Goal: Communication & Community: Answer question/provide support

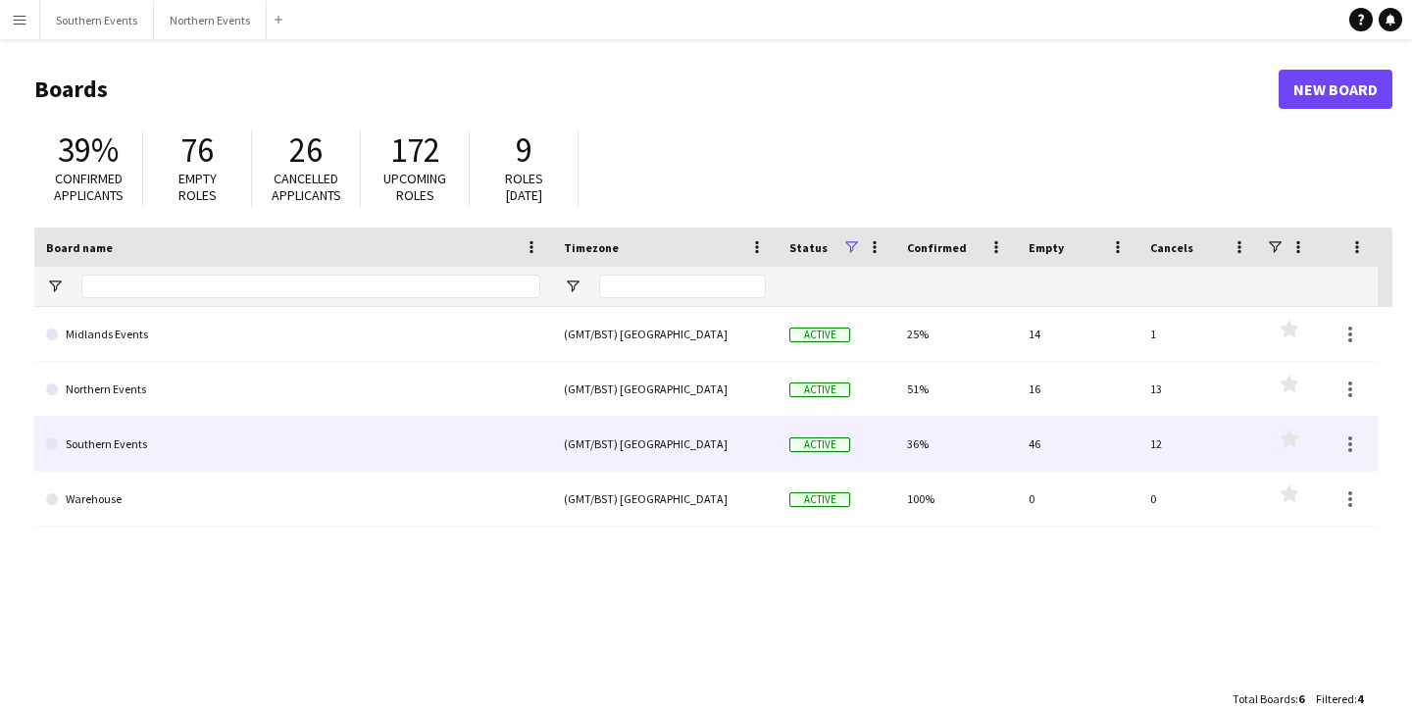
click at [149, 468] on link "Southern Events" at bounding box center [293, 444] width 494 height 55
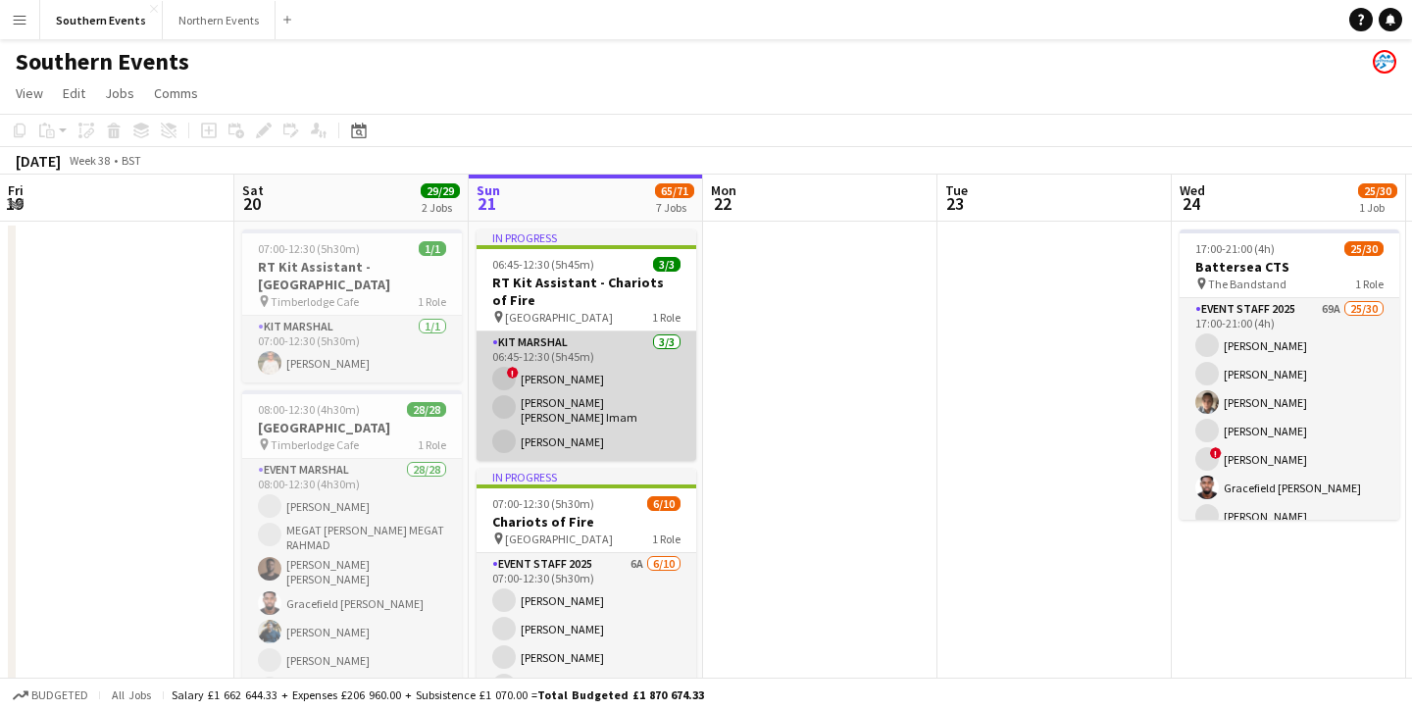
scroll to position [0, 533]
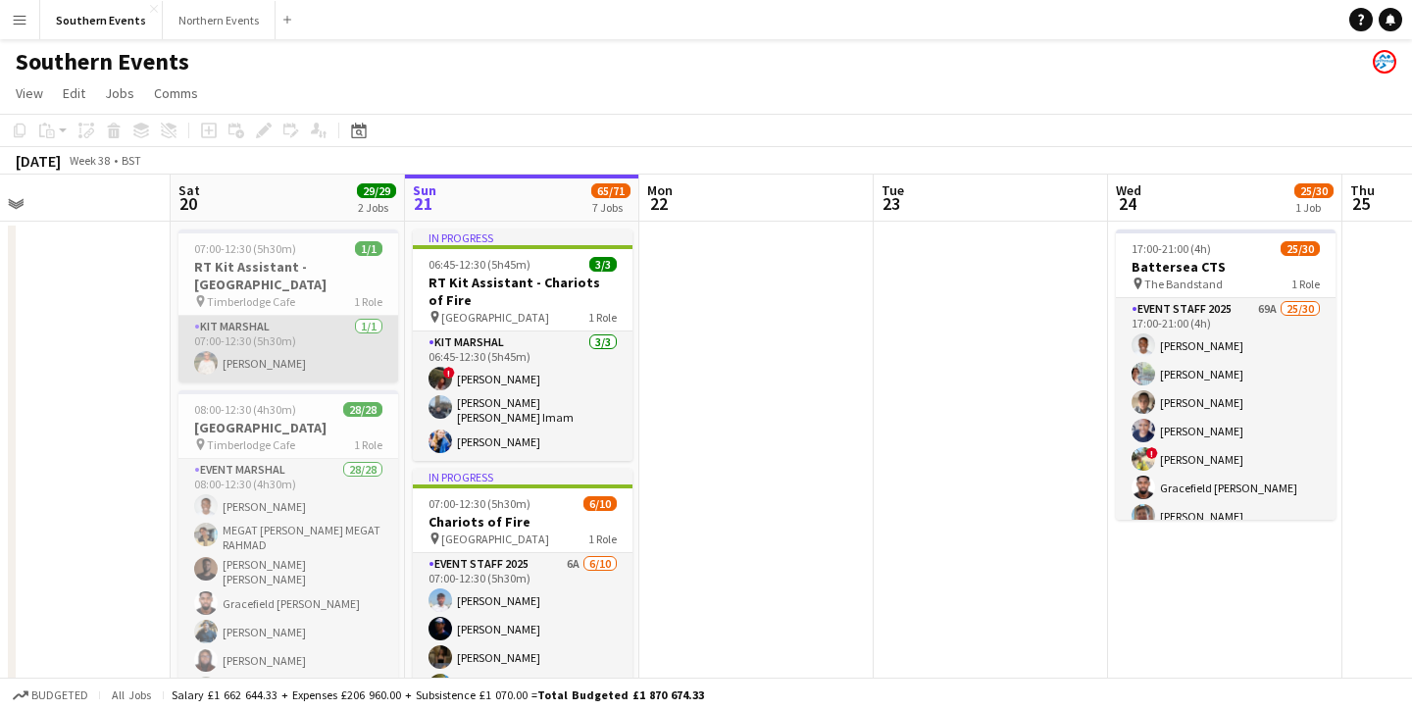
click at [288, 325] on app-card-role "Kit Marshal [DATE] 07:00-12:30 (5h30m) [PERSON_NAME]" at bounding box center [289, 349] width 220 height 67
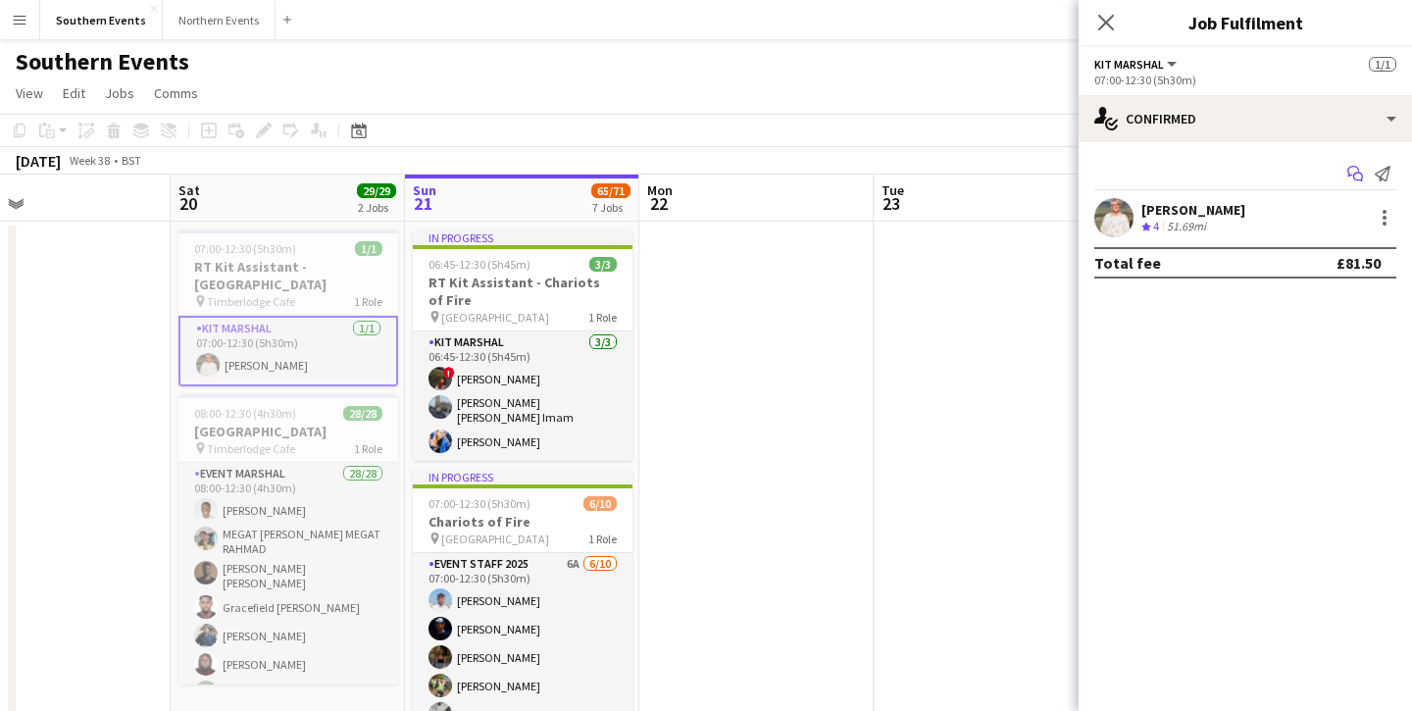
click at [1345, 177] on app-icon "Start chat" at bounding box center [1355, 173] width 27 height 27
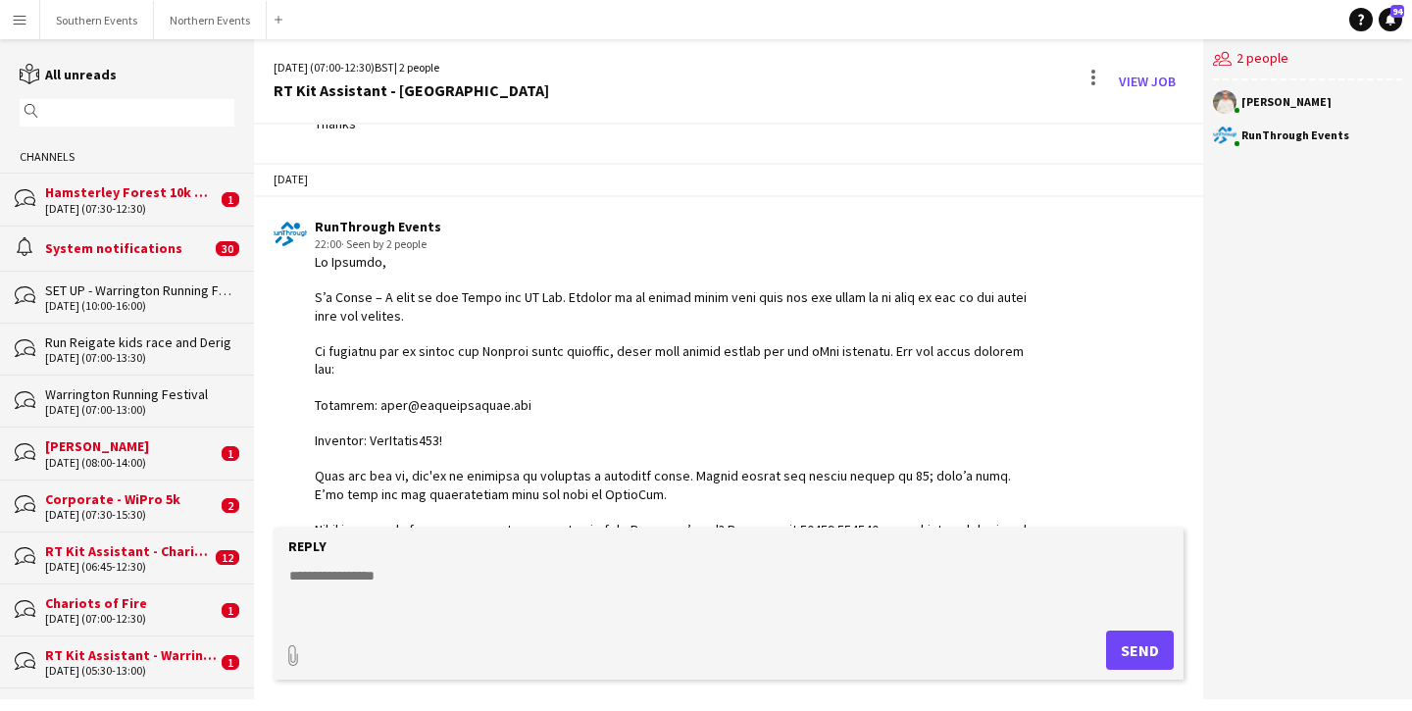
scroll to position [2088, 0]
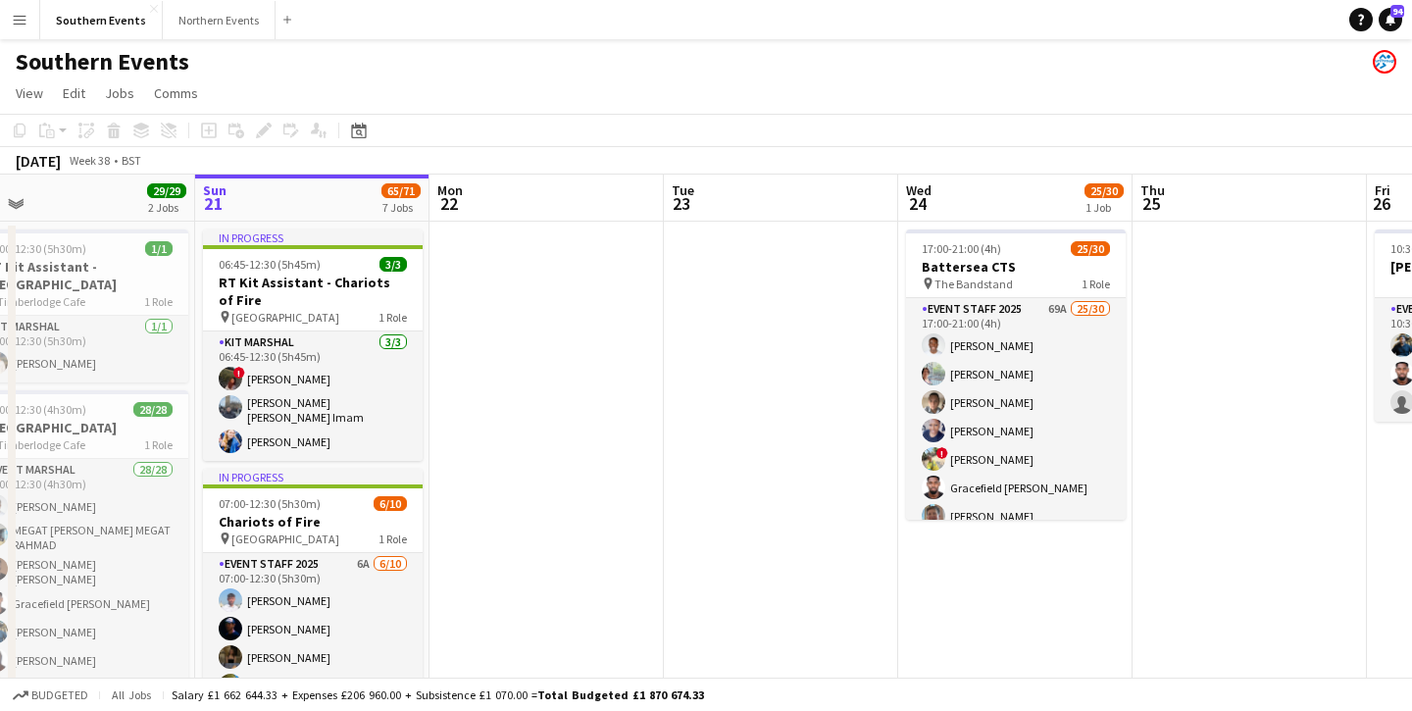
scroll to position [0, 457]
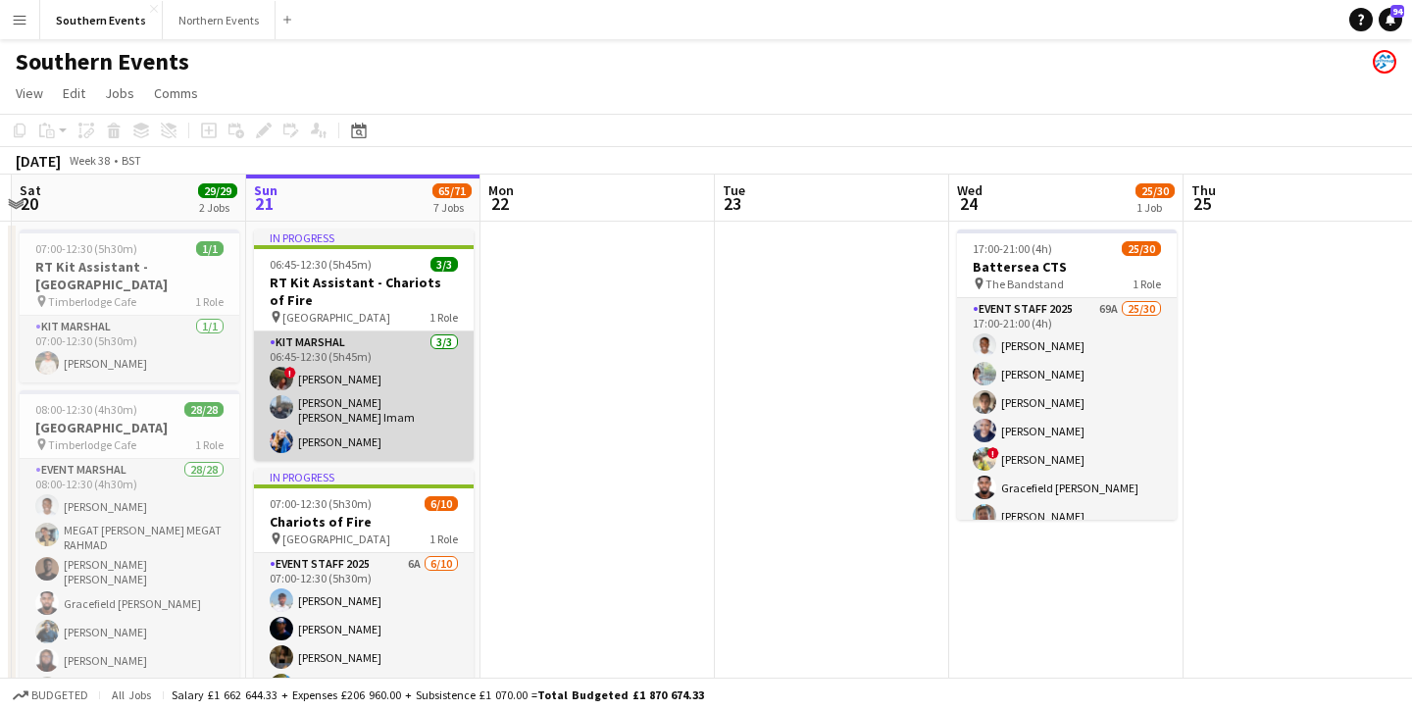
click at [358, 403] on app-card-role "Kit Marshal [DATE] 06:45-12:30 (5h45m) ! [PERSON_NAME] [PERSON_NAME] [PERSON_NA…" at bounding box center [364, 396] width 220 height 129
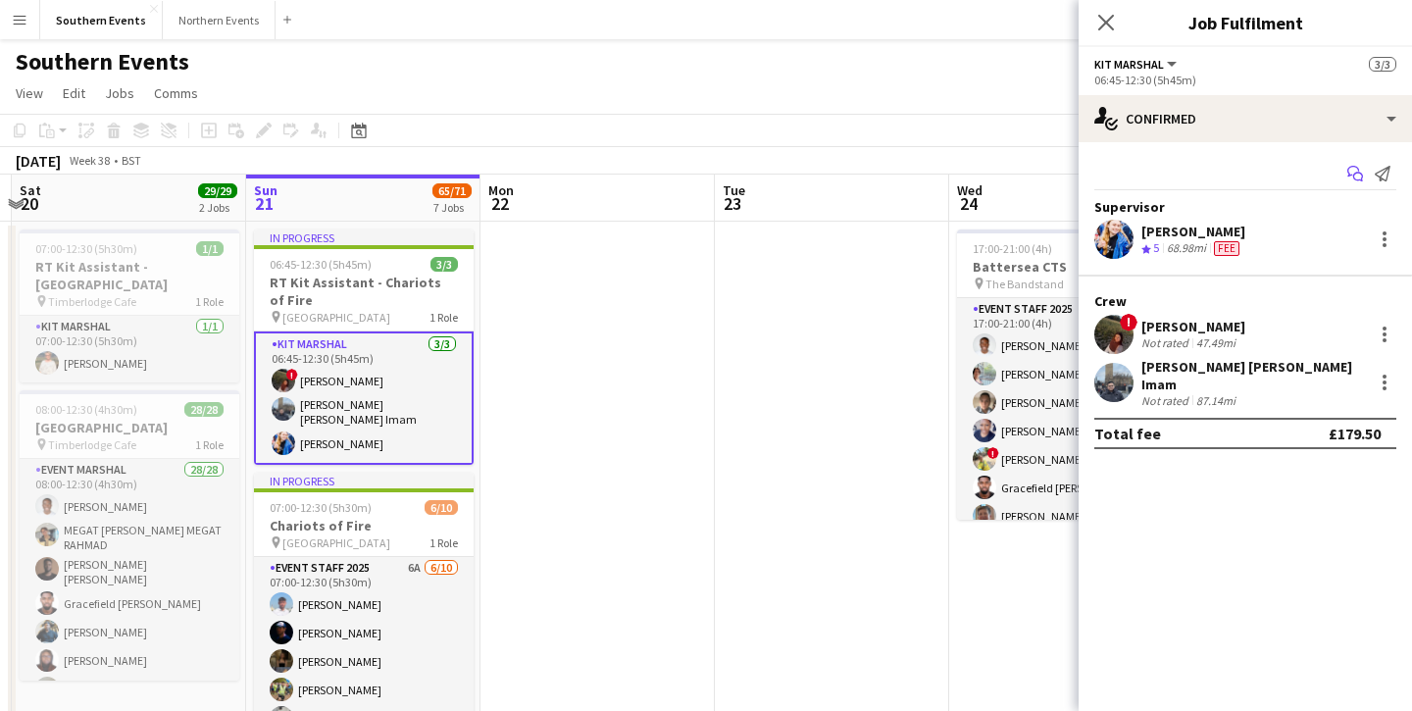
click at [1349, 168] on icon at bounding box center [1354, 171] width 12 height 11
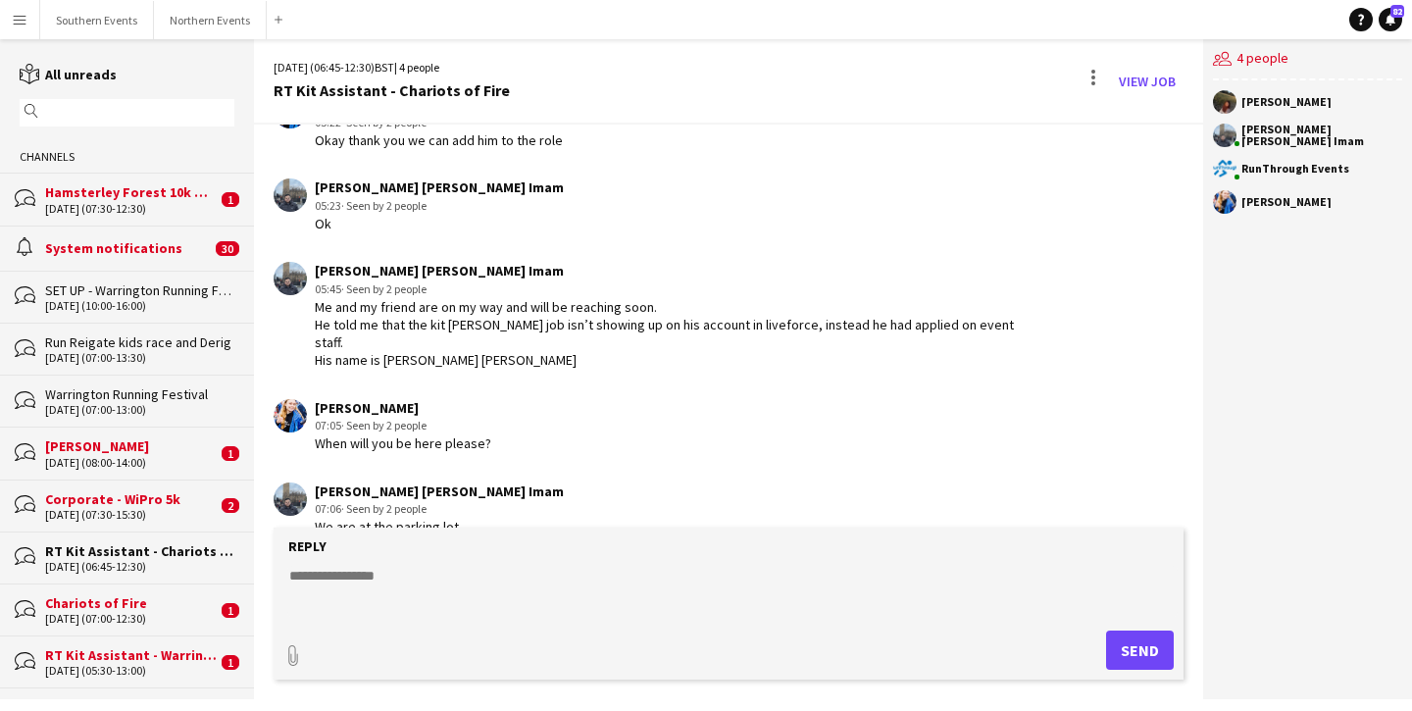
scroll to position [3854, 0]
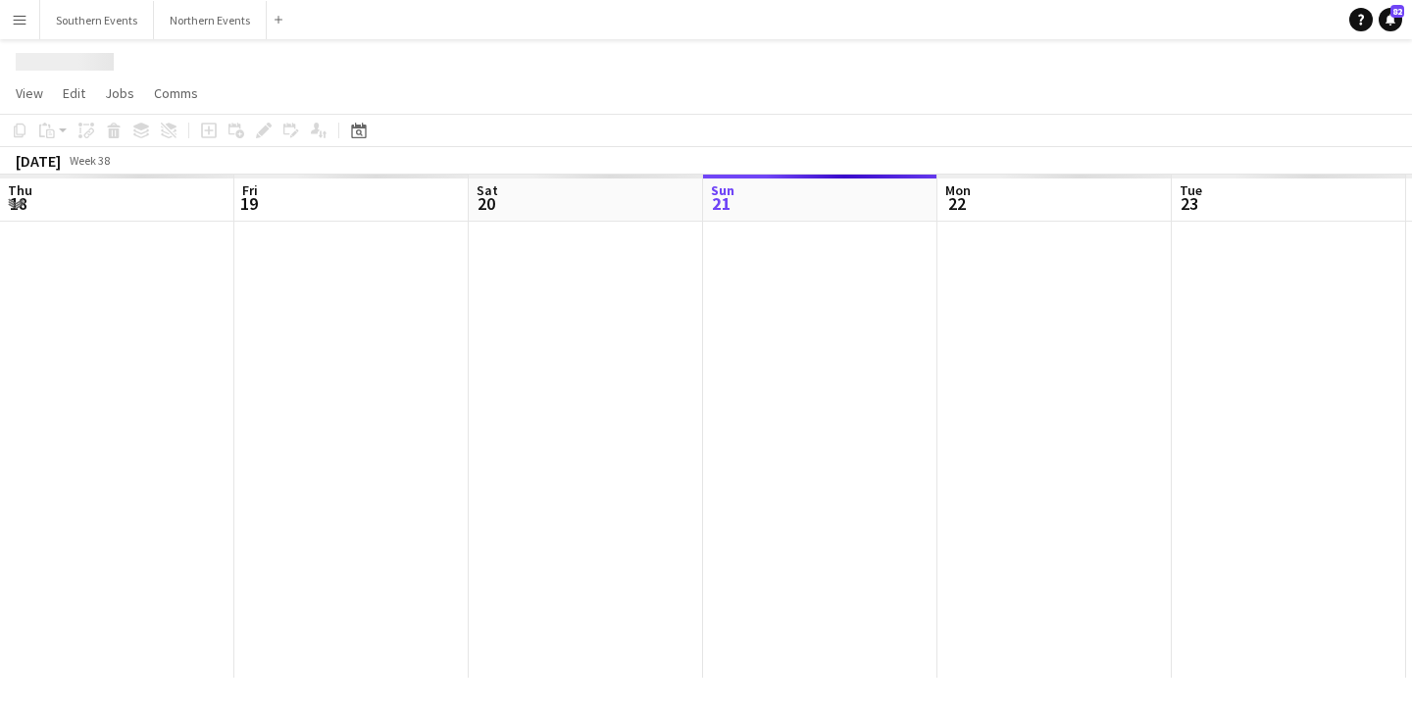
scroll to position [0, 469]
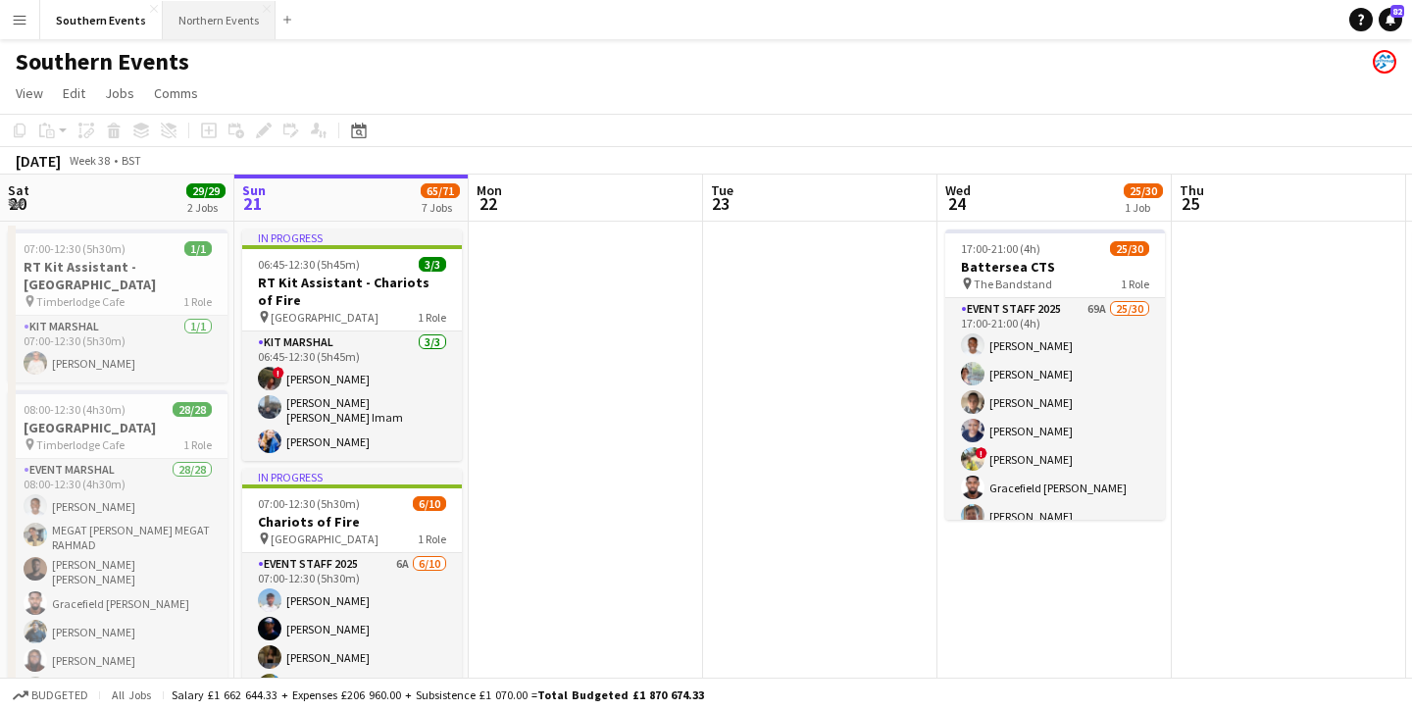
click at [185, 17] on button "Northern Events Close" at bounding box center [219, 20] width 113 height 38
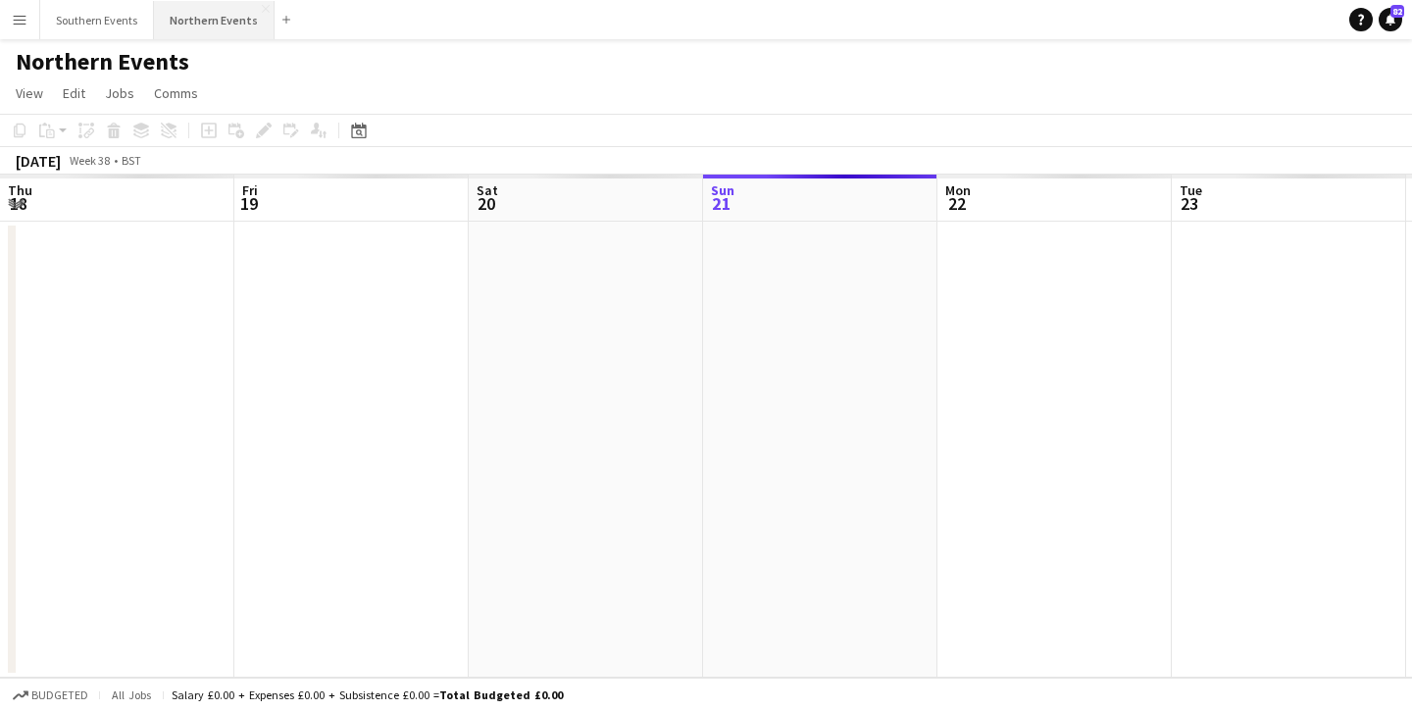
scroll to position [0, 469]
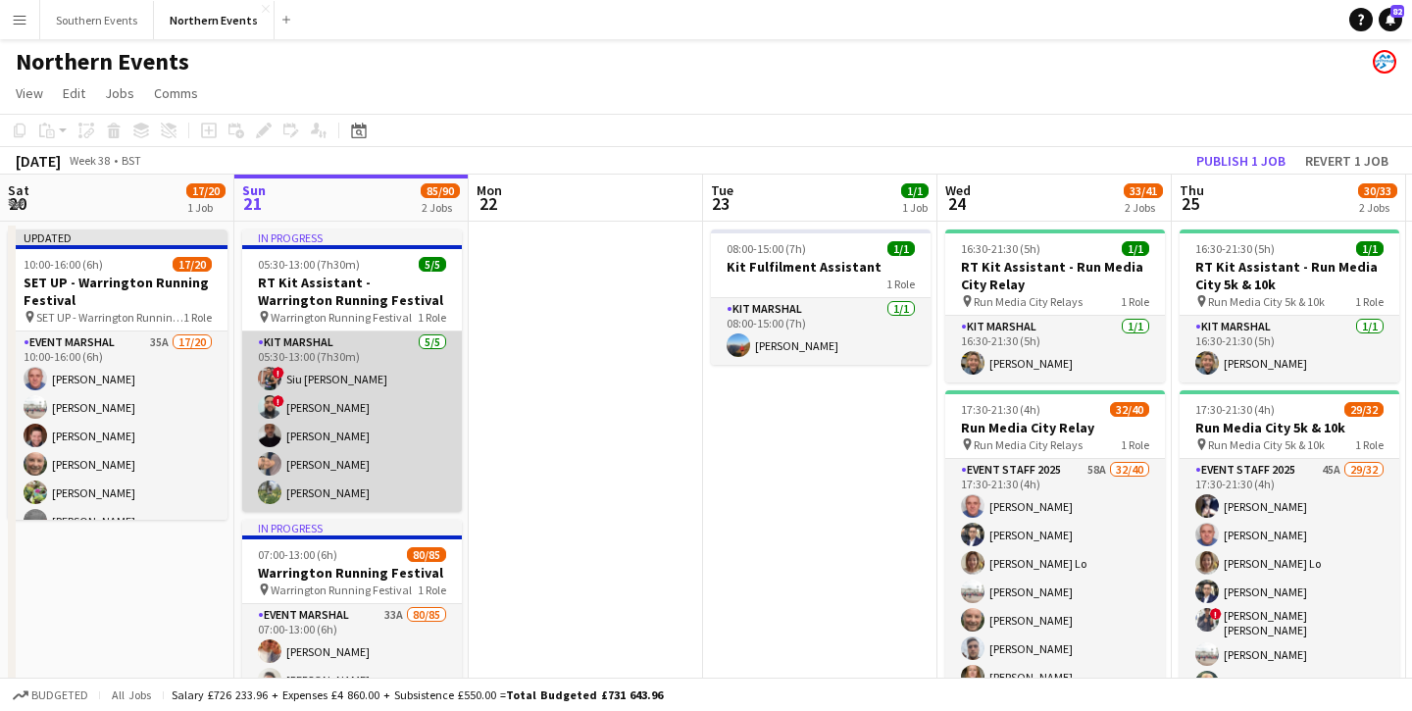
click at [401, 446] on app-card-role "Kit Marshal [DATE] 05:30-13:00 (7h30m) ! Siu [PERSON_NAME] ! [PERSON_NAME] [PER…" at bounding box center [352, 422] width 220 height 180
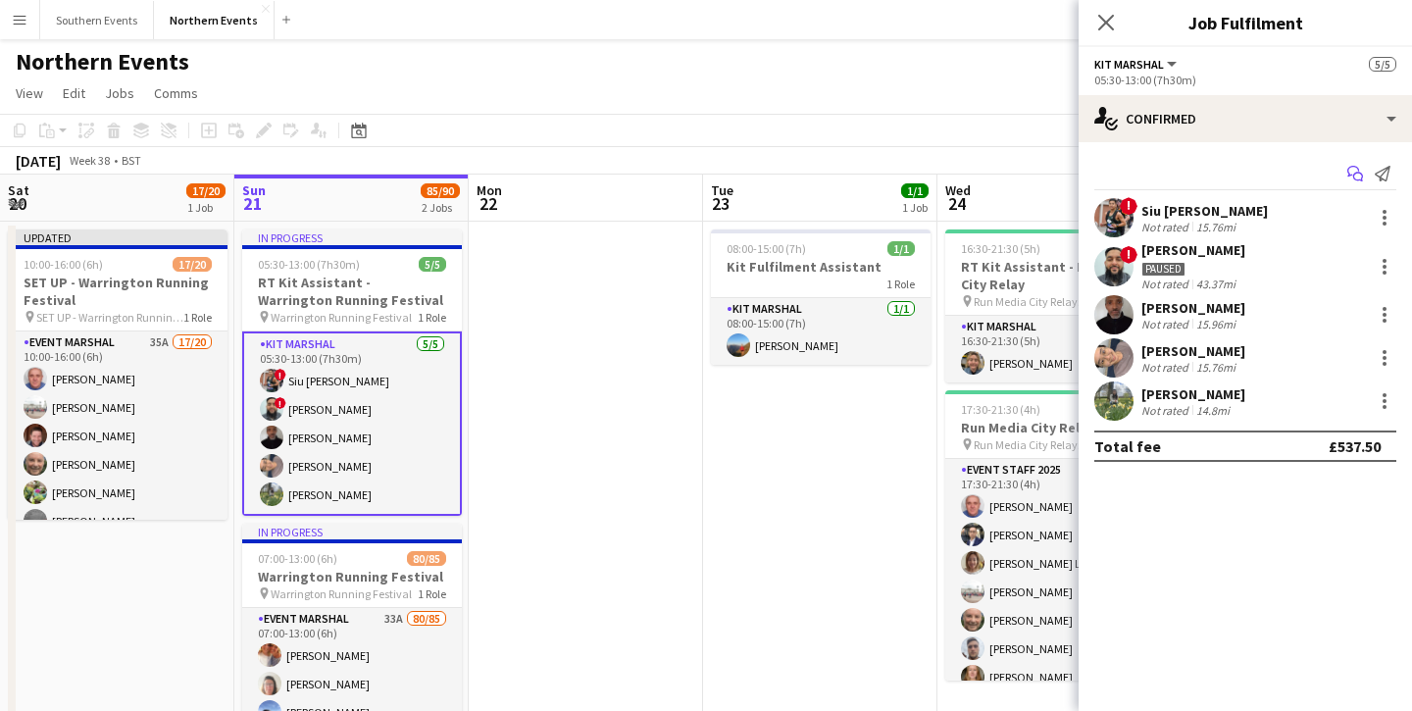
click at [1352, 176] on icon "Start chat" at bounding box center [1356, 174] width 16 height 16
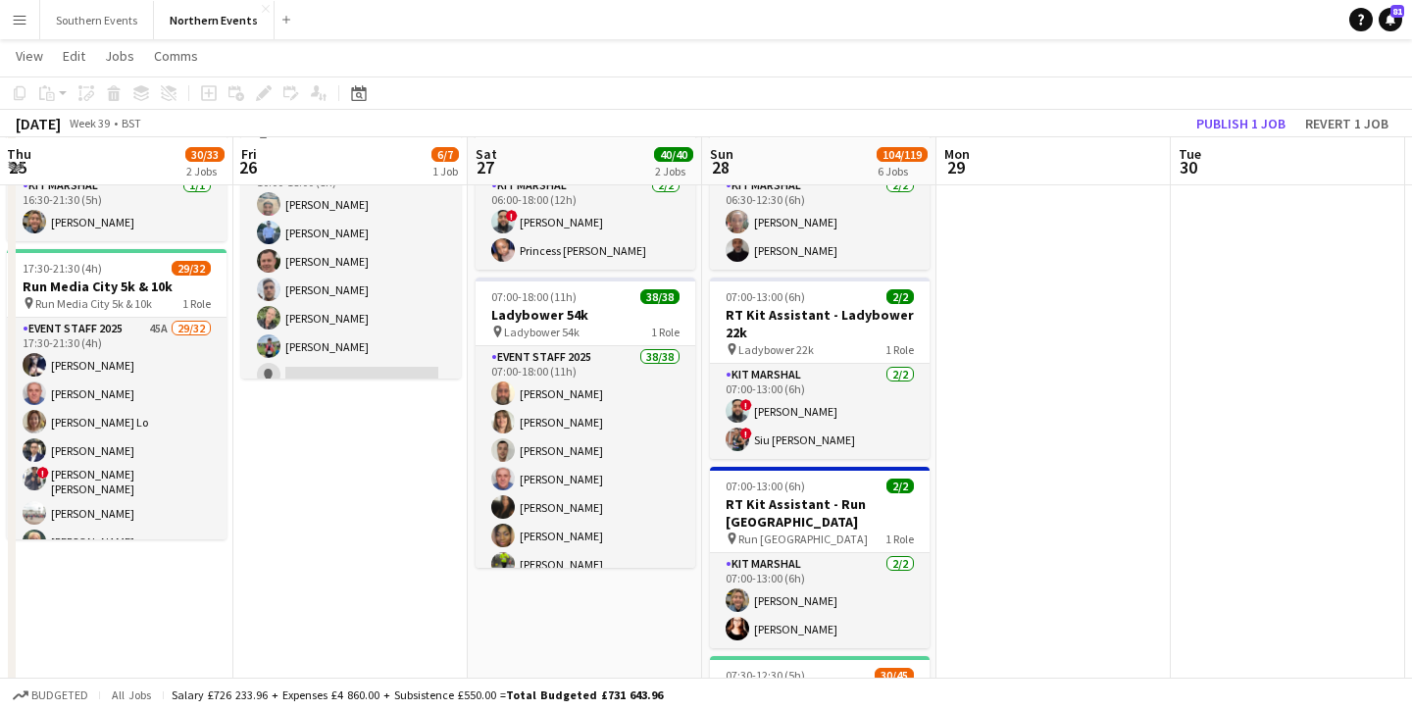
scroll to position [145, 0]
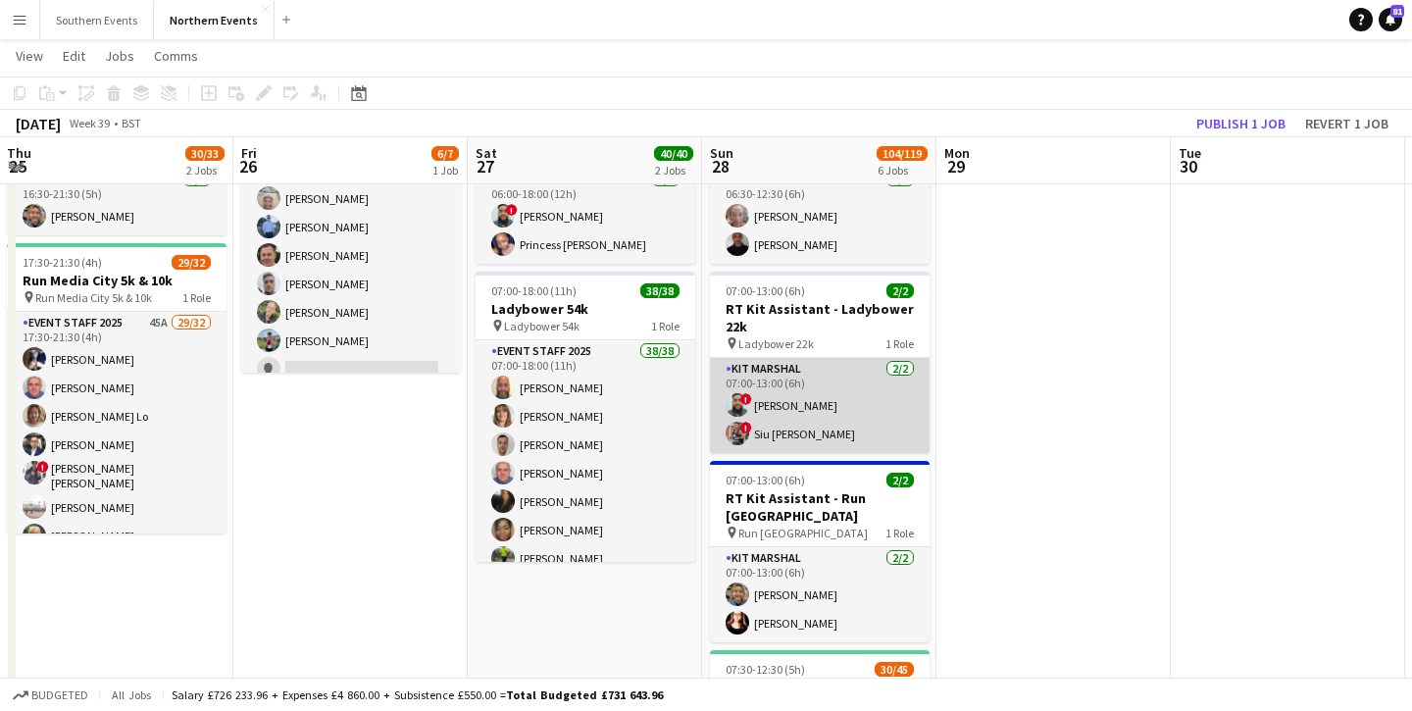
click at [843, 437] on app-card-role "Kit Marshal [DATE] 07:00-13:00 (6h) ! [PERSON_NAME] ! [PERSON_NAME] [PERSON_NAM…" at bounding box center [820, 405] width 220 height 95
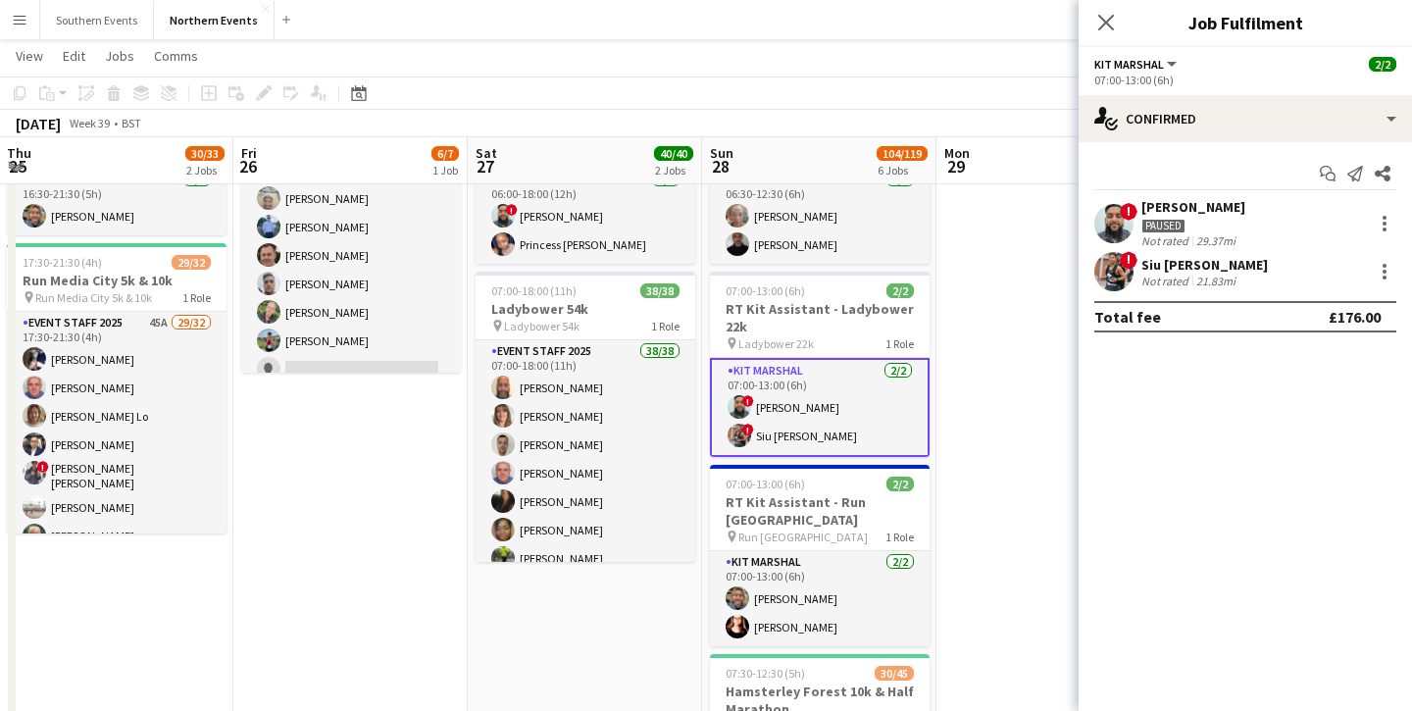
click at [1147, 274] on div "Not rated" at bounding box center [1167, 281] width 51 height 15
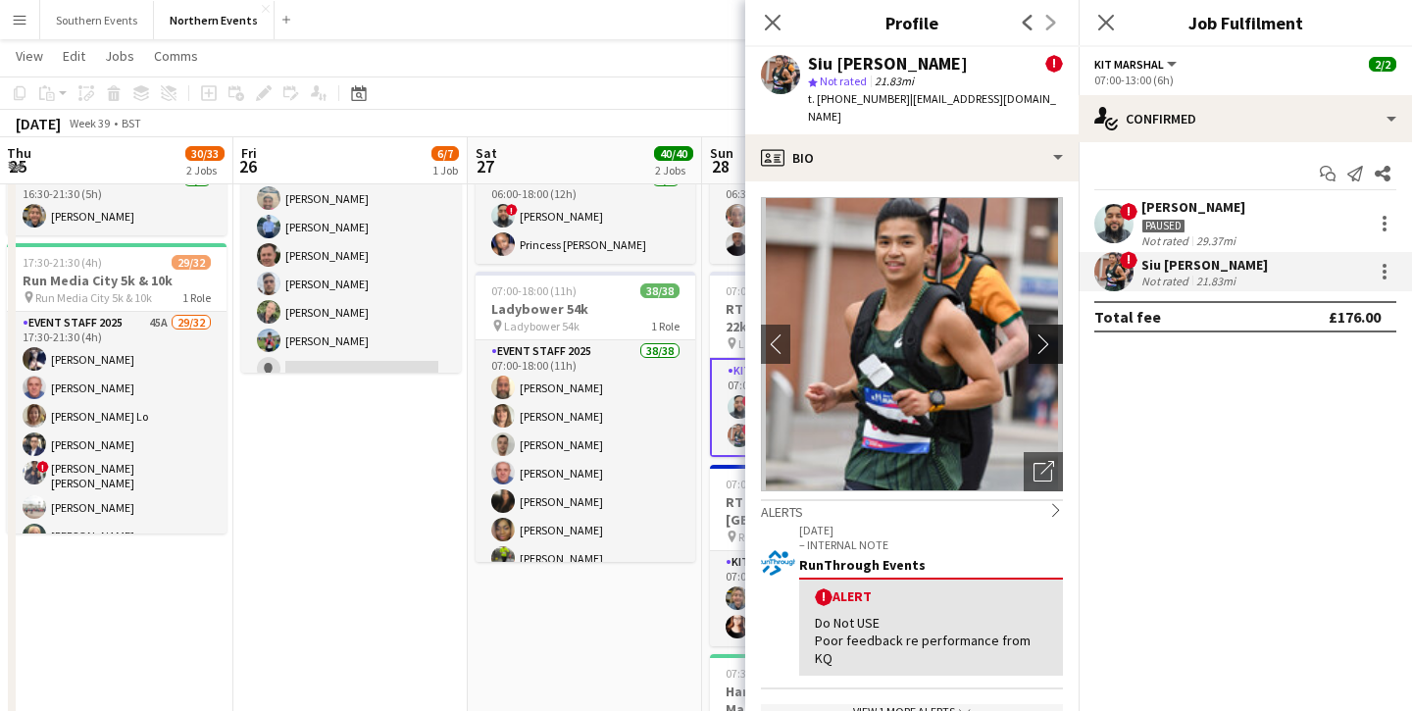
click at [1043, 335] on app-icon "chevron-right" at bounding box center [1049, 343] width 30 height 21
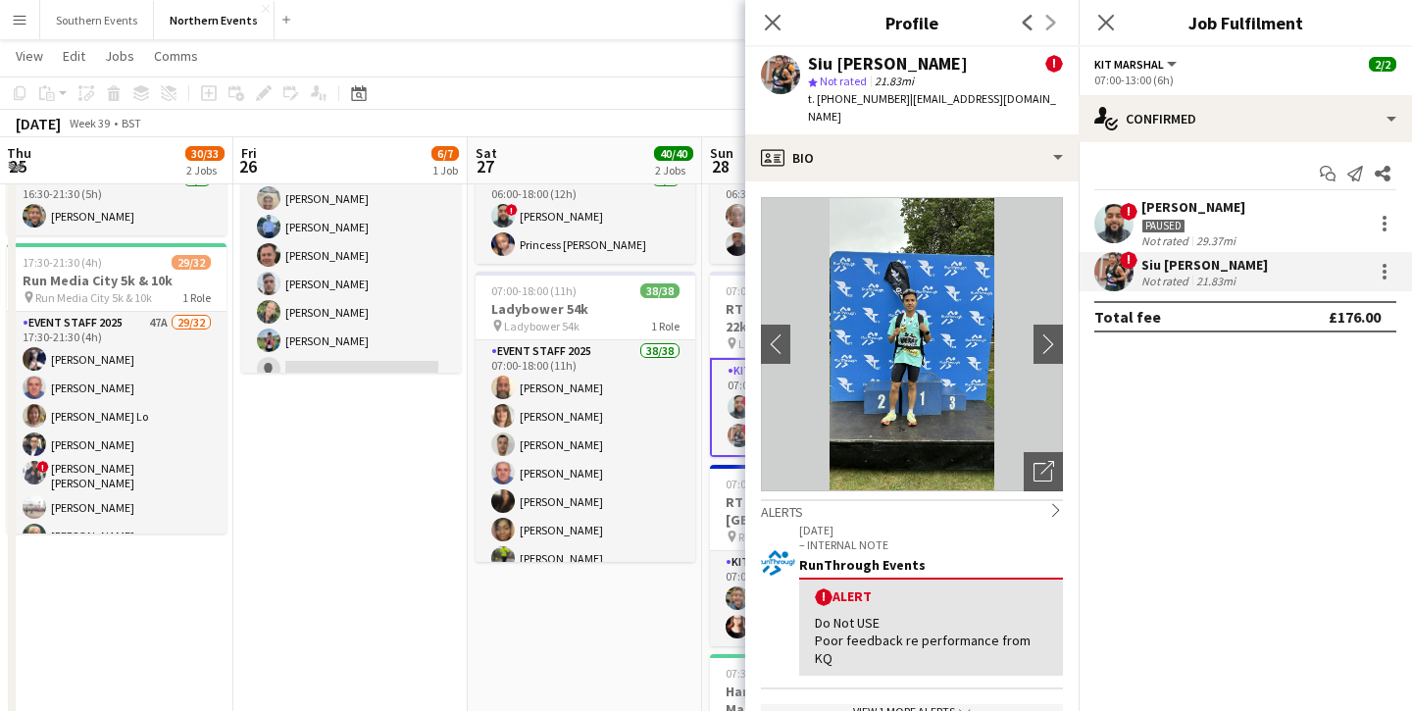
click at [1063, 326] on app-crew-profile-bio "chevron-left chevron-right Open photos pop-in Alerts chevron-right [DATE] – INT…" at bounding box center [911, 446] width 333 height 530
click at [1047, 333] on app-icon "chevron-right" at bounding box center [1049, 343] width 30 height 21
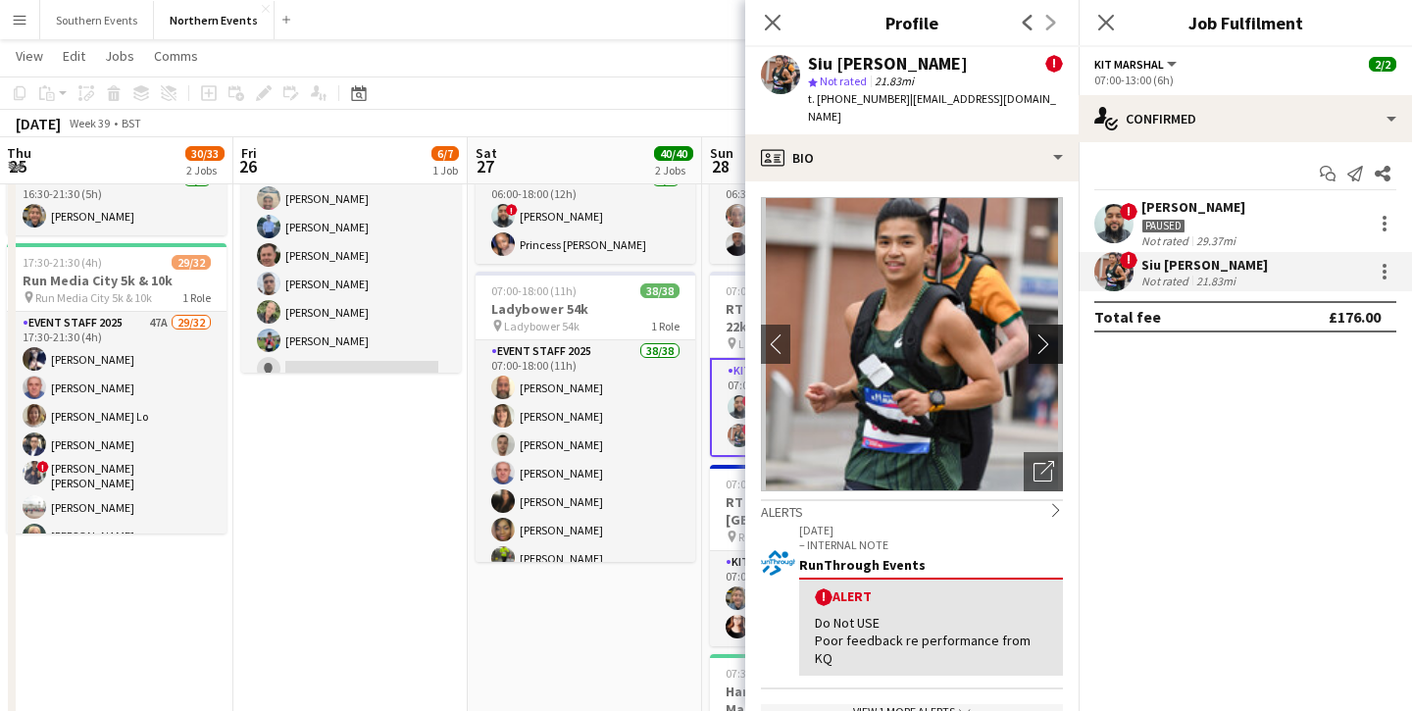
click at [1047, 333] on app-icon "chevron-right" at bounding box center [1049, 343] width 30 height 21
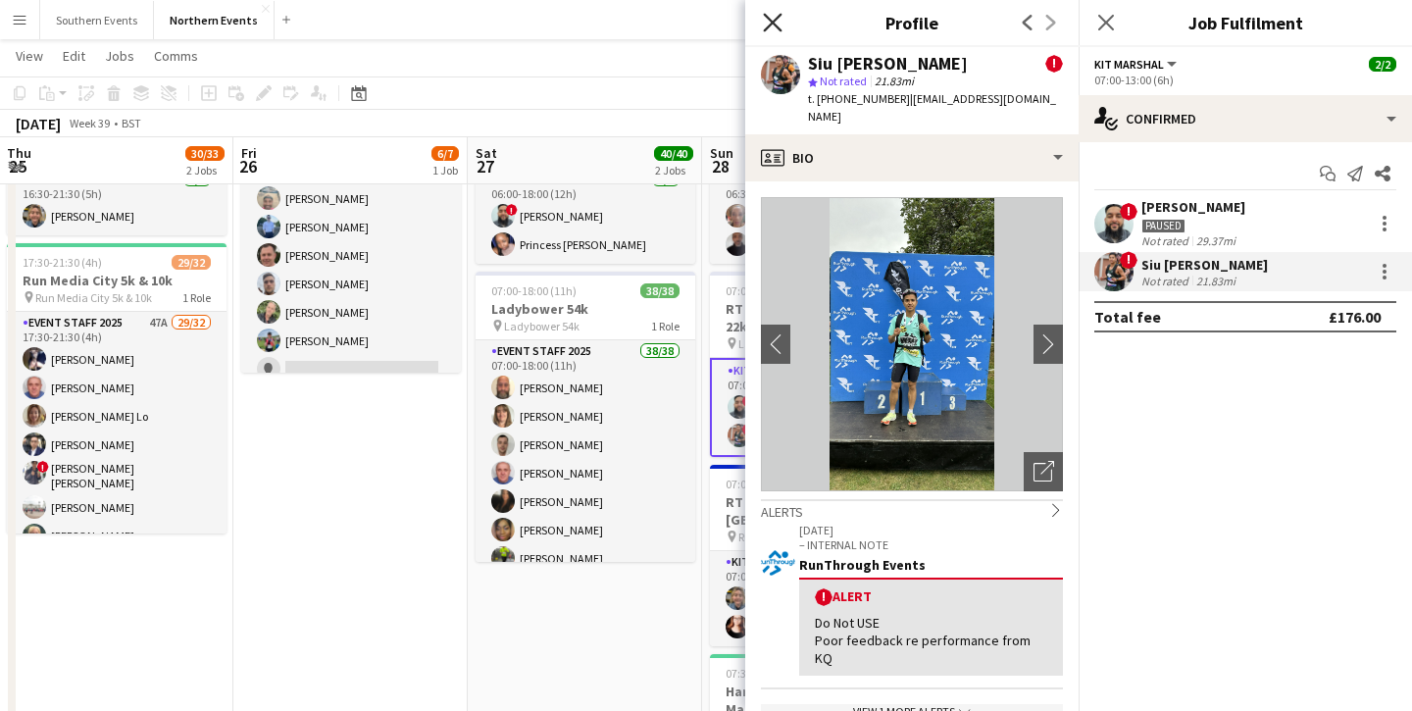
click at [773, 25] on icon "Close pop-in" at bounding box center [772, 22] width 19 height 19
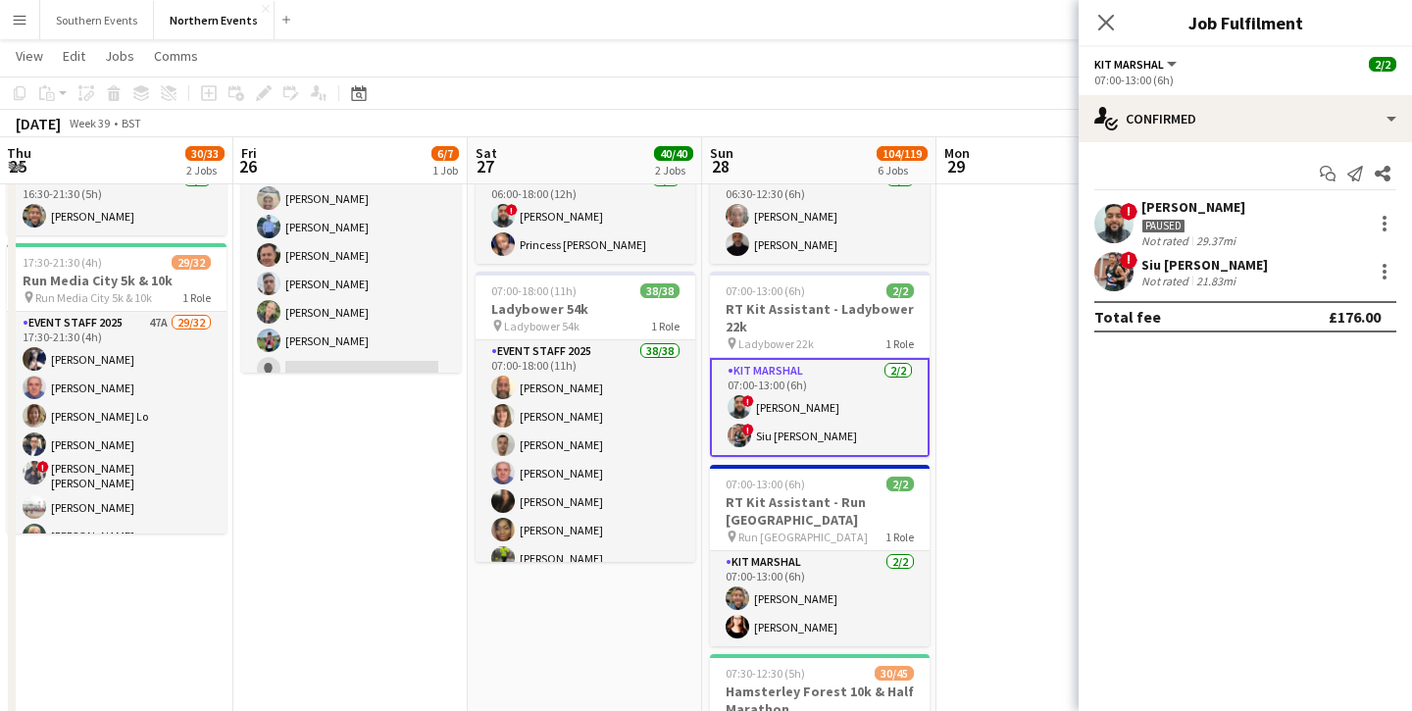
click at [1164, 268] on div "Siu [PERSON_NAME]" at bounding box center [1205, 265] width 127 height 18
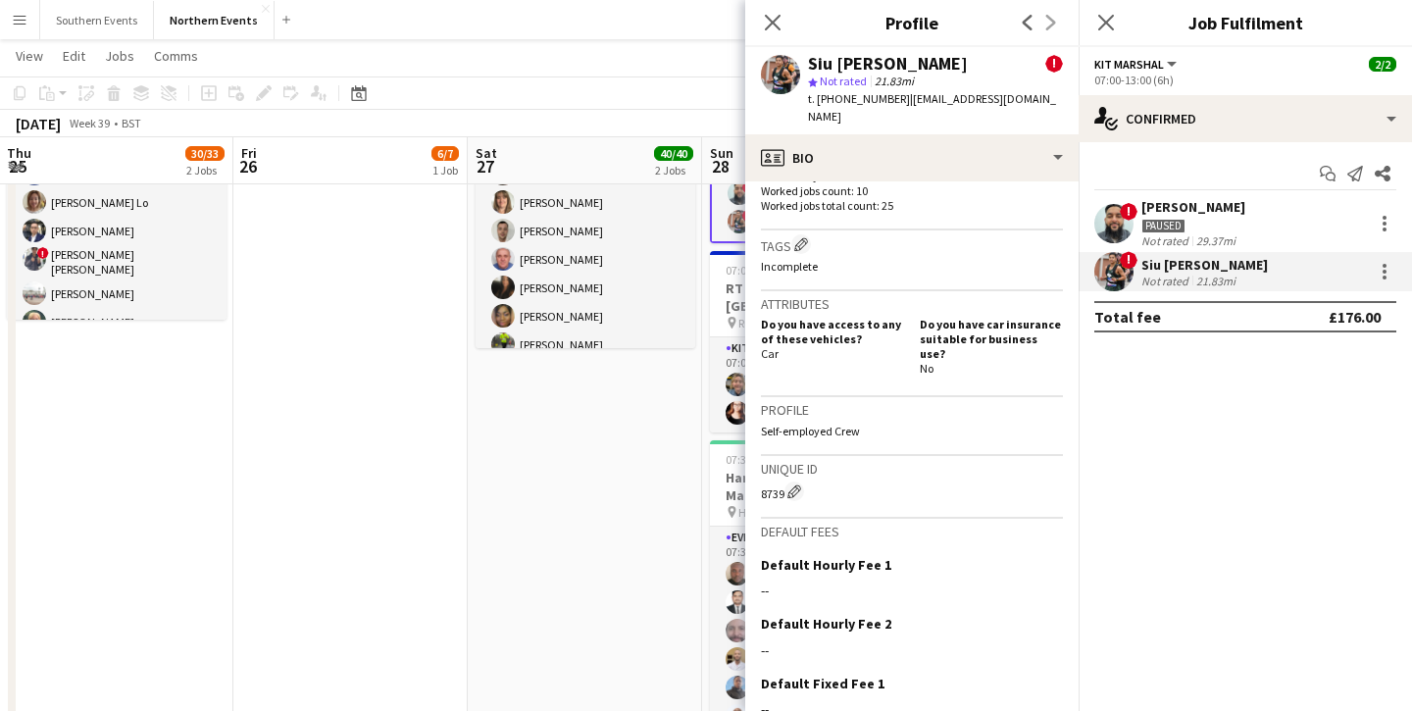
scroll to position [0, 0]
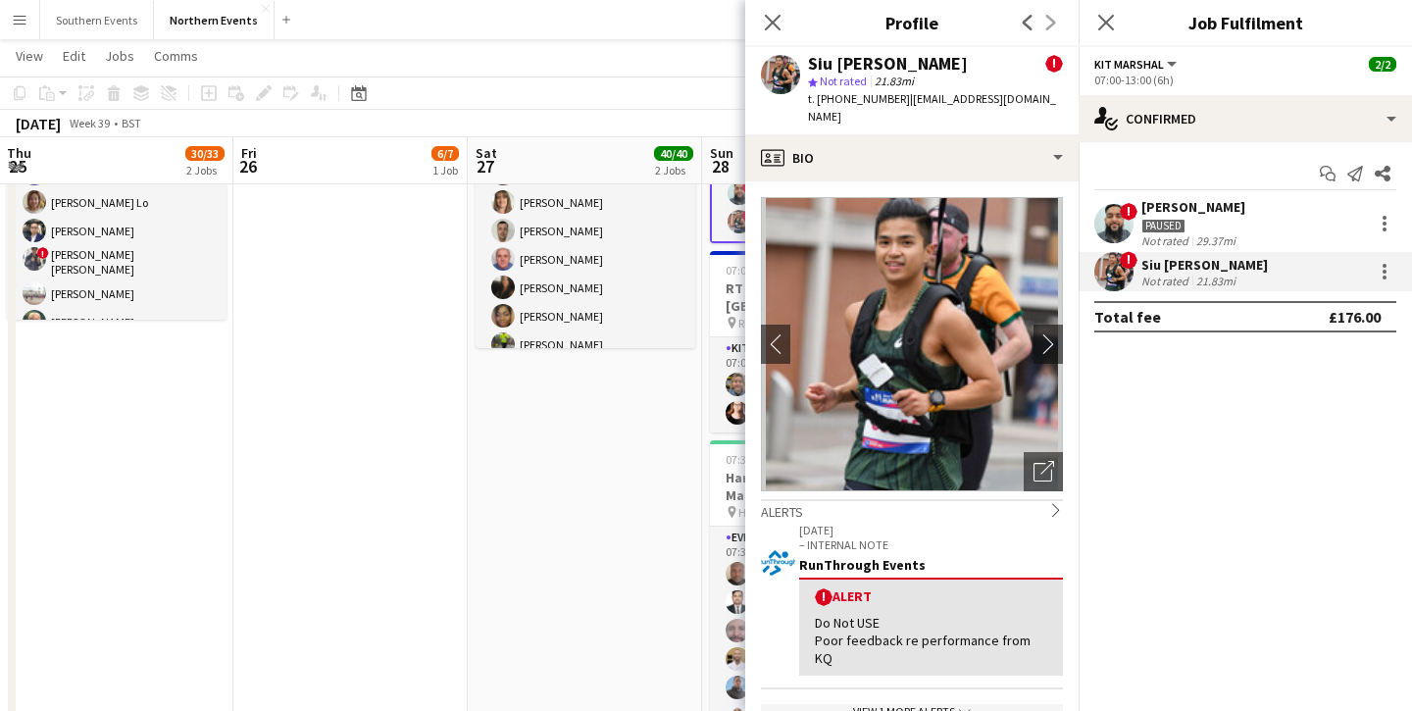
click at [773, 34] on div "Close pop-in" at bounding box center [772, 22] width 55 height 45
click at [771, 22] on icon at bounding box center [772, 22] width 19 height 19
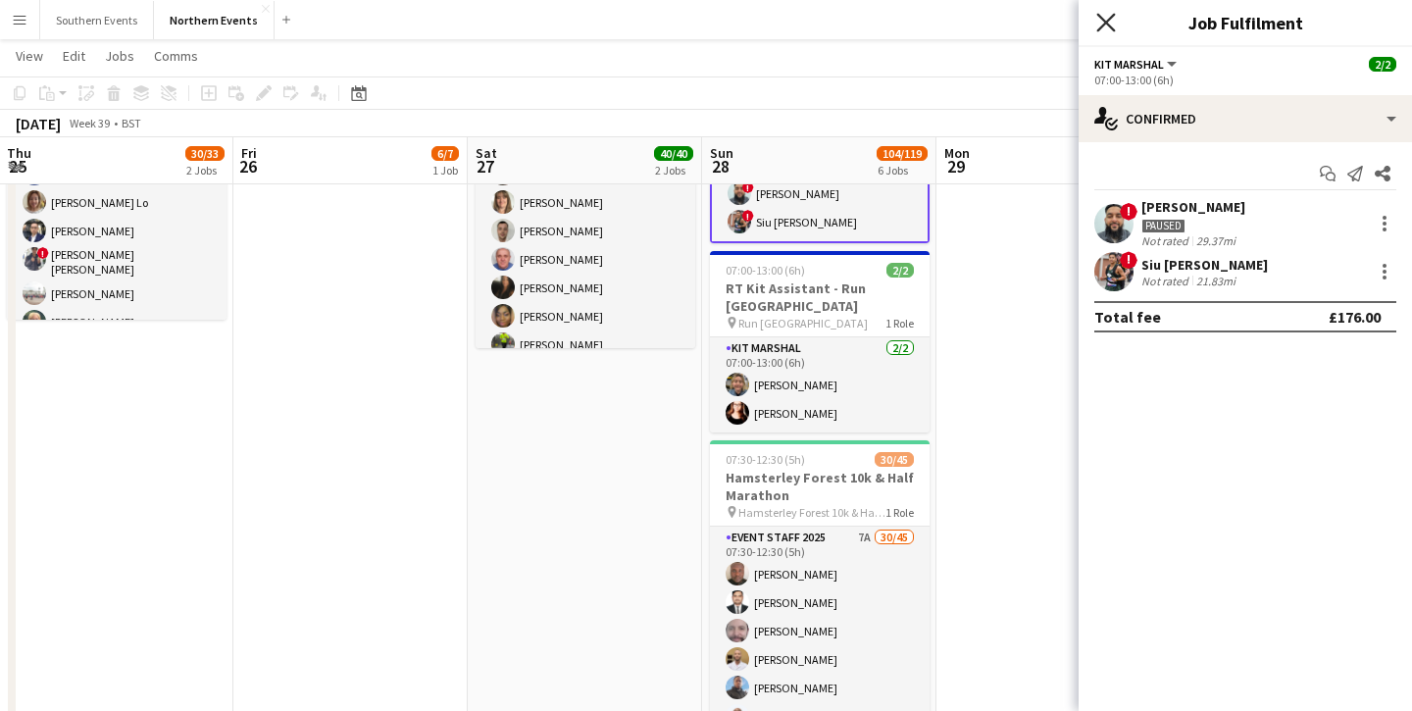
click at [1101, 26] on icon at bounding box center [1106, 22] width 19 height 19
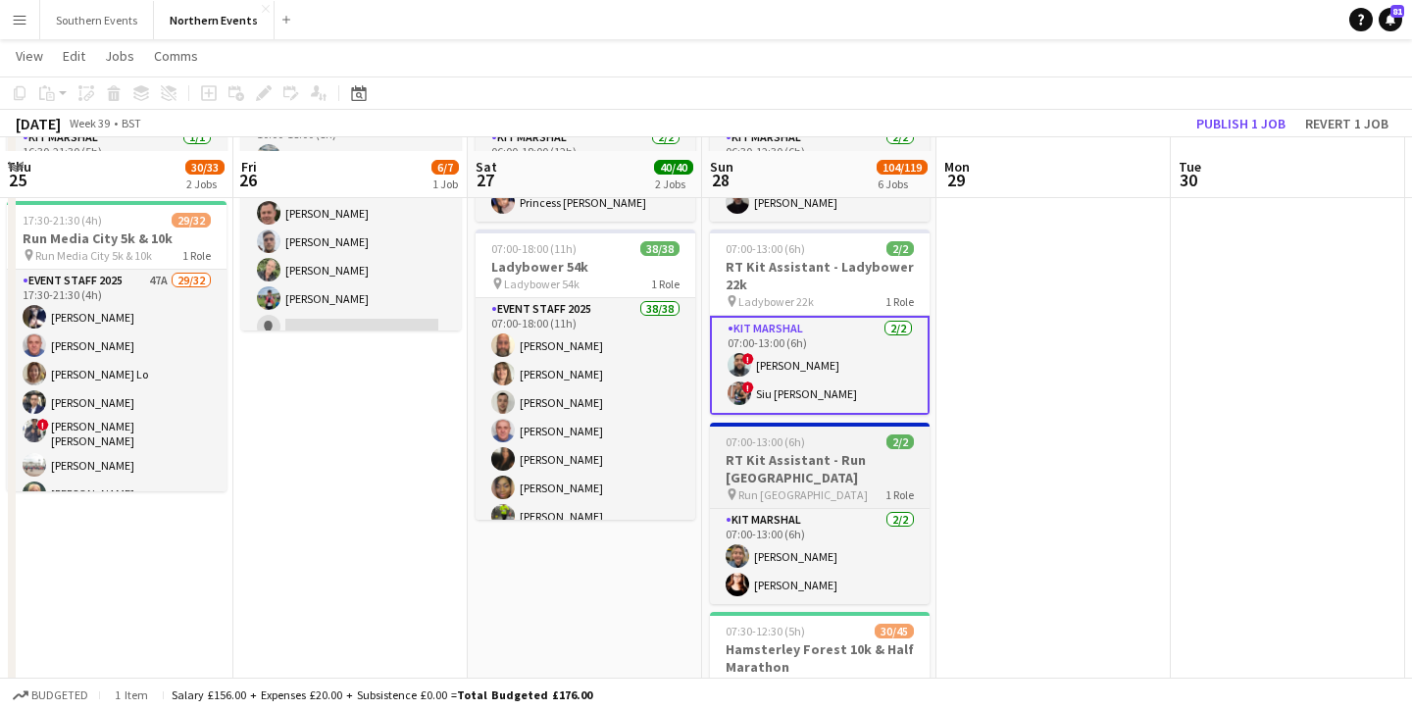
scroll to position [183, 0]
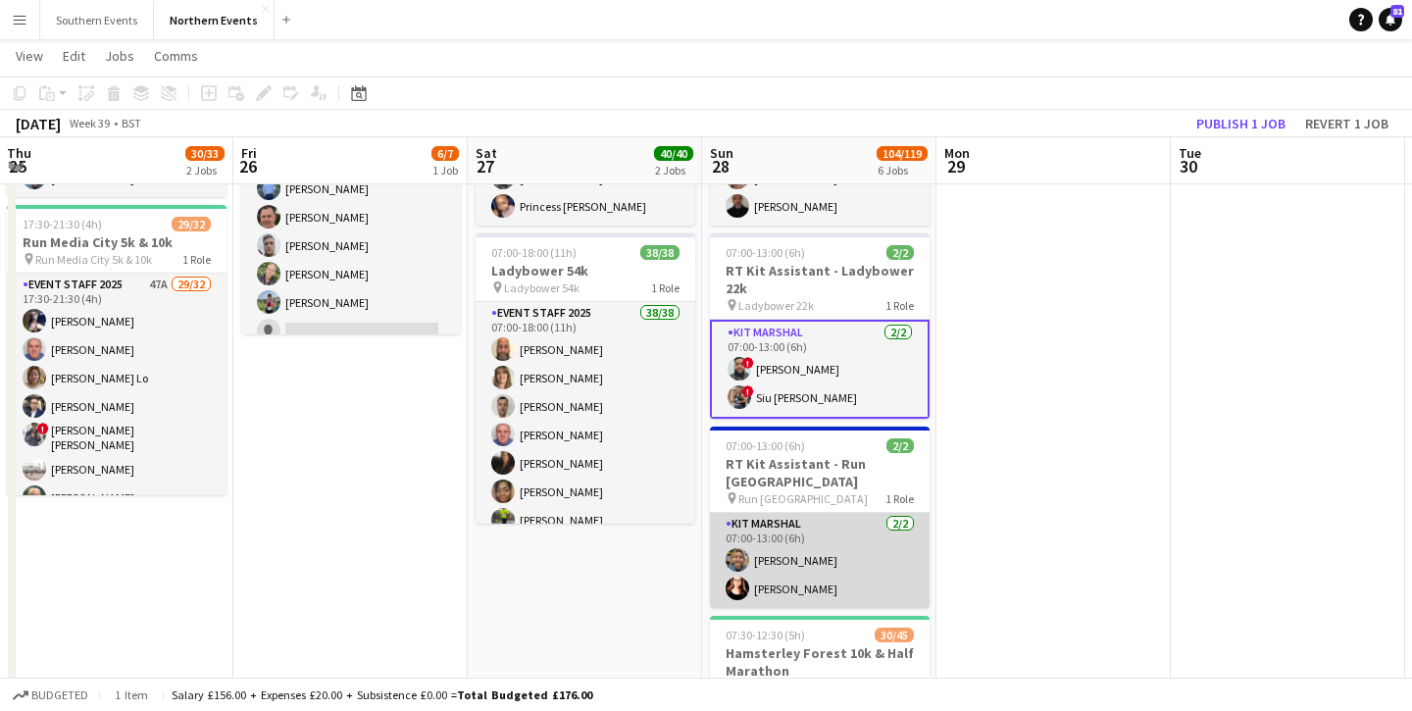
click at [894, 573] on app-card-role "Kit Marshal [DATE] 07:00-13:00 (6h) [PERSON_NAME] [PERSON_NAME]" at bounding box center [820, 560] width 220 height 95
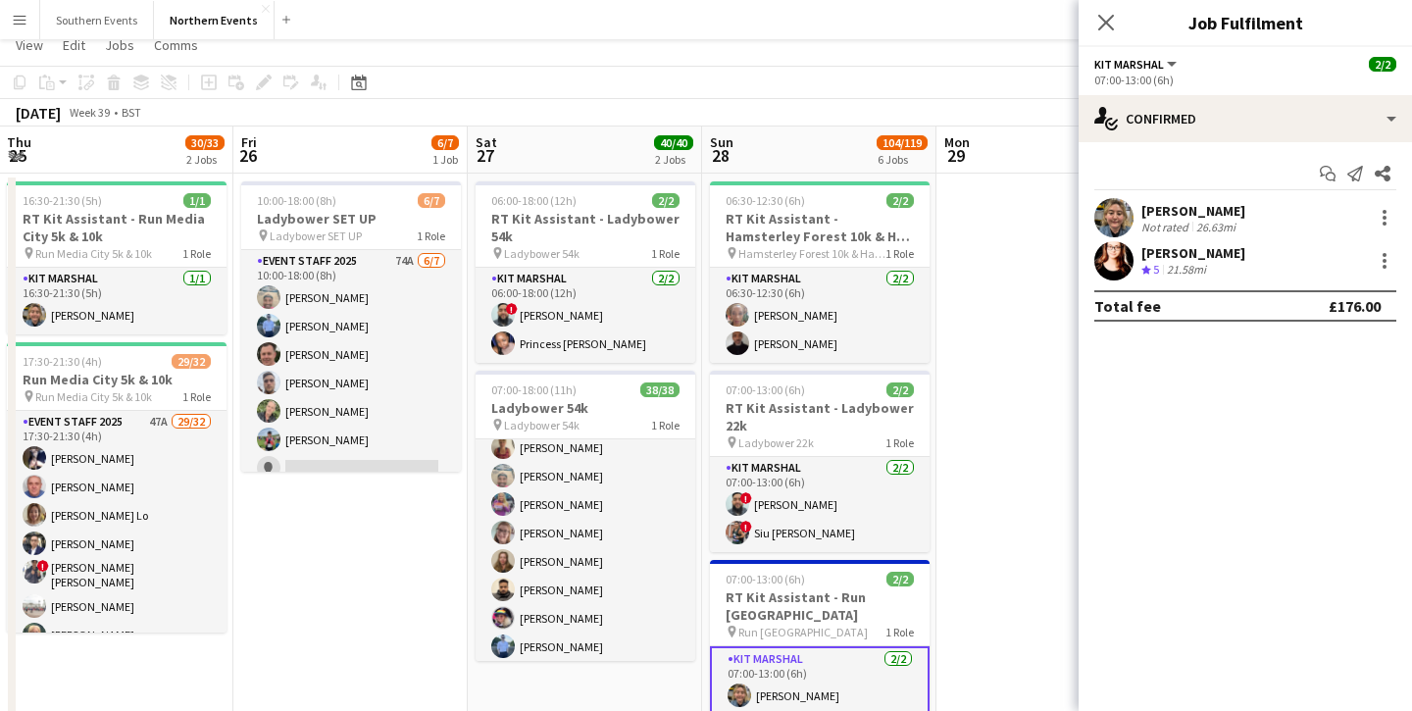
scroll to position [0, 0]
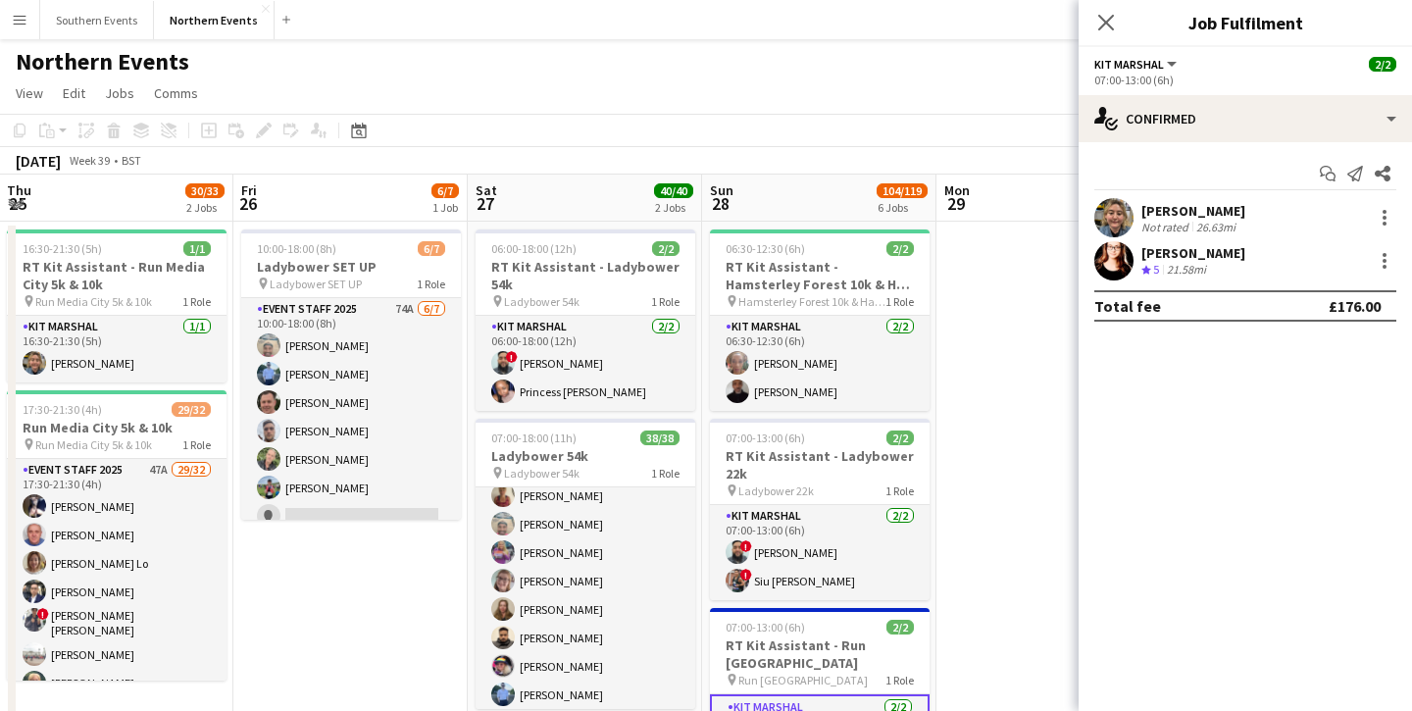
click at [1193, 208] on div "[PERSON_NAME]" at bounding box center [1194, 211] width 104 height 18
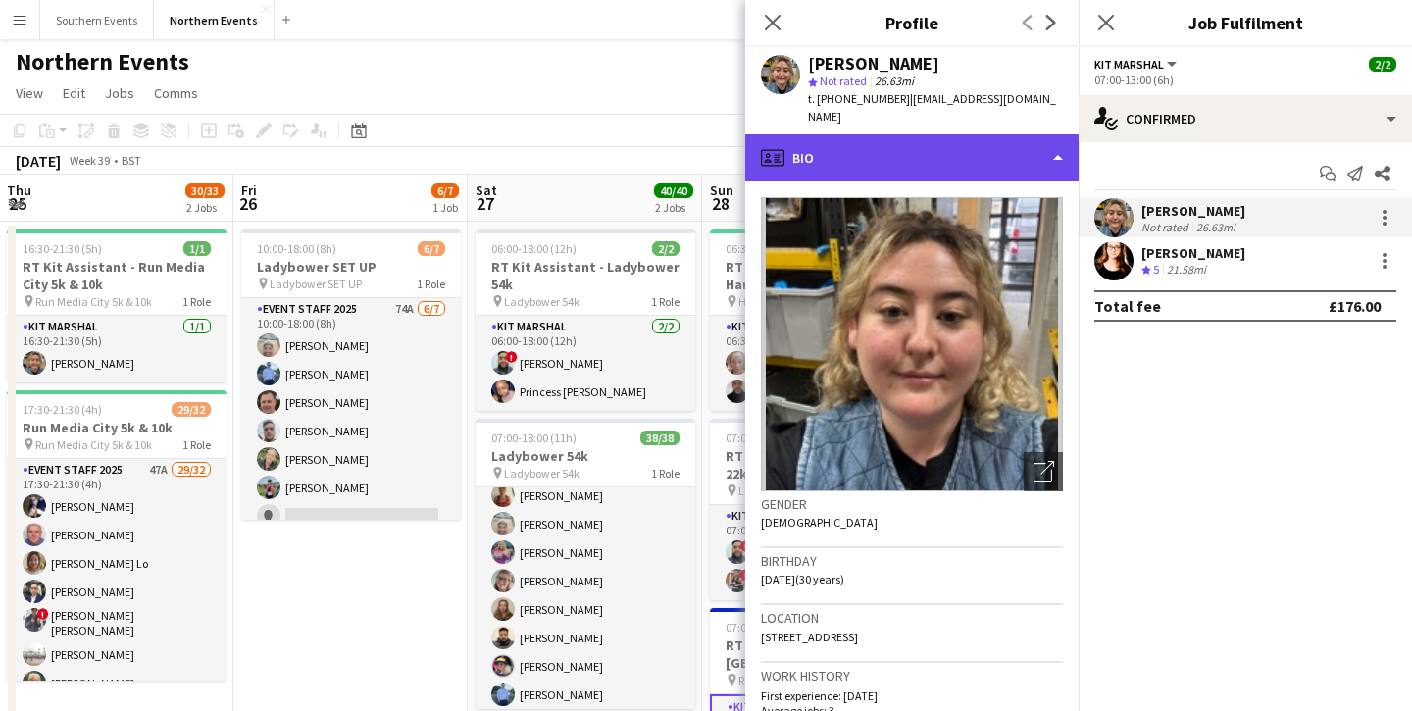
click at [977, 145] on div "profile Bio" at bounding box center [911, 157] width 333 height 47
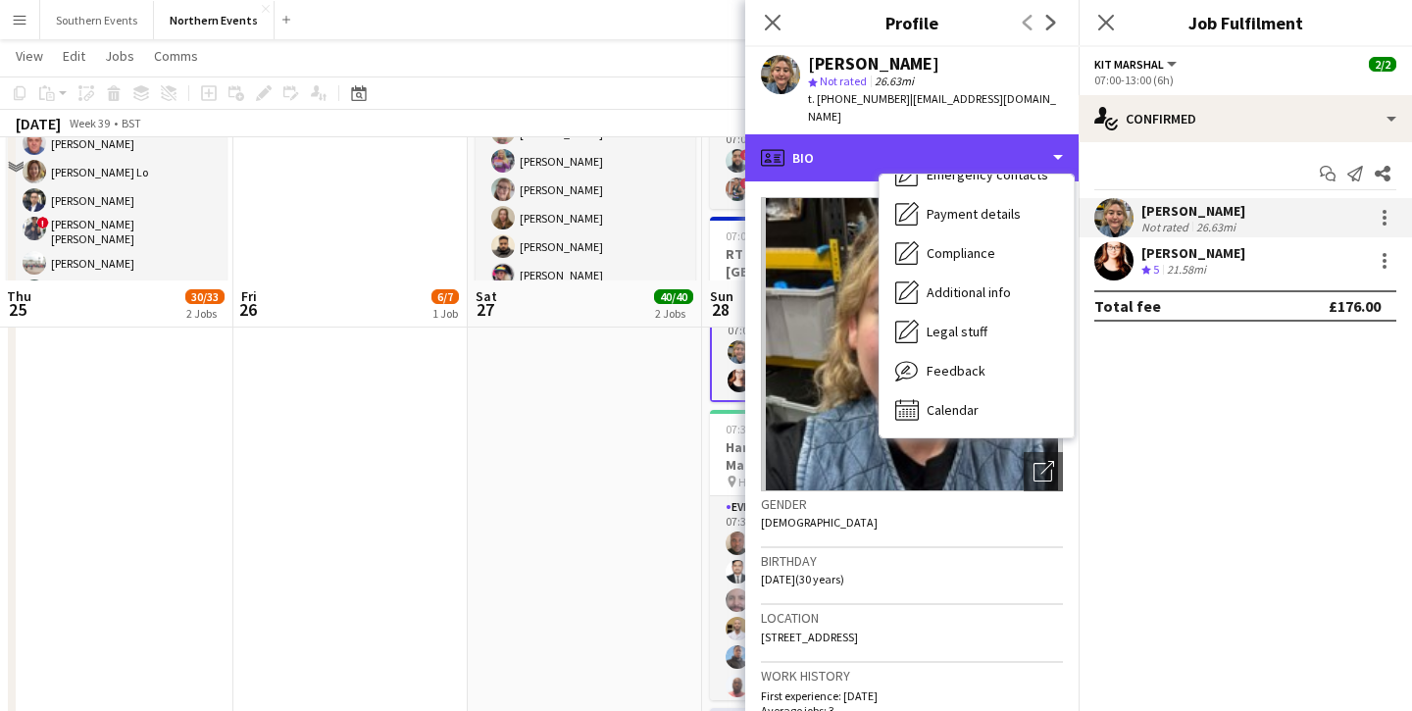
scroll to position [592, 0]
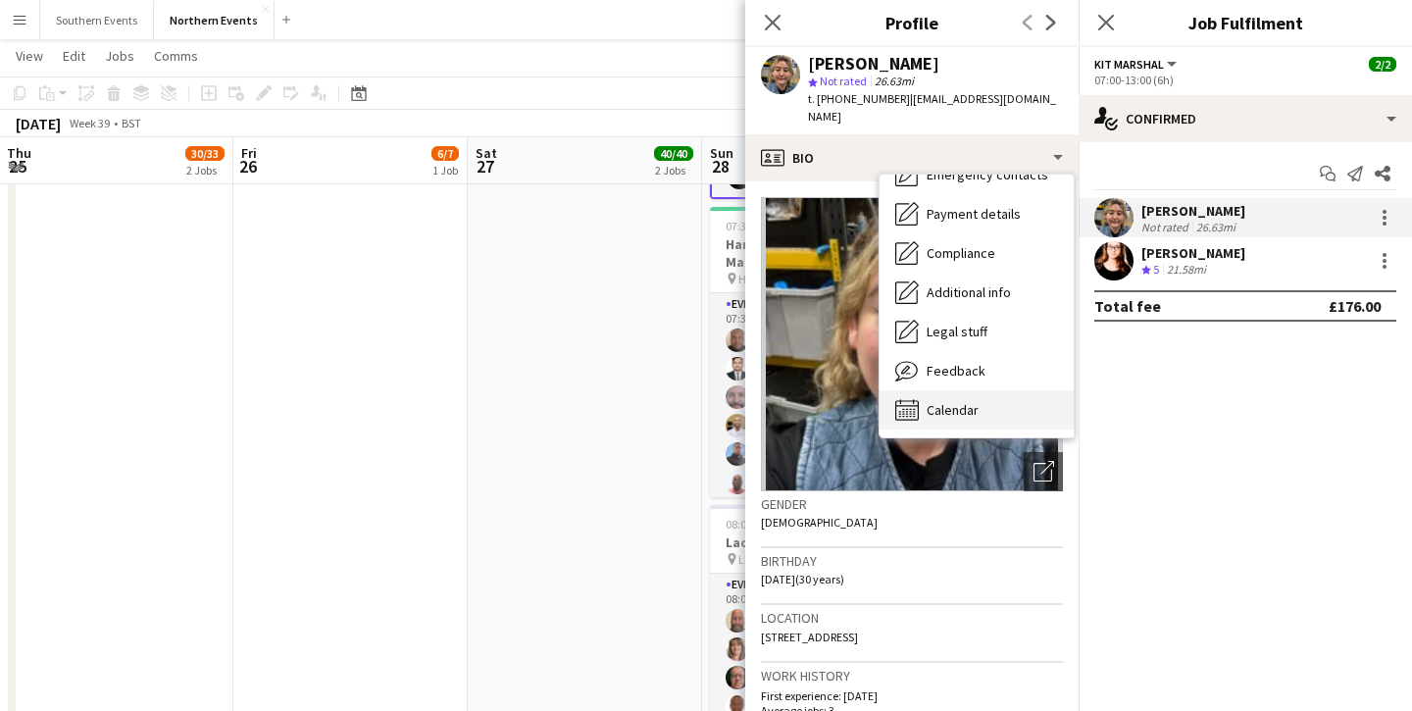
click at [951, 390] on div "Calendar Calendar" at bounding box center [977, 409] width 194 height 39
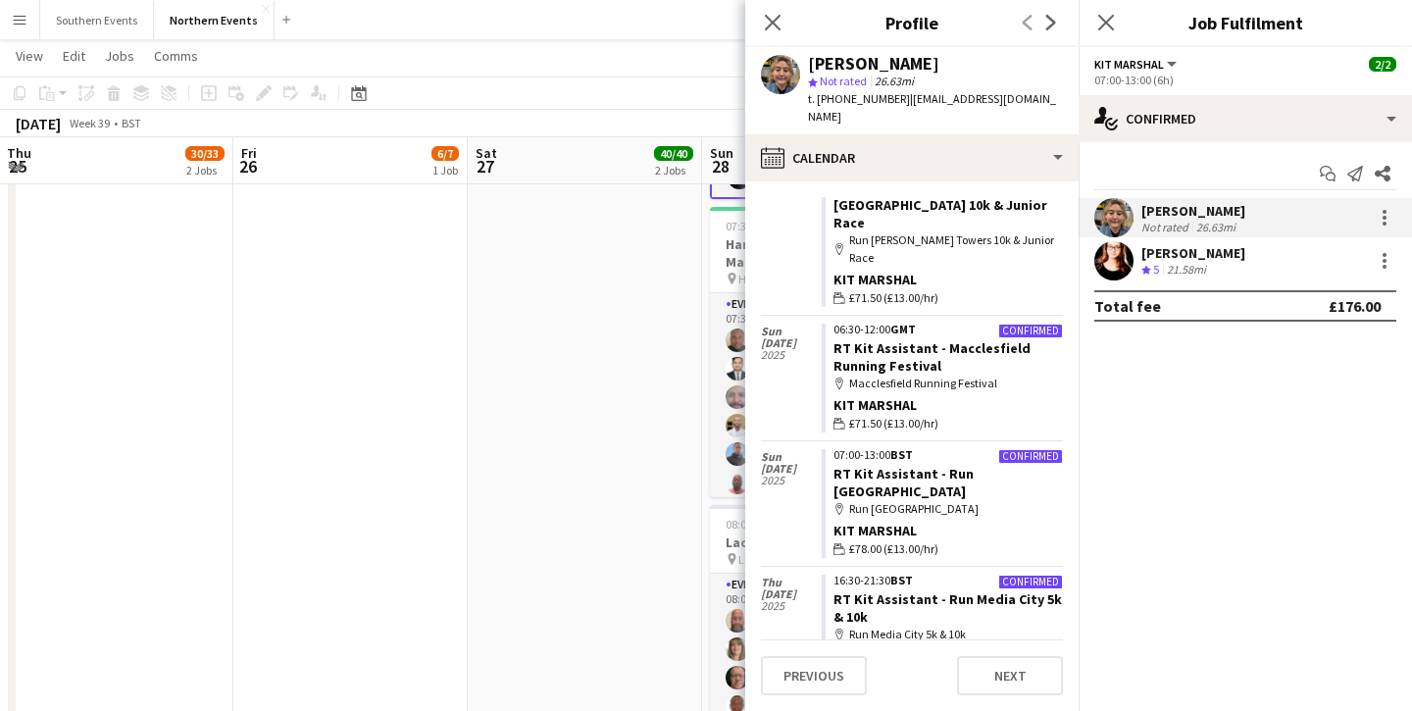
scroll to position [0, 0]
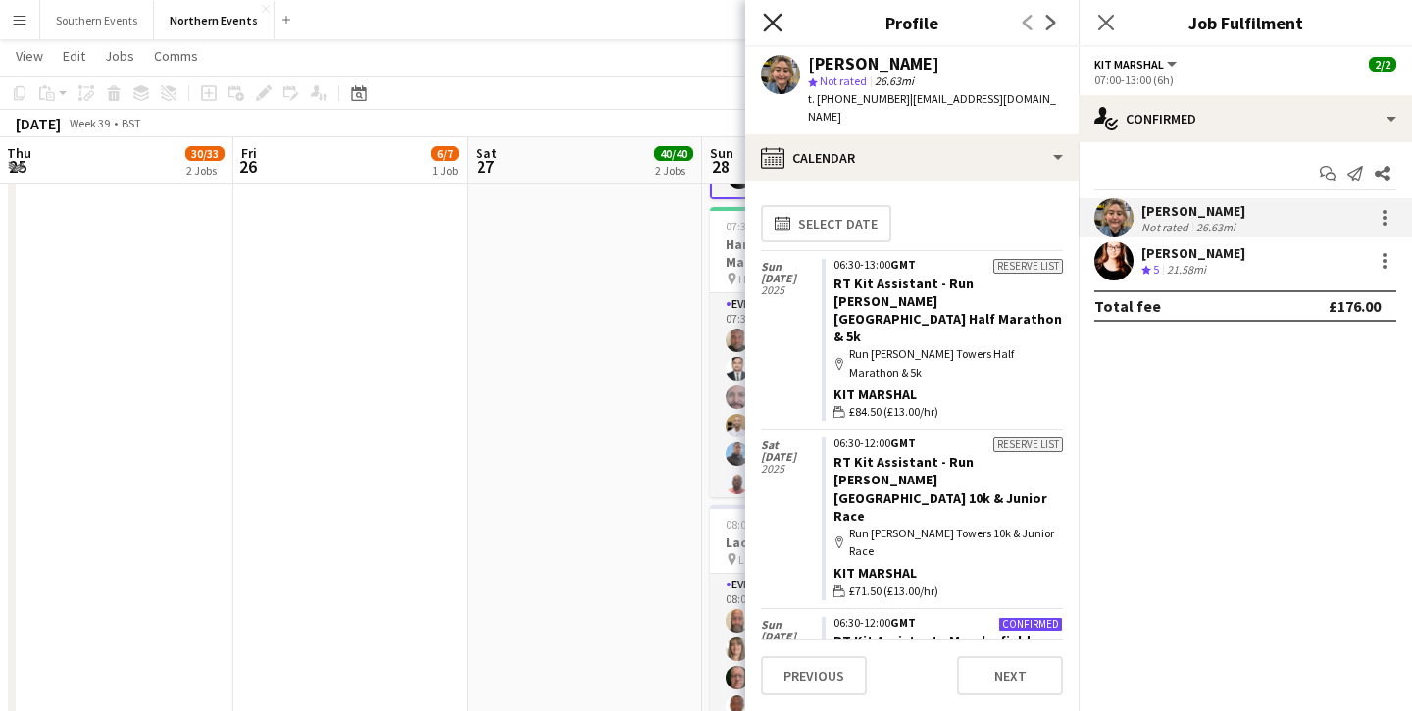
click at [777, 27] on icon at bounding box center [772, 22] width 19 height 19
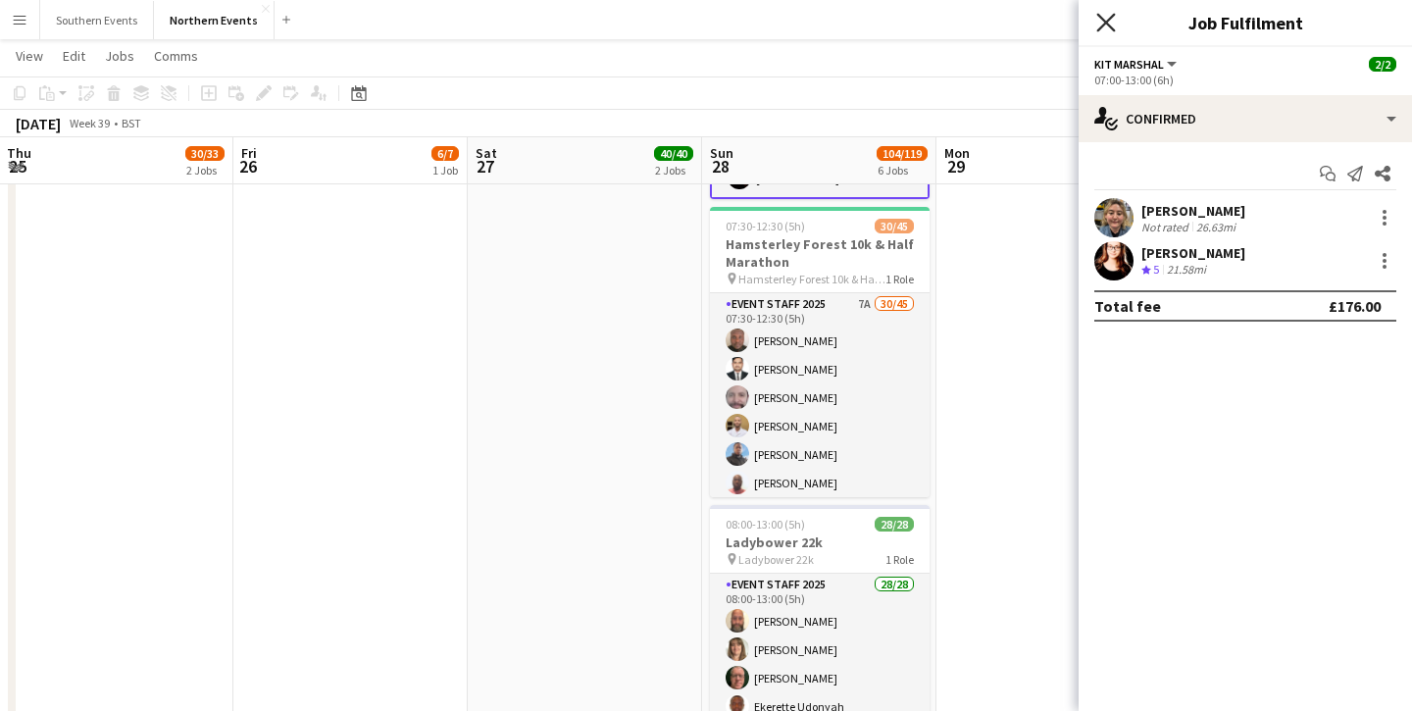
click at [1109, 25] on icon at bounding box center [1106, 22] width 19 height 19
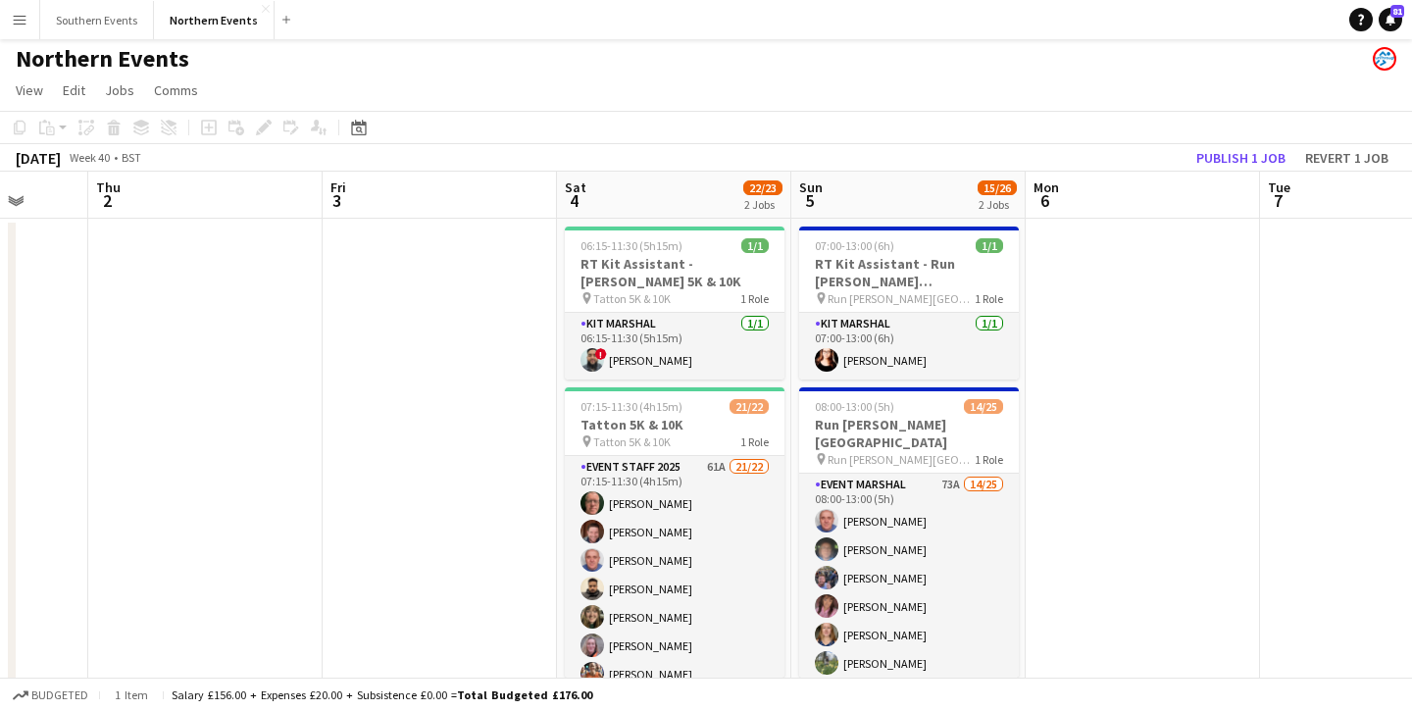
scroll to position [0, 888]
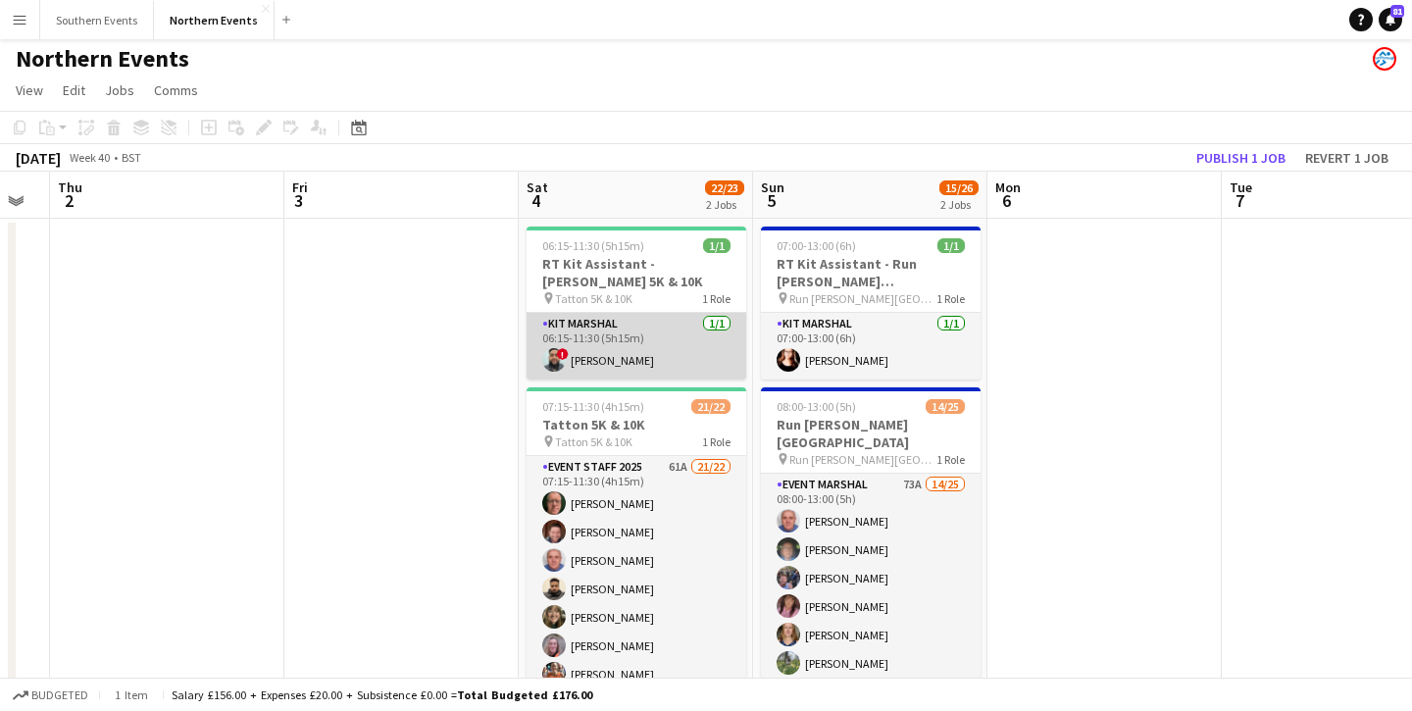
click at [639, 357] on app-card-role "Kit Marshal [DATE] 06:15-11:30 (5h15m) ! [PERSON_NAME]" at bounding box center [637, 346] width 220 height 67
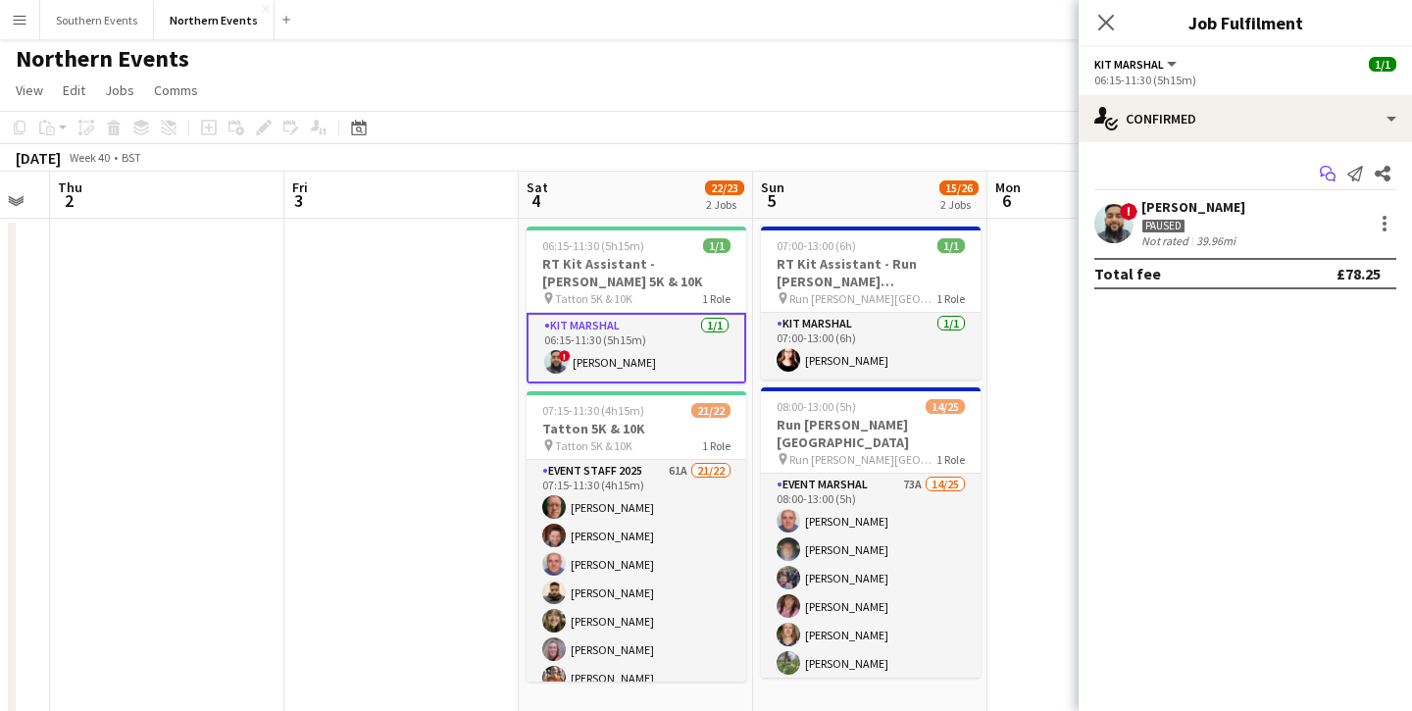
click at [1325, 179] on icon "Start chat" at bounding box center [1328, 174] width 16 height 16
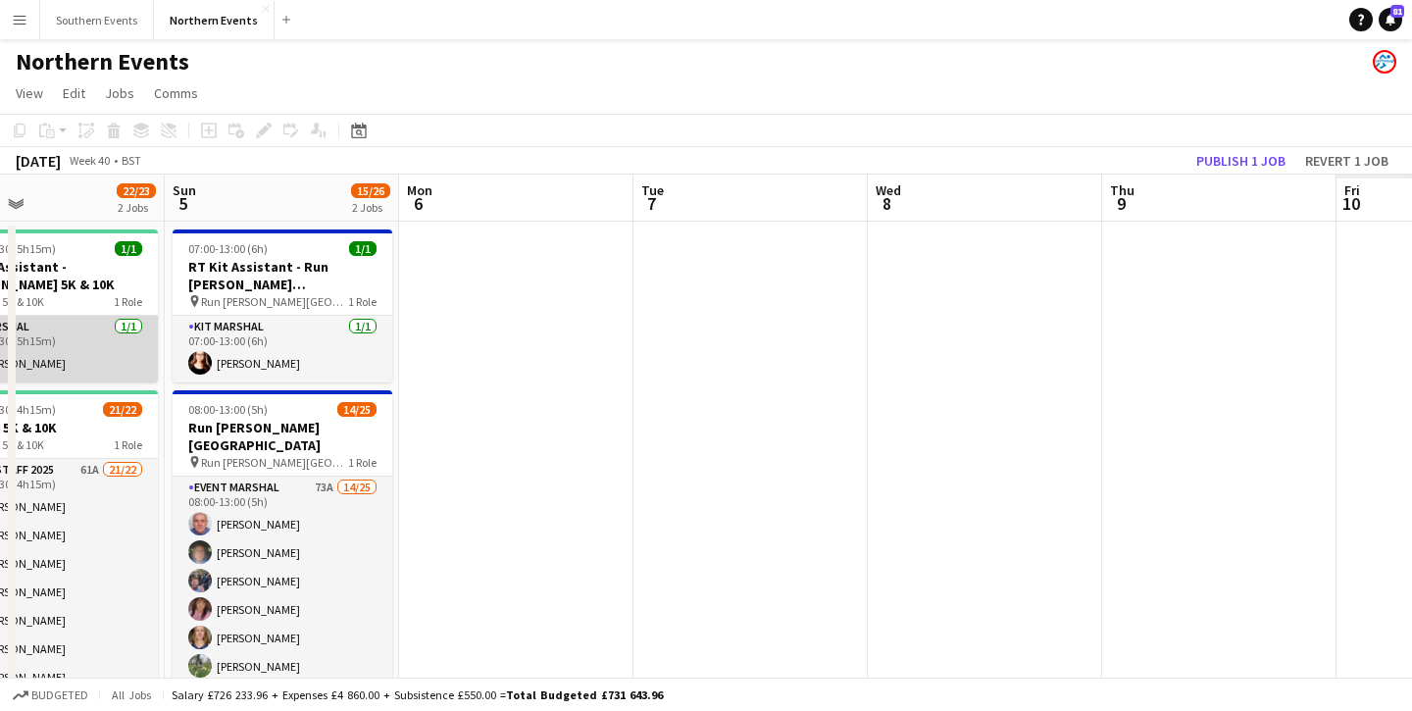
scroll to position [0, 552]
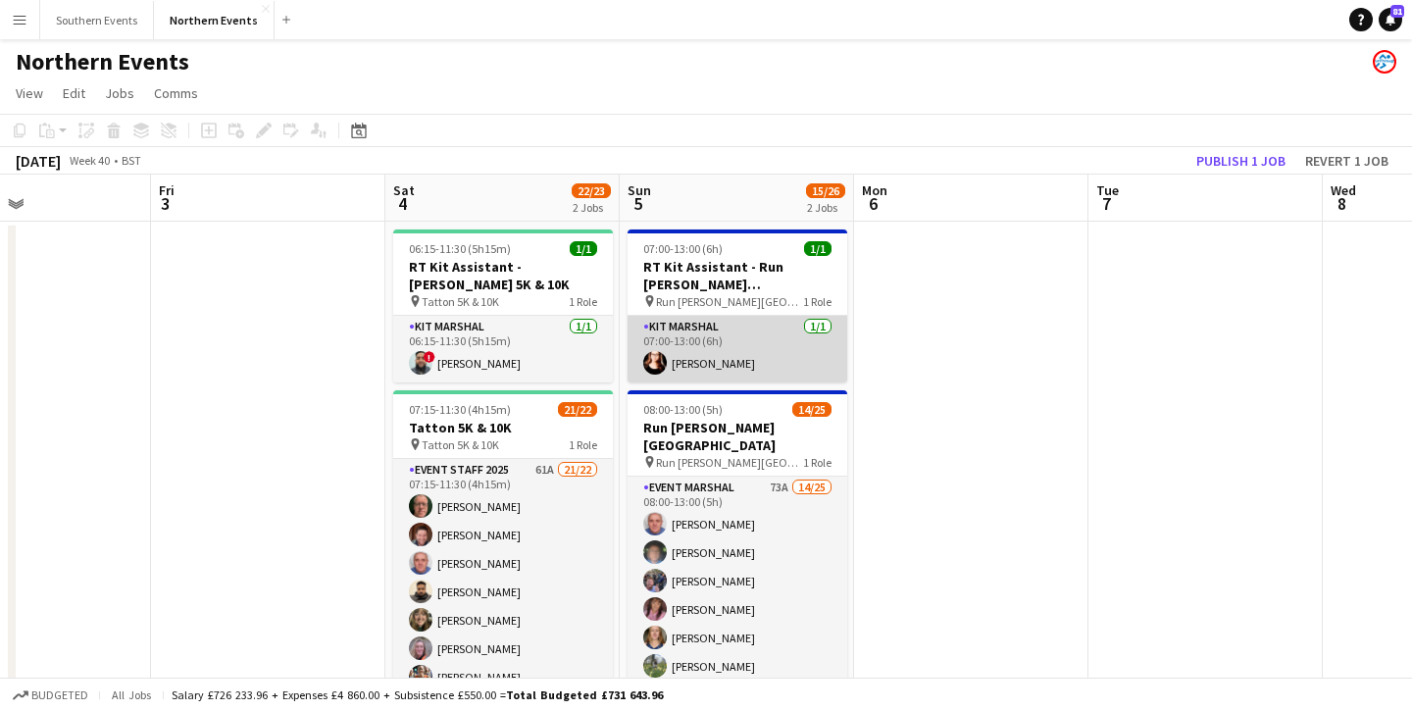
click at [719, 350] on app-card-role "Kit Marshal [DATE] 07:00-13:00 (6h) [PERSON_NAME]" at bounding box center [738, 349] width 220 height 67
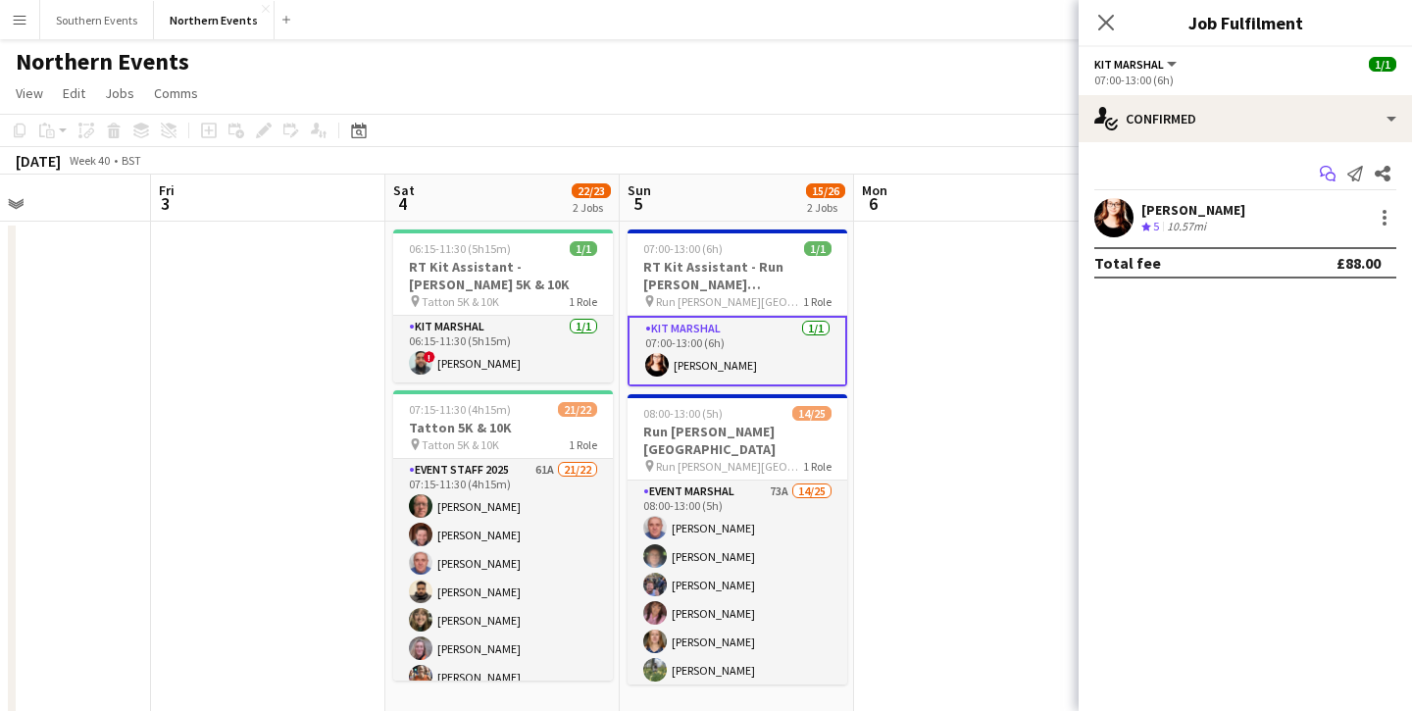
click at [1333, 178] on icon "Start chat" at bounding box center [1328, 174] width 16 height 16
click at [1193, 206] on div "[PERSON_NAME]" at bounding box center [1194, 210] width 104 height 18
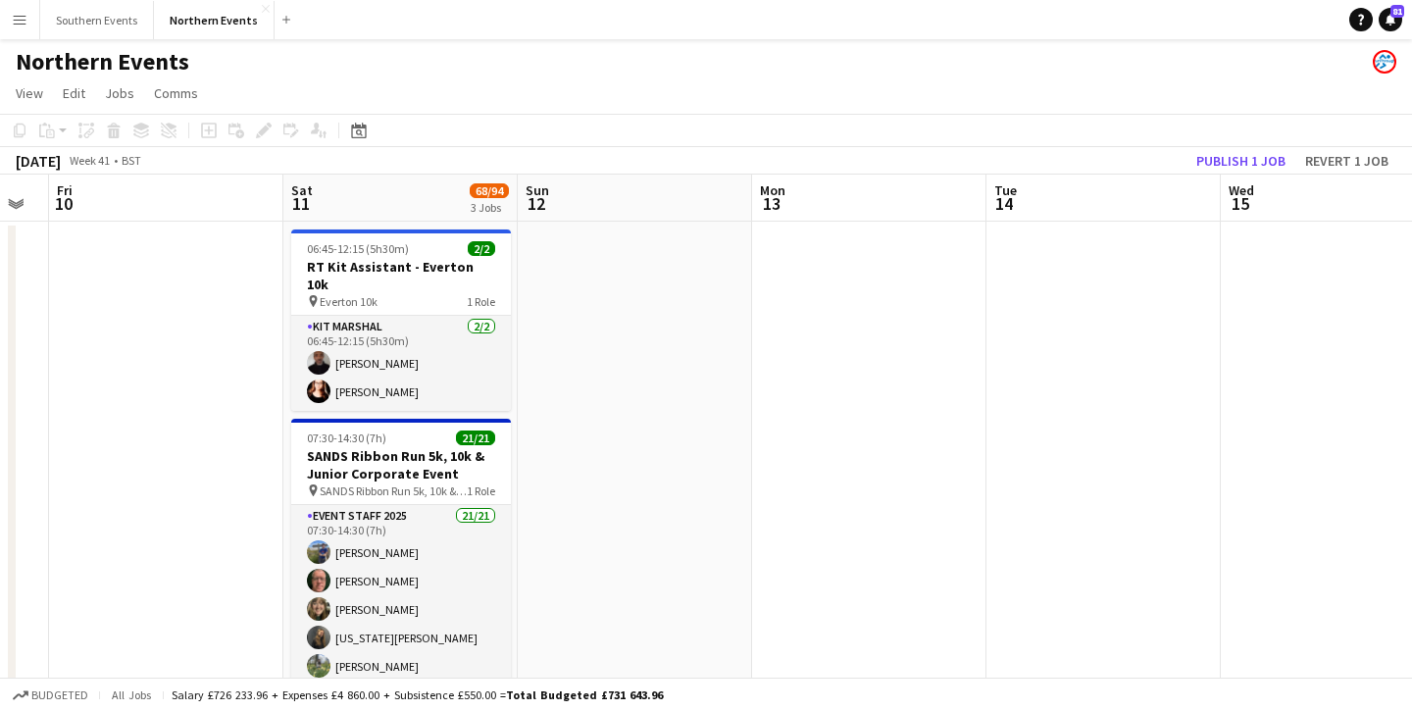
scroll to position [0, 613]
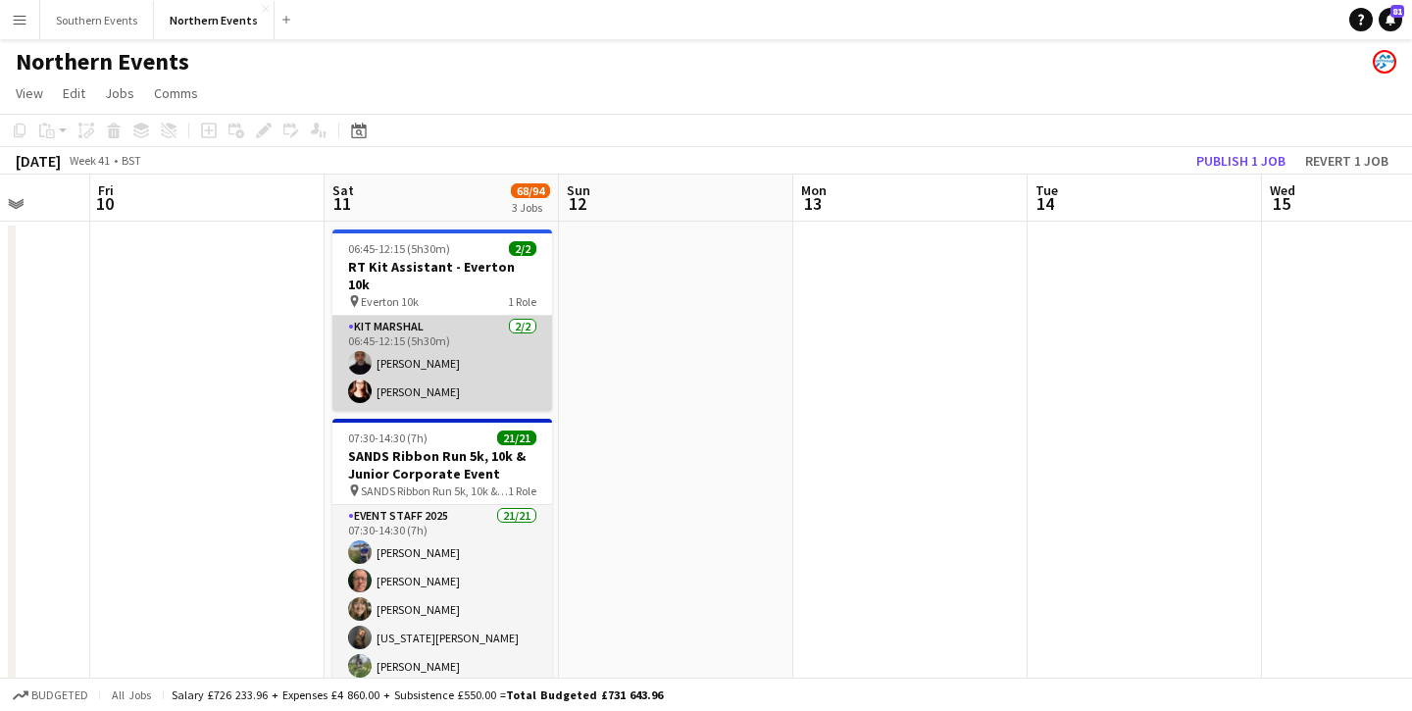
click at [462, 359] on app-card-role "Kit Marshal [DATE] 06:45-12:15 (5h30m) [PERSON_NAME] [PERSON_NAME]" at bounding box center [442, 363] width 220 height 95
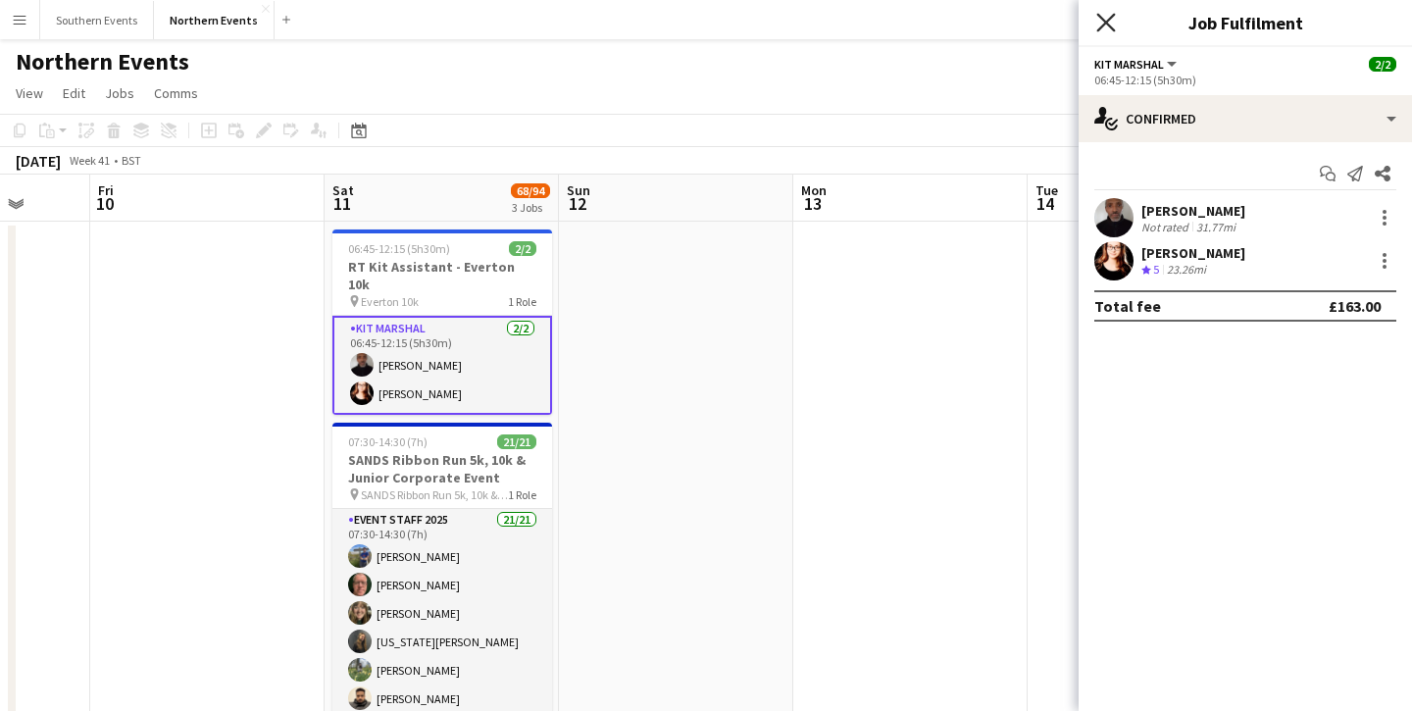
click at [1110, 25] on icon at bounding box center [1106, 22] width 19 height 19
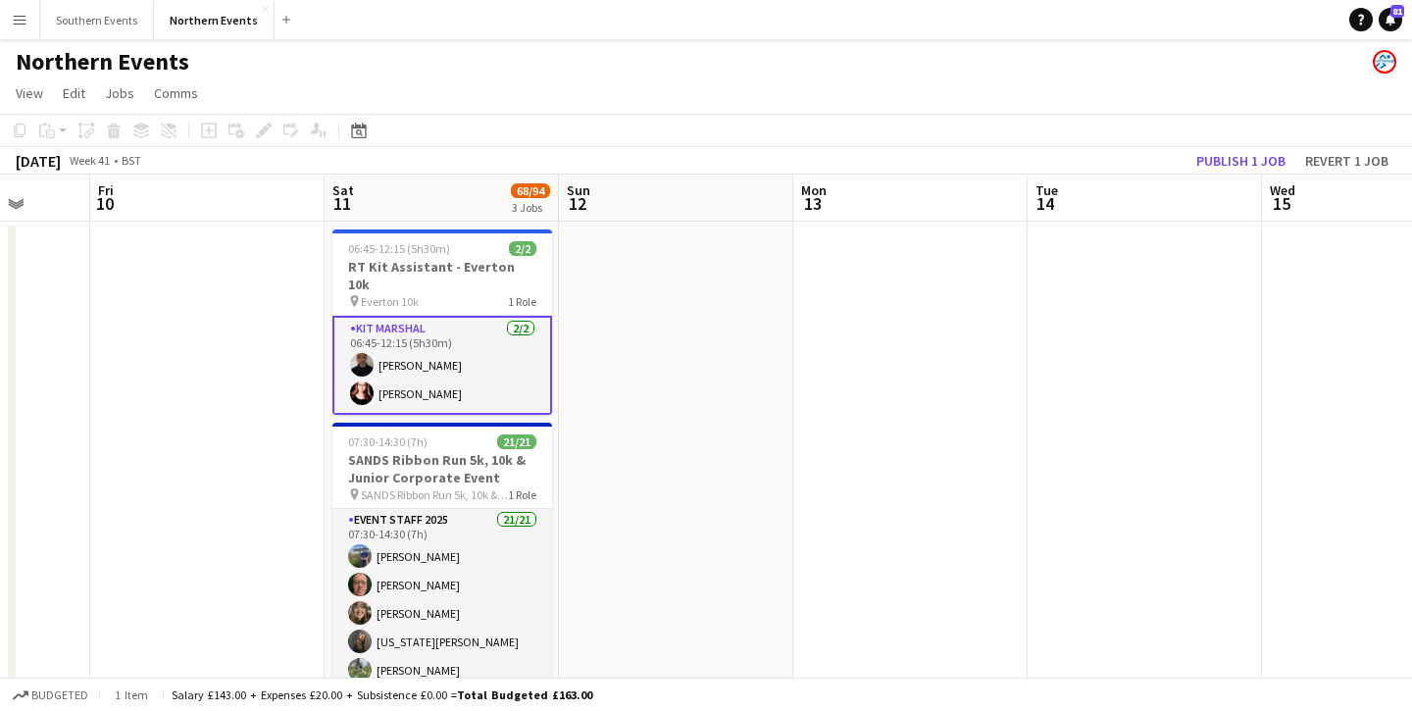
click at [473, 316] on app-card-role "Kit Marshal [DATE] 06:45-12:15 (5h30m) [PERSON_NAME] [PERSON_NAME]" at bounding box center [442, 365] width 220 height 99
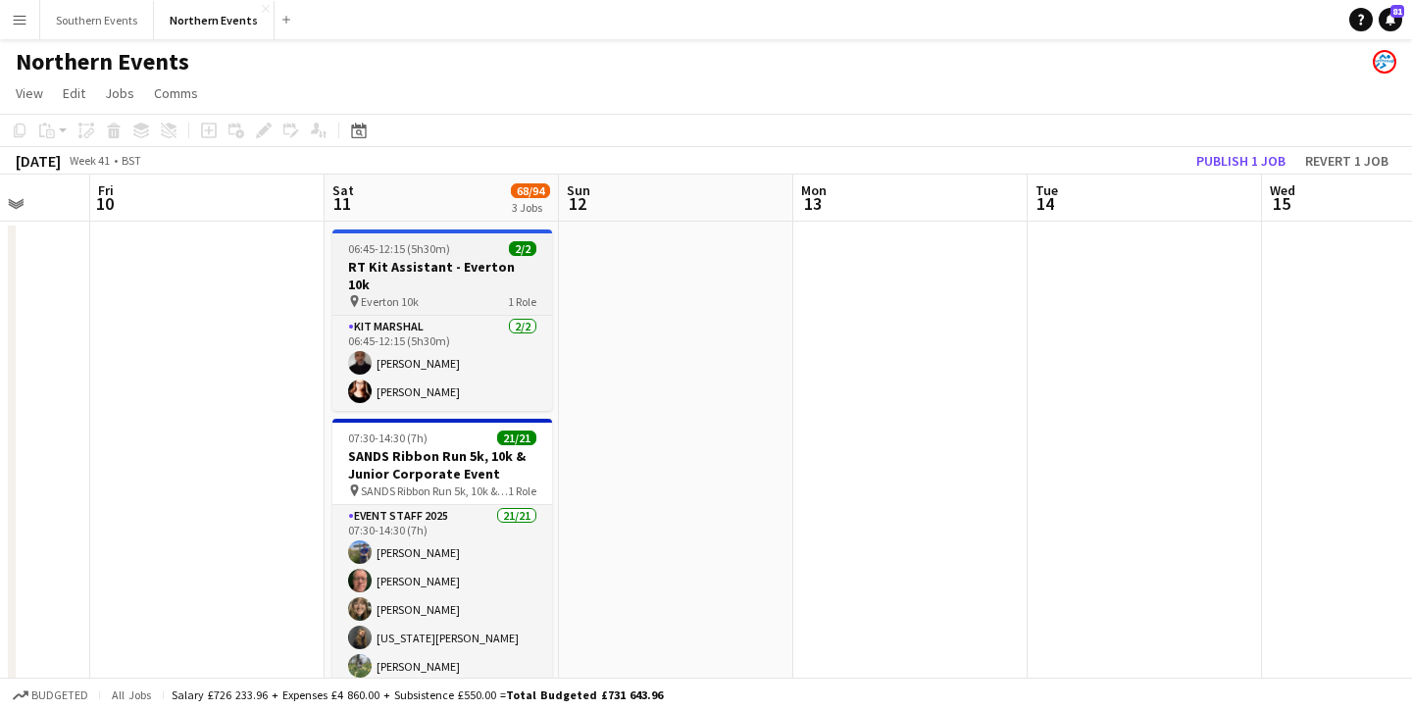
click at [459, 254] on div "06:45-12:15 (5h30m) 2/2" at bounding box center [442, 248] width 220 height 15
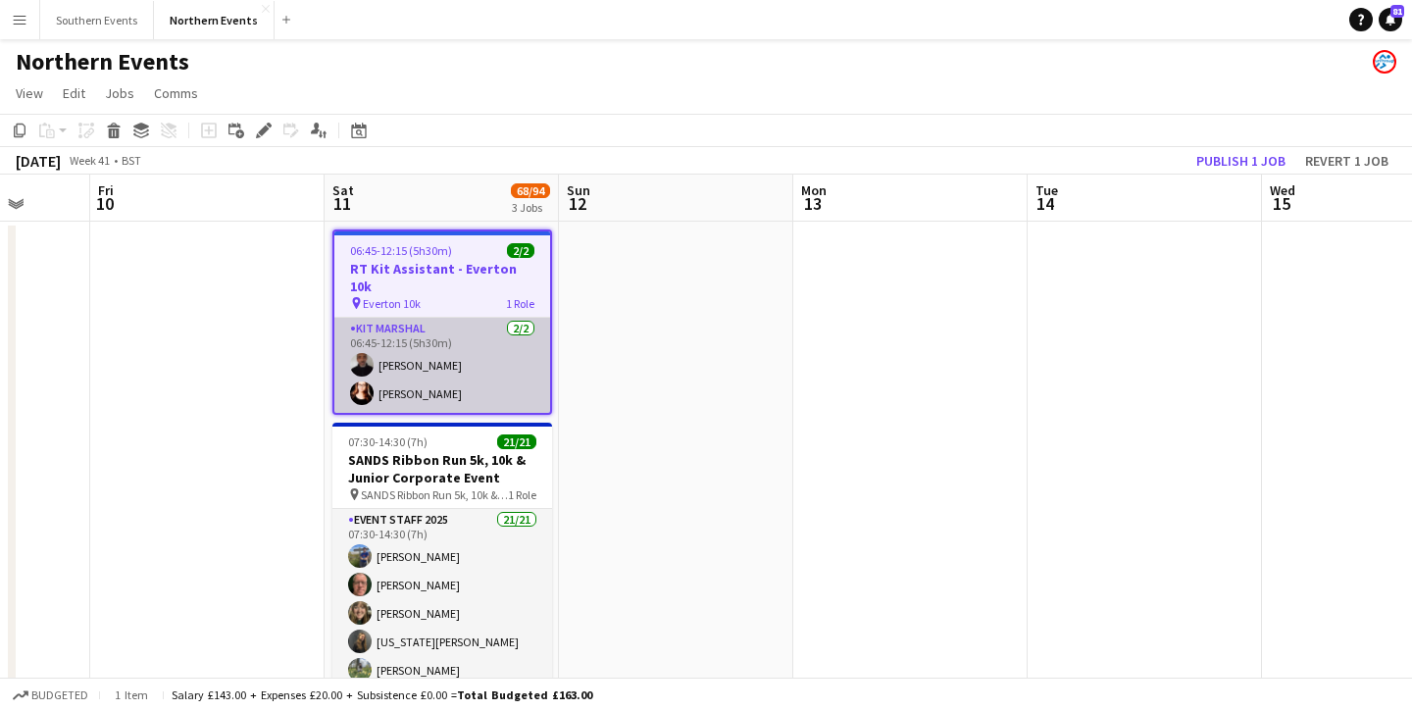
click at [458, 332] on app-card-role "Kit Marshal [DATE] 06:45-12:15 (5h30m) [PERSON_NAME] [PERSON_NAME]" at bounding box center [442, 365] width 216 height 95
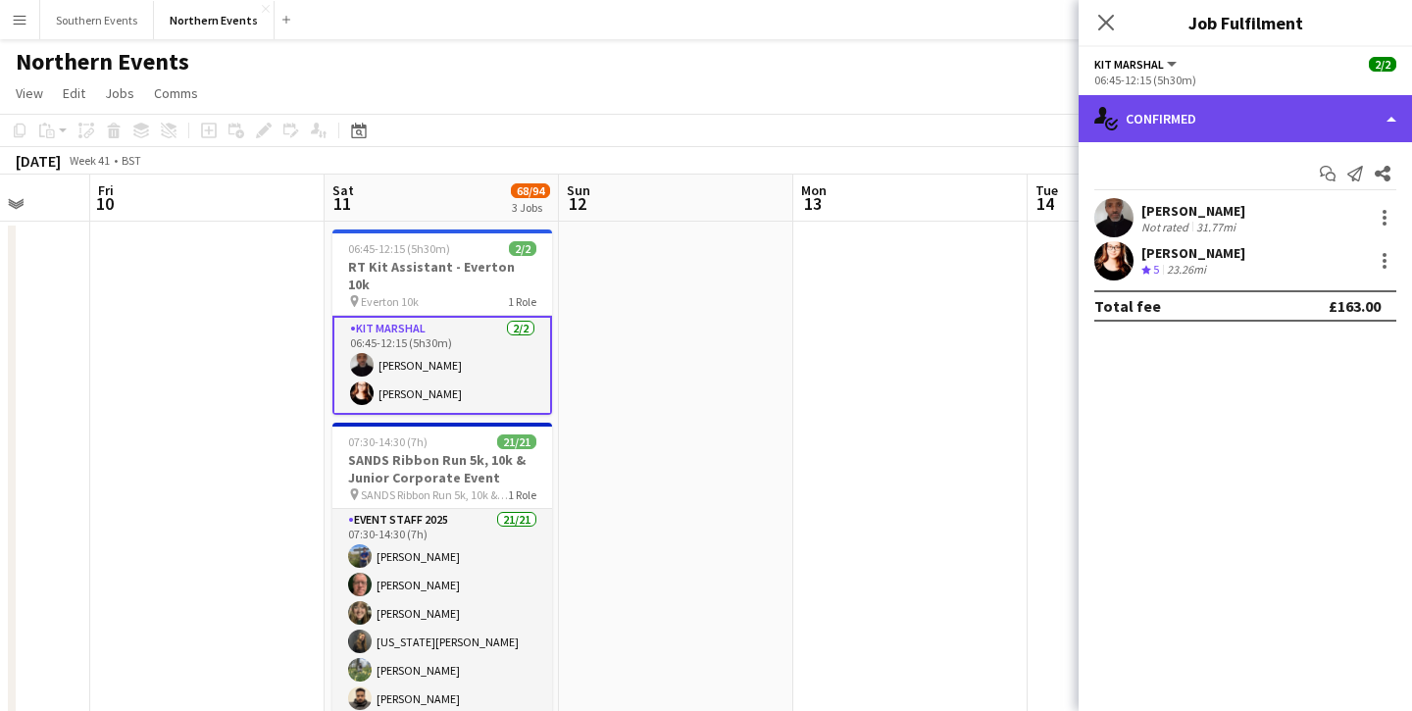
click at [1162, 116] on div "single-neutral-actions-check-2 Confirmed" at bounding box center [1245, 118] width 333 height 47
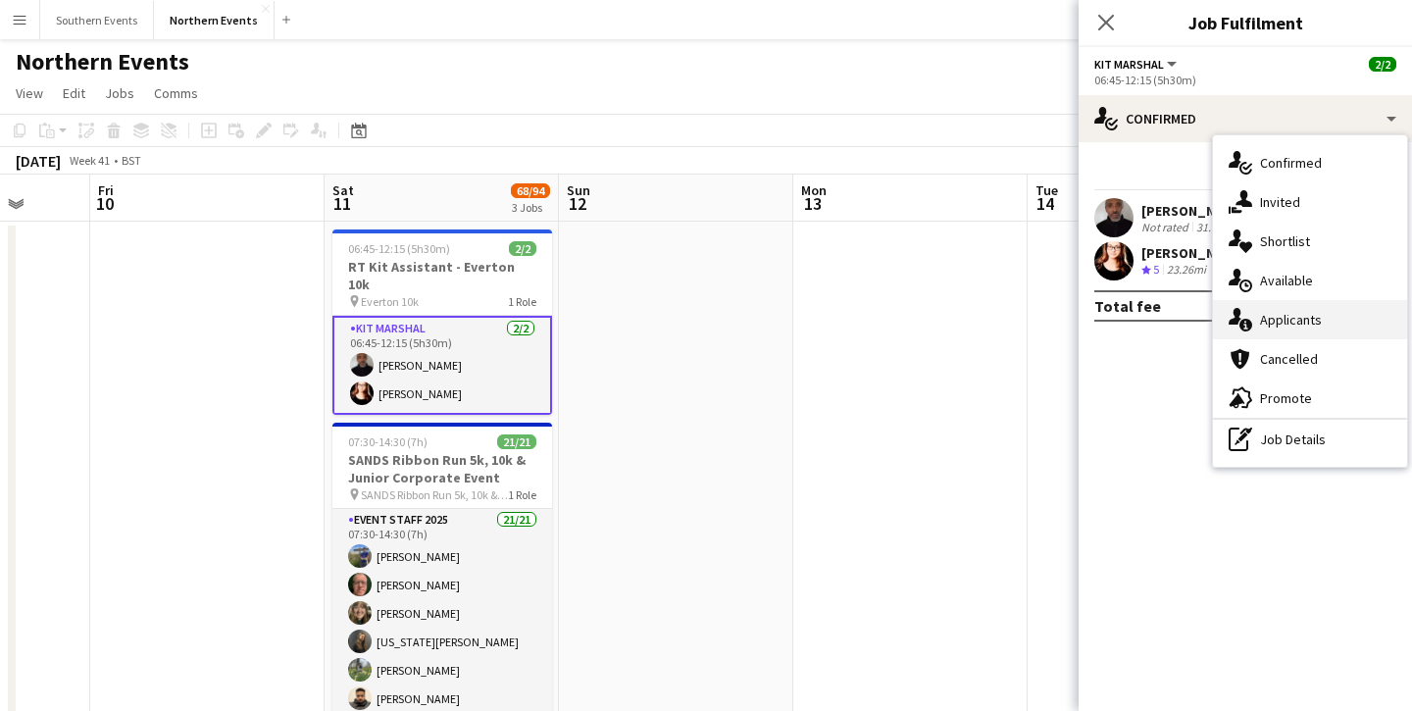
click at [1298, 304] on div "single-neutral-actions-information Applicants" at bounding box center [1310, 319] width 194 height 39
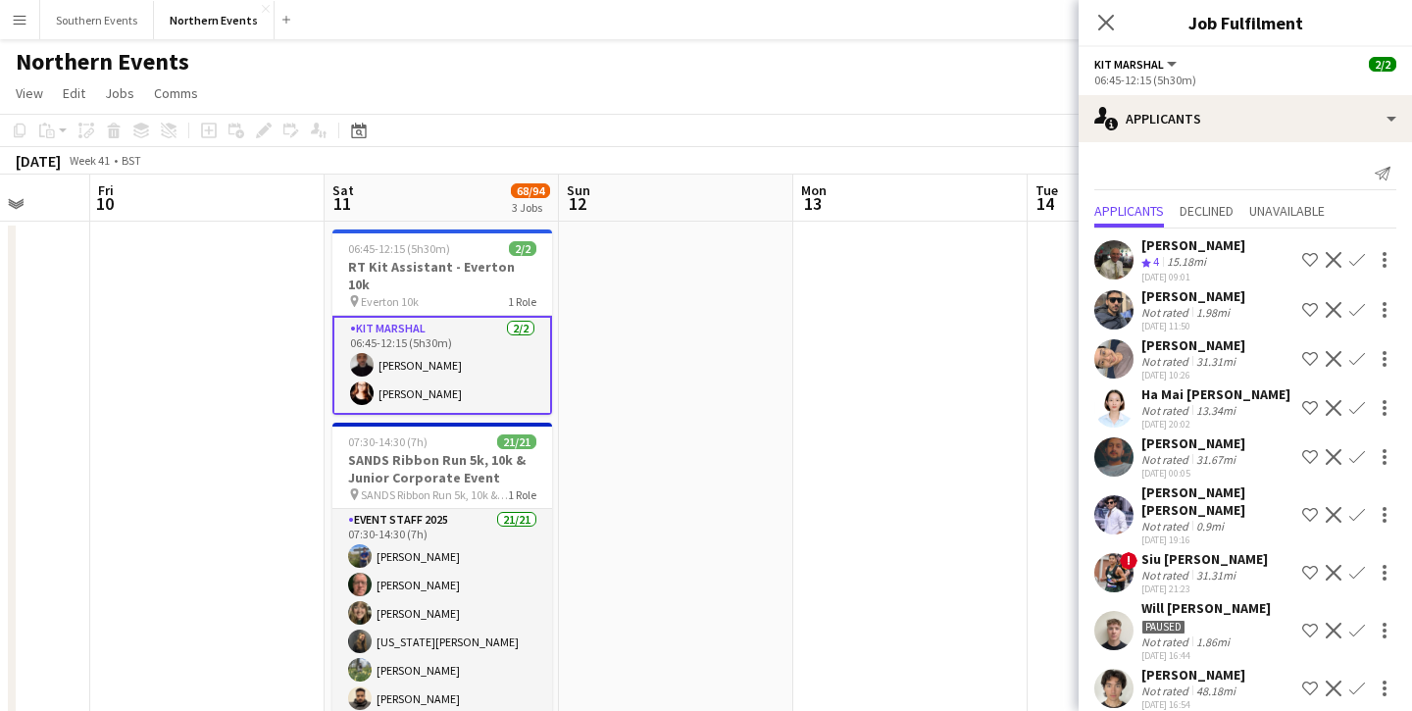
click at [1177, 242] on div "[PERSON_NAME]" at bounding box center [1194, 245] width 104 height 18
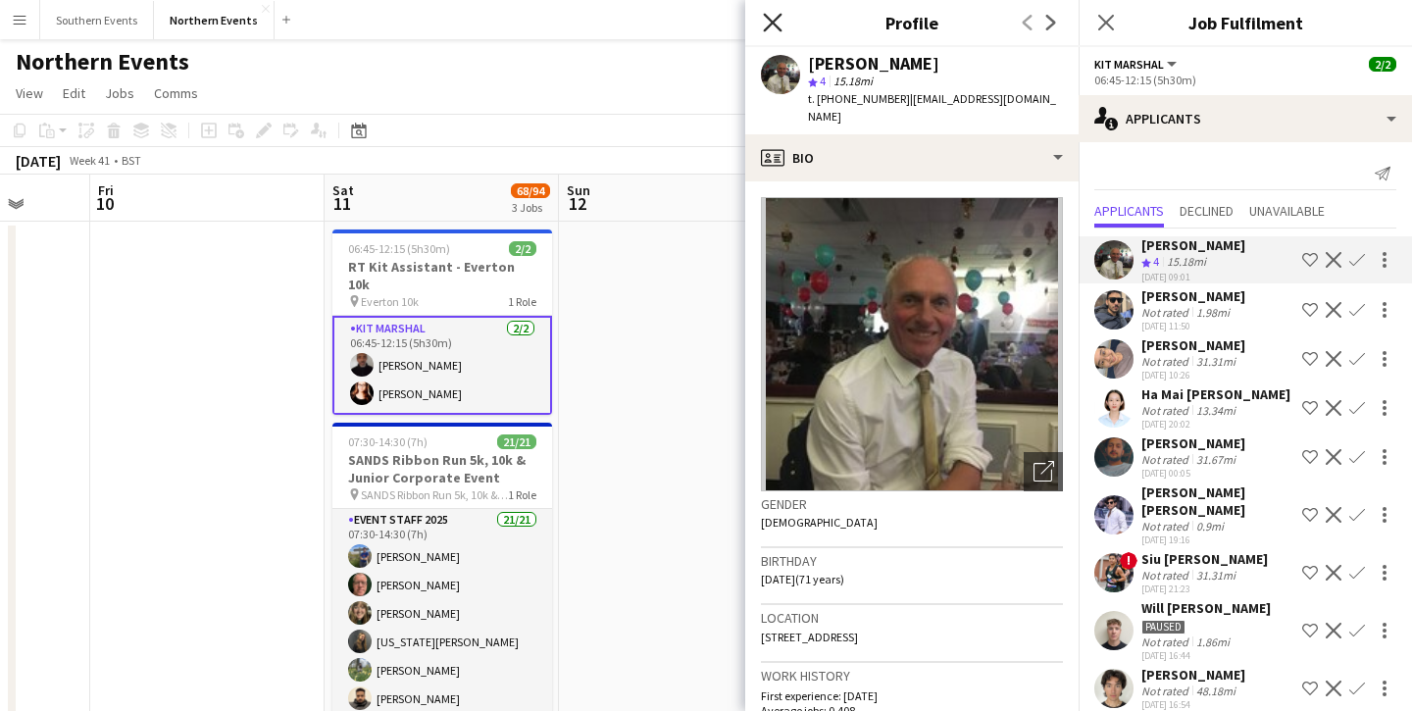
click at [771, 27] on icon "Close pop-in" at bounding box center [772, 22] width 19 height 19
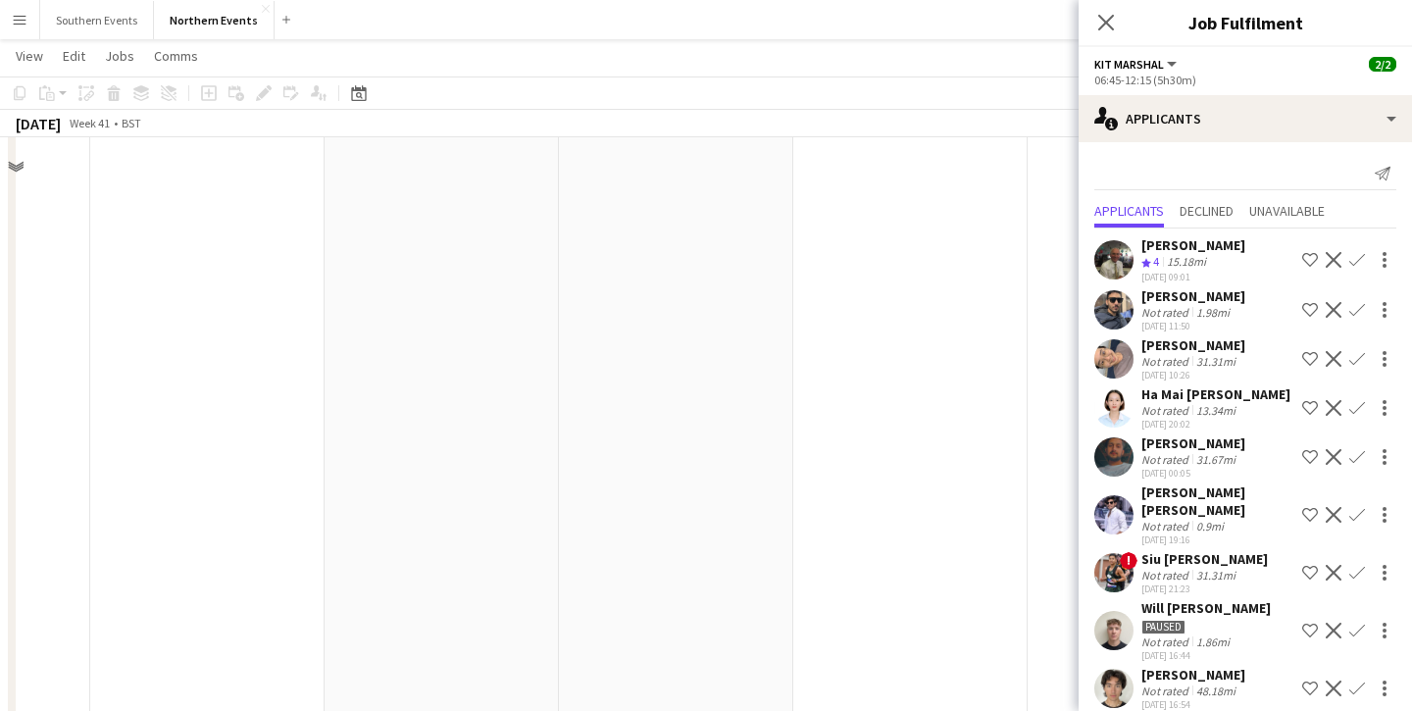
scroll to position [0, 0]
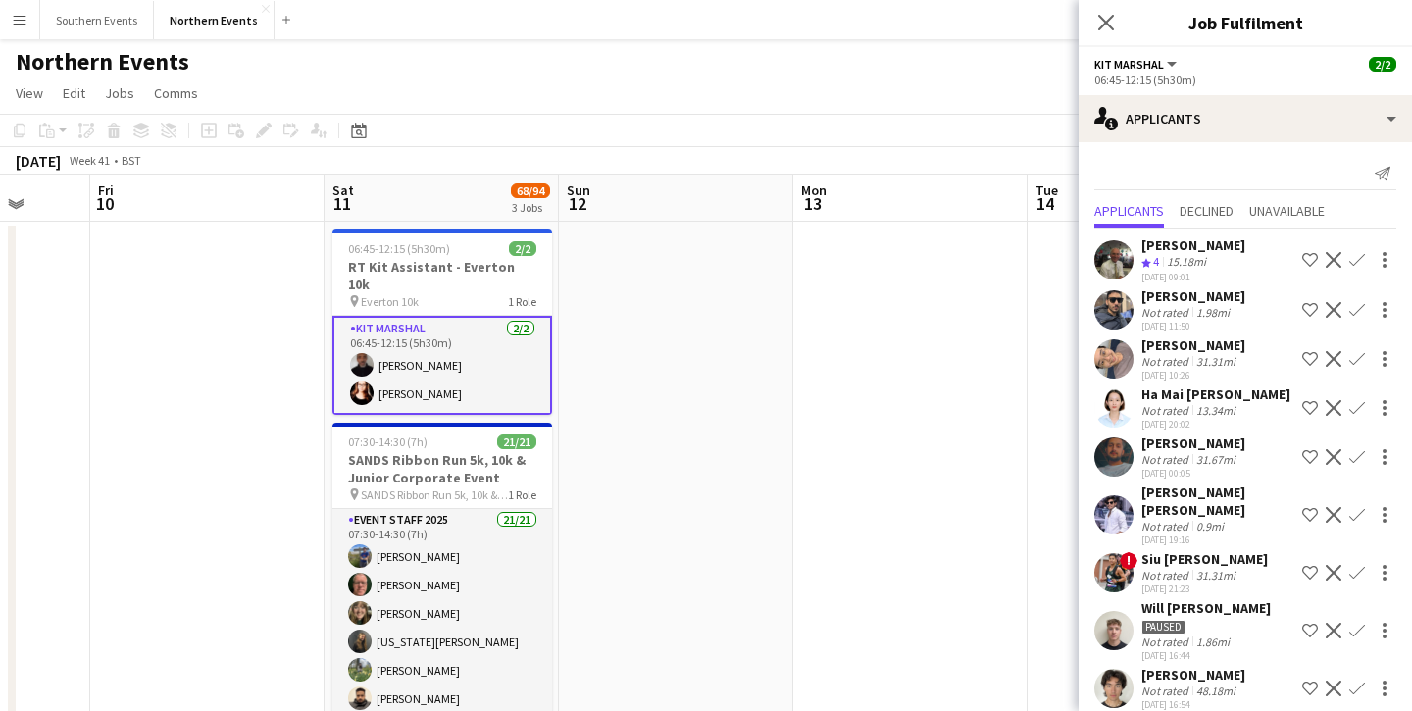
click at [1137, 362] on div "[PERSON_NAME] Not rated 31.31mi [DATE] 10:26 Shortlist crew Decline Confirm" at bounding box center [1245, 358] width 333 height 45
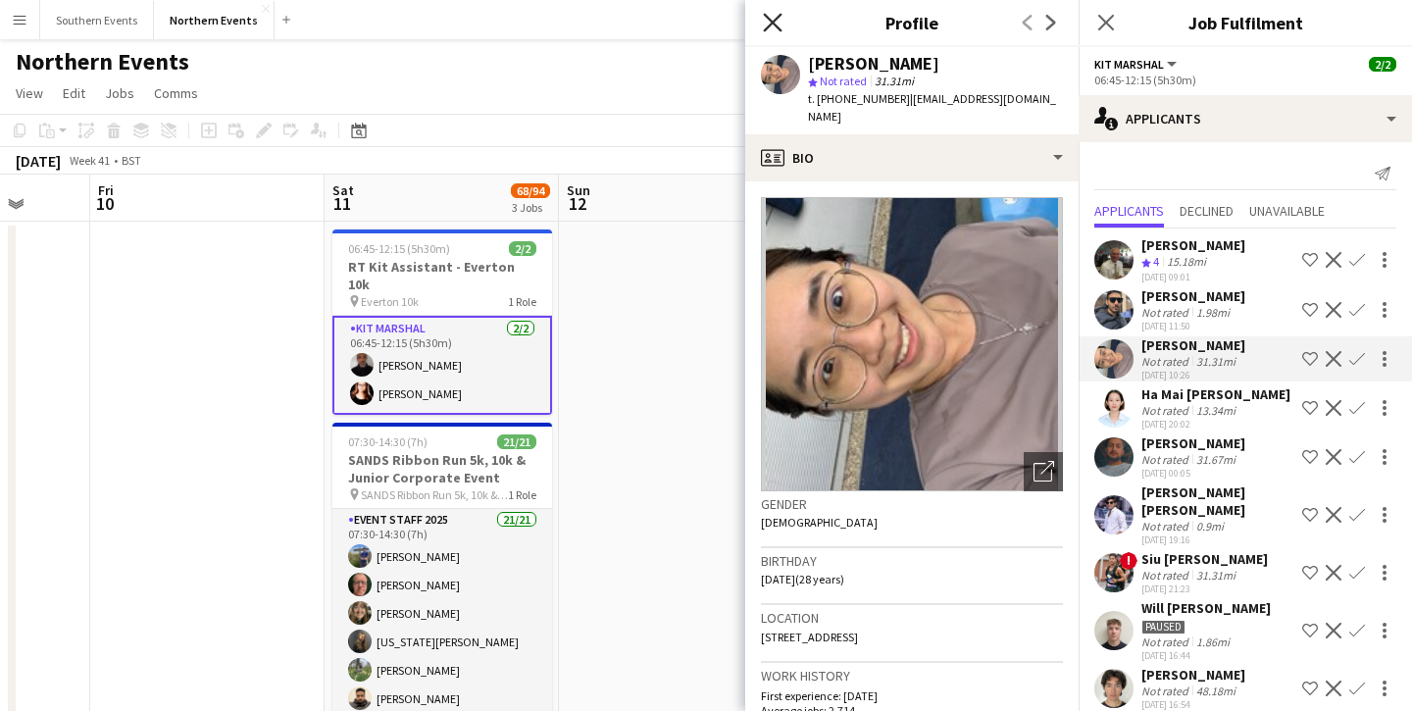
click at [772, 24] on icon at bounding box center [772, 22] width 19 height 19
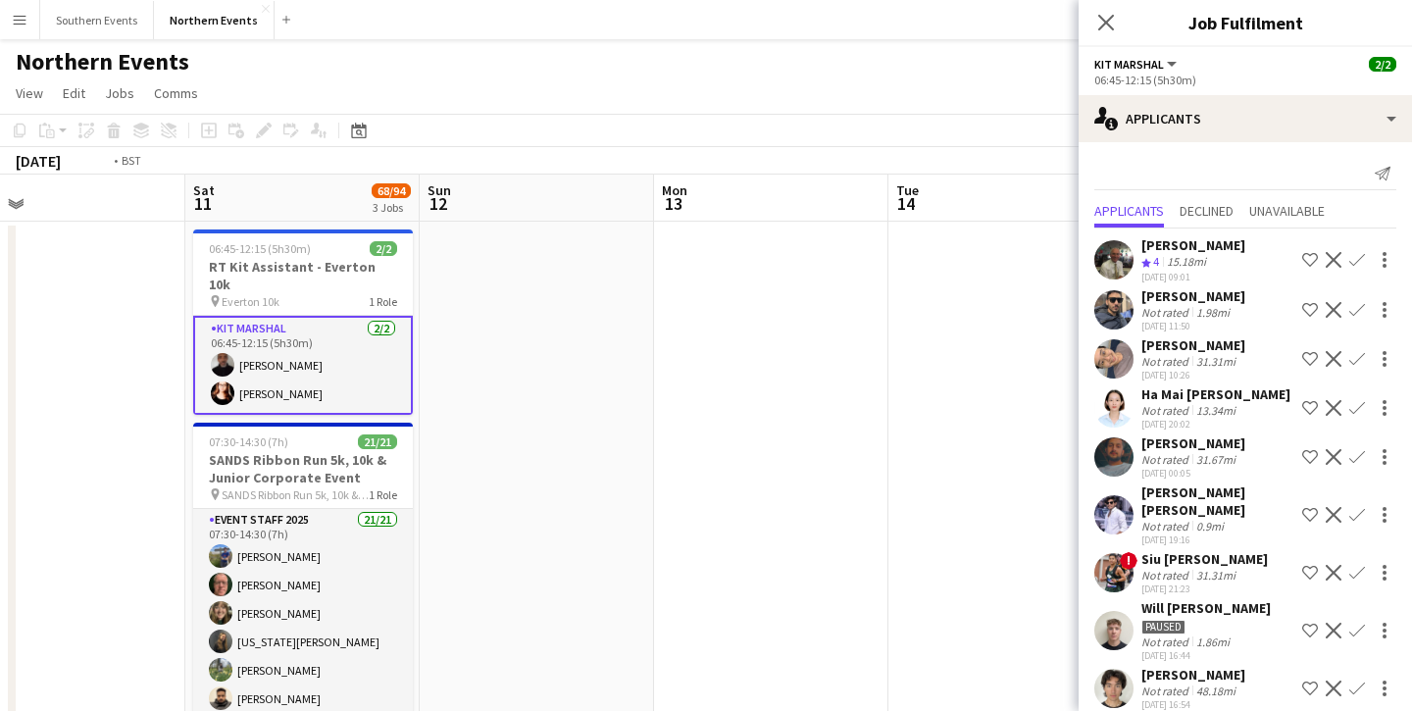
scroll to position [0, 952]
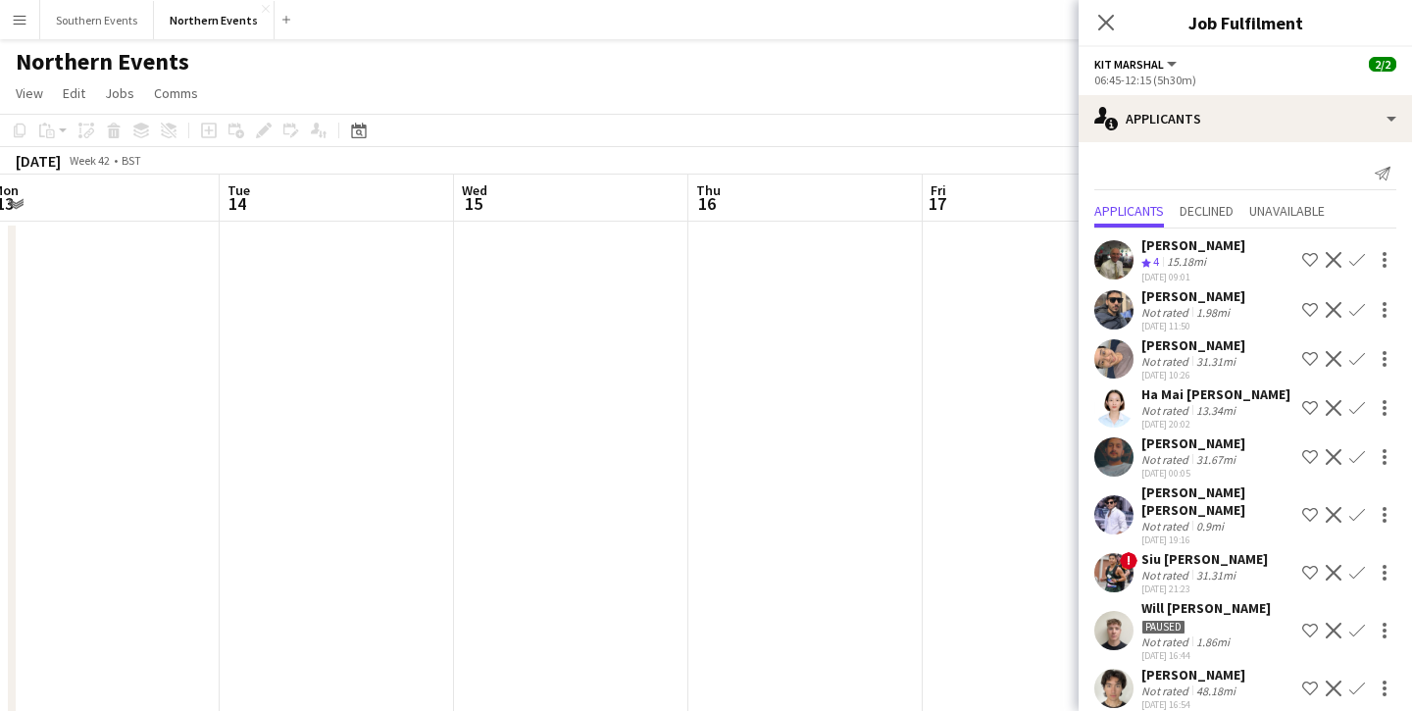
click at [1111, 351] on app-user-avatar at bounding box center [1114, 358] width 39 height 39
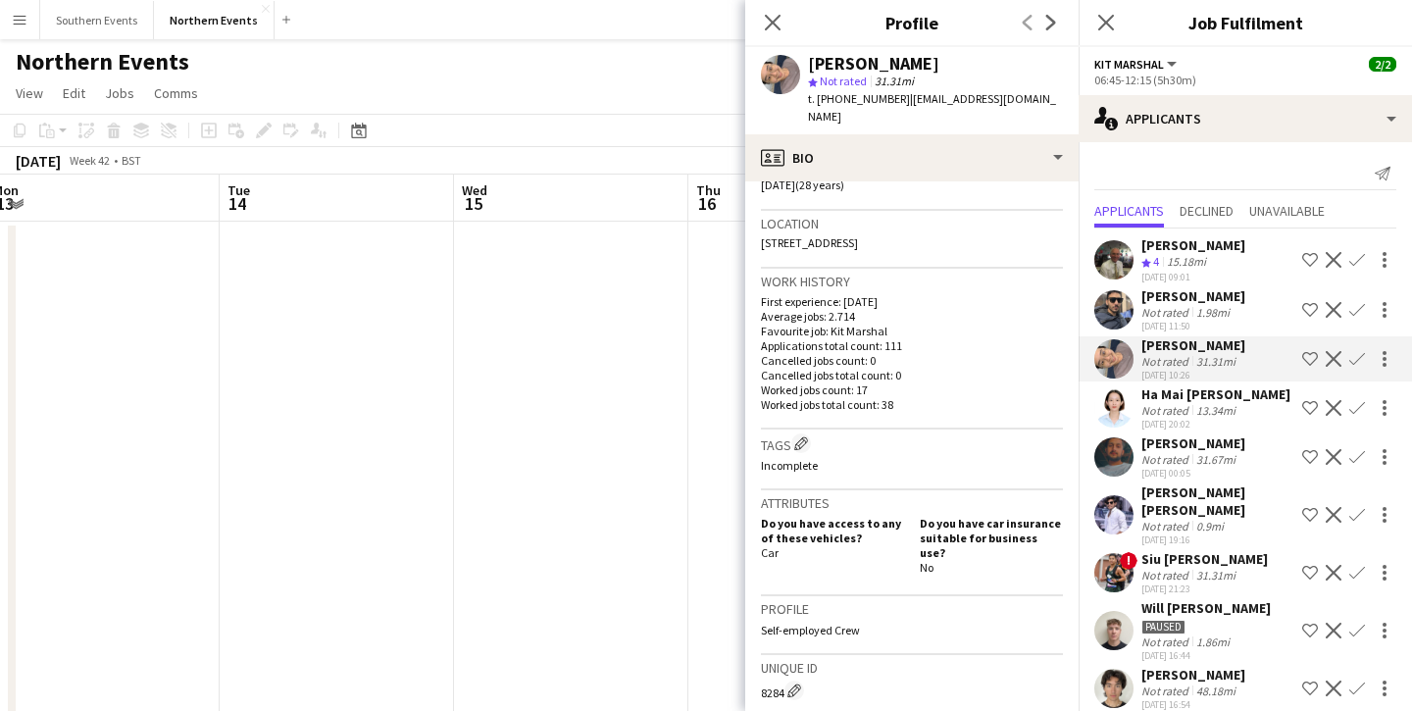
scroll to position [0, 0]
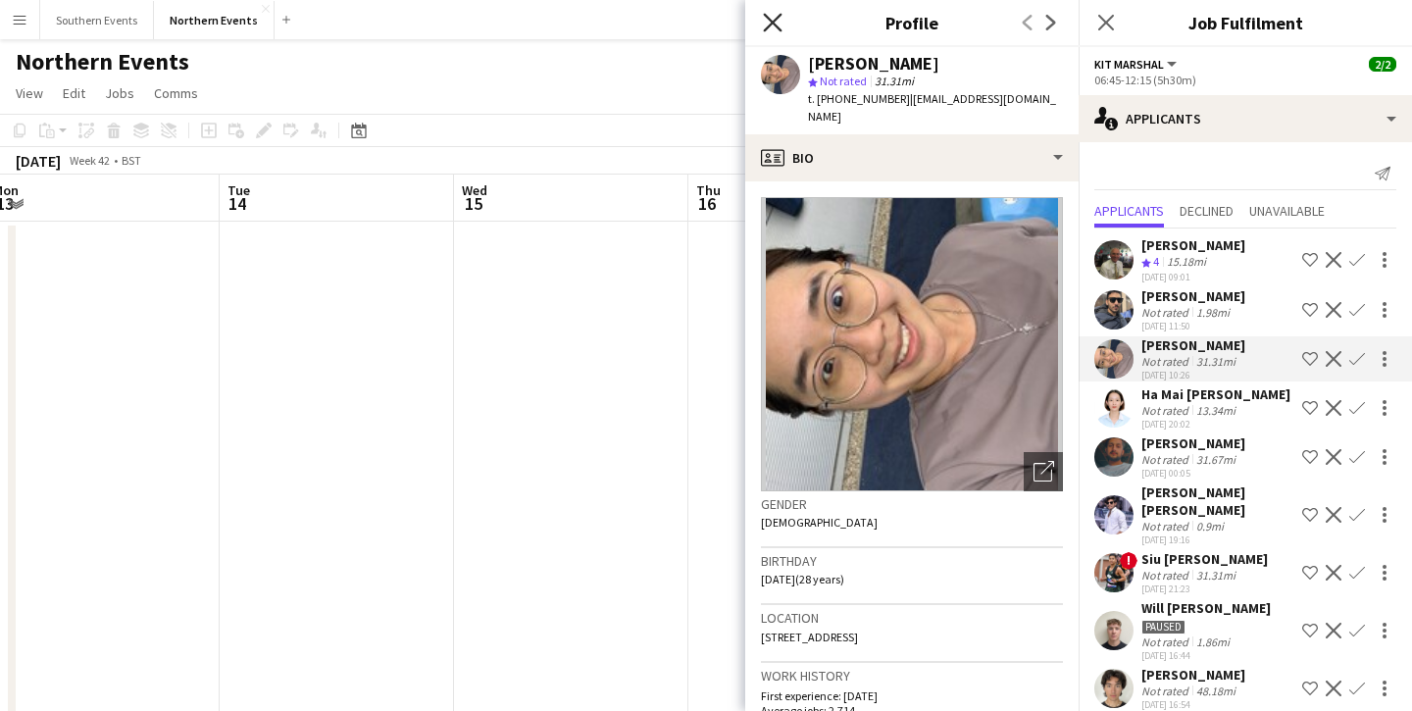
click at [772, 27] on icon "Close pop-in" at bounding box center [772, 22] width 19 height 19
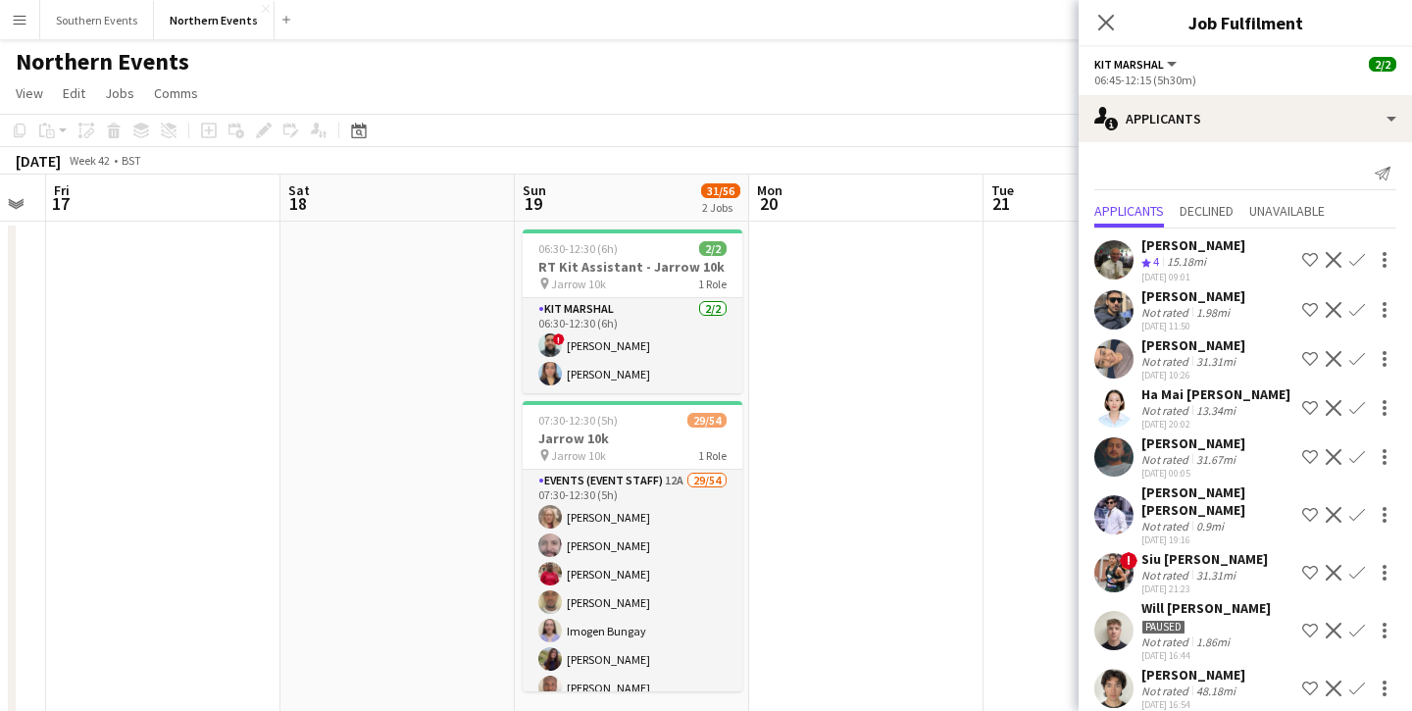
scroll to position [0, 913]
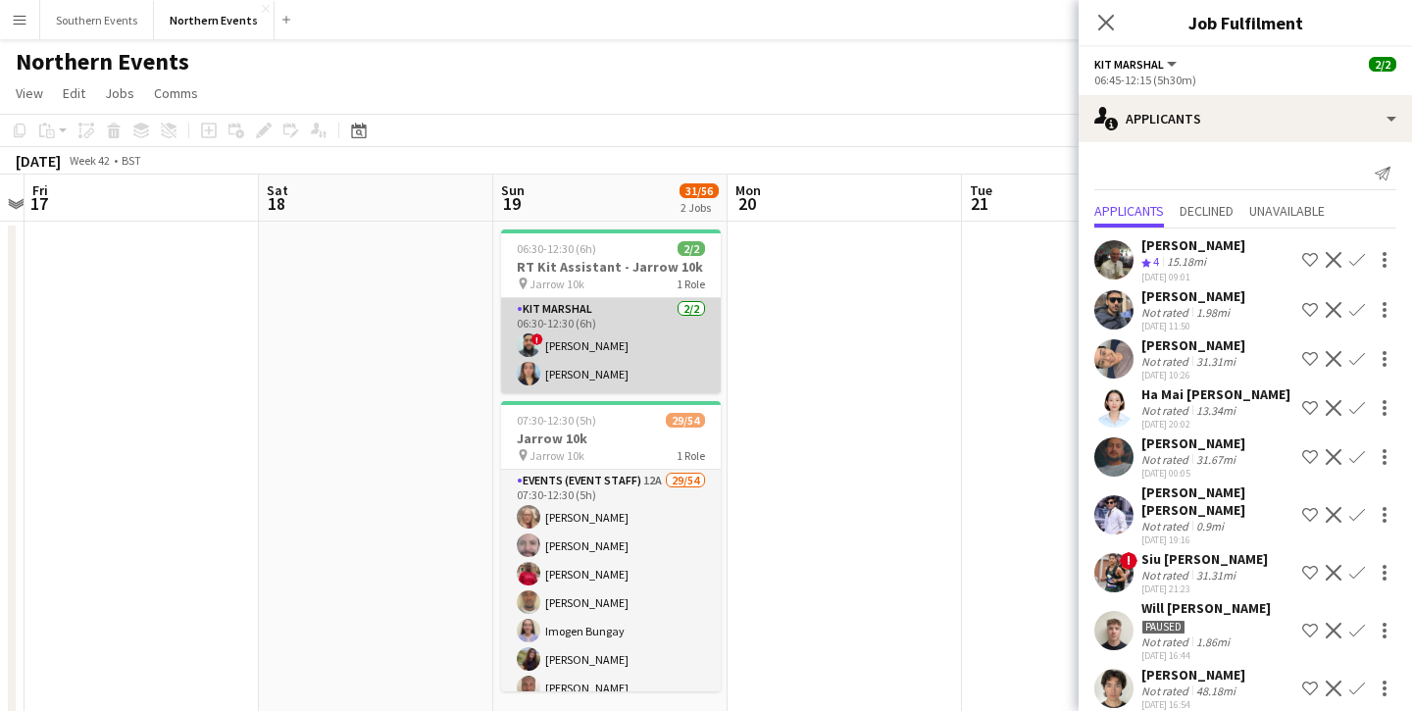
click at [612, 298] on app-card-role "Kit Marshal [DATE] 06:30-12:30 (6h) ! [PERSON_NAME] [PERSON_NAME]" at bounding box center [611, 345] width 220 height 95
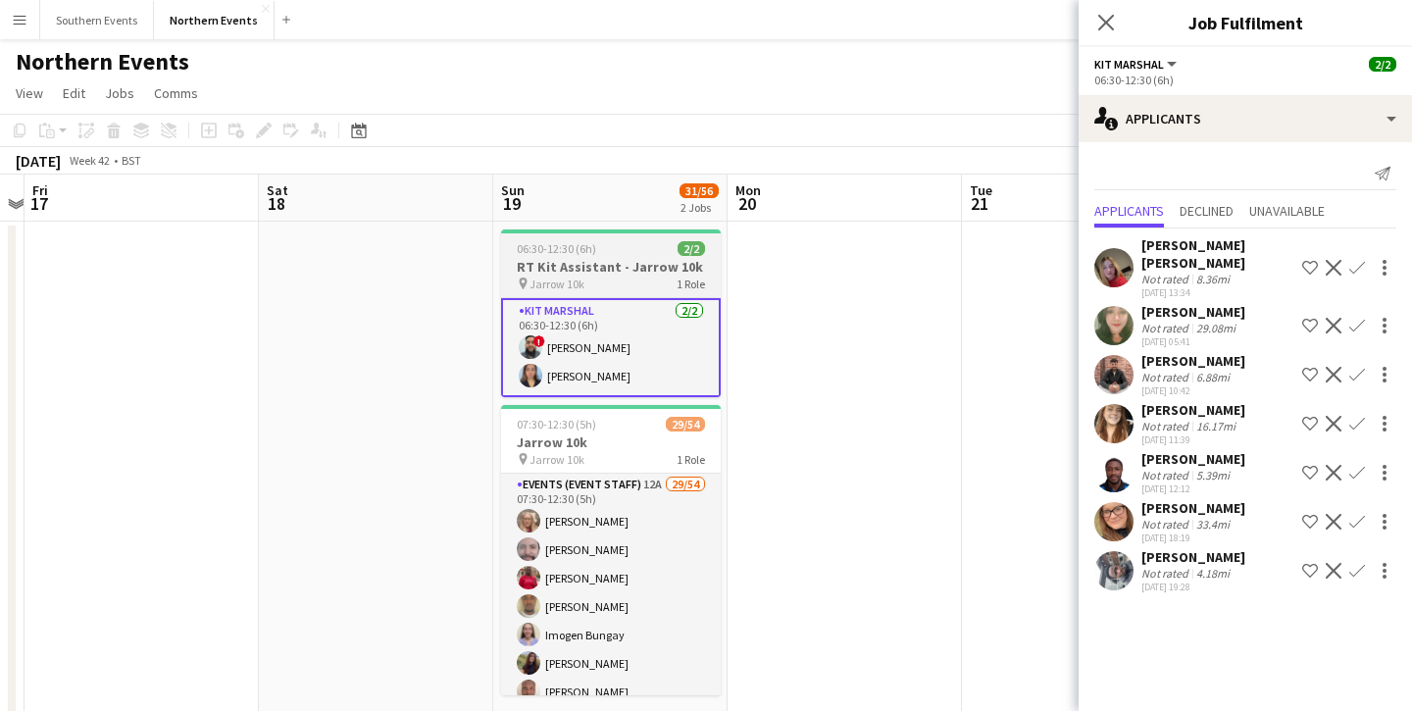
click at [628, 258] on h3 "RT Kit Assistant - Jarrow 10k" at bounding box center [611, 267] width 220 height 18
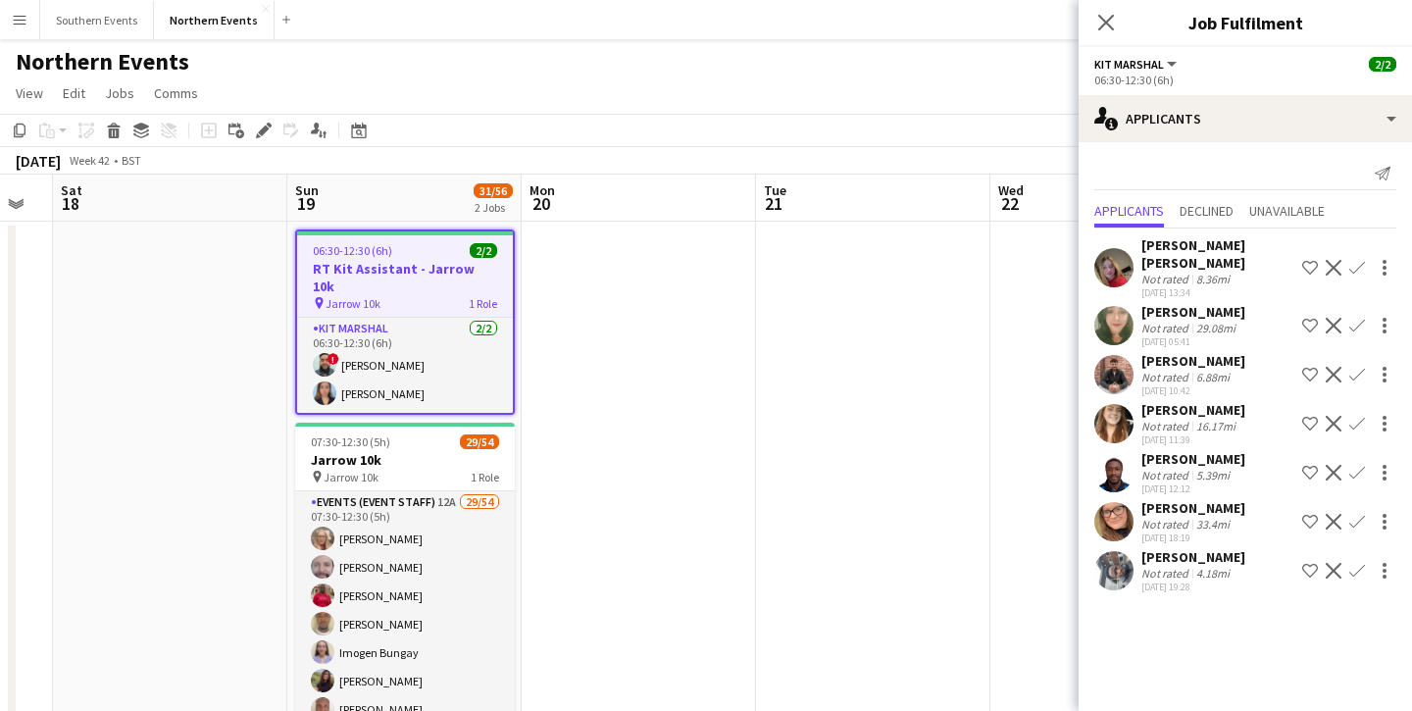
scroll to position [0, 655]
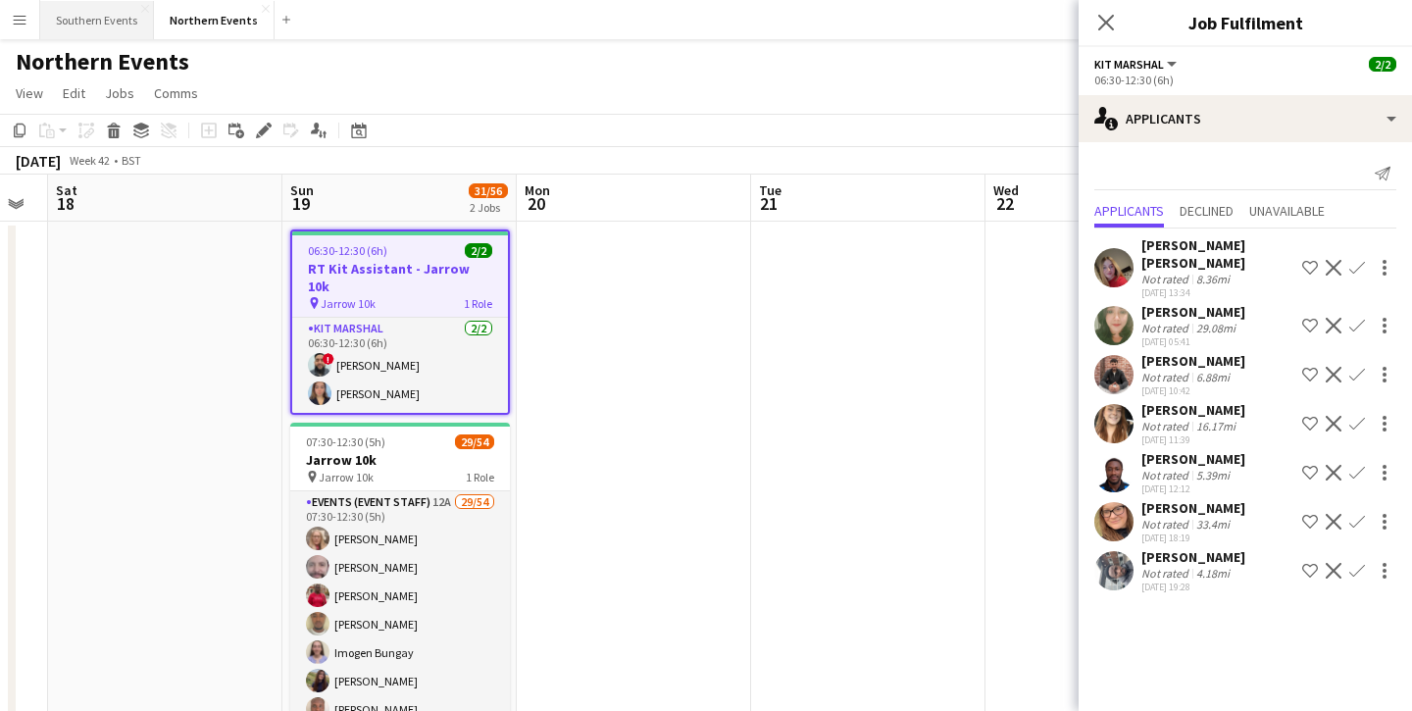
click at [124, 28] on button "Southern Events Close" at bounding box center [97, 20] width 114 height 38
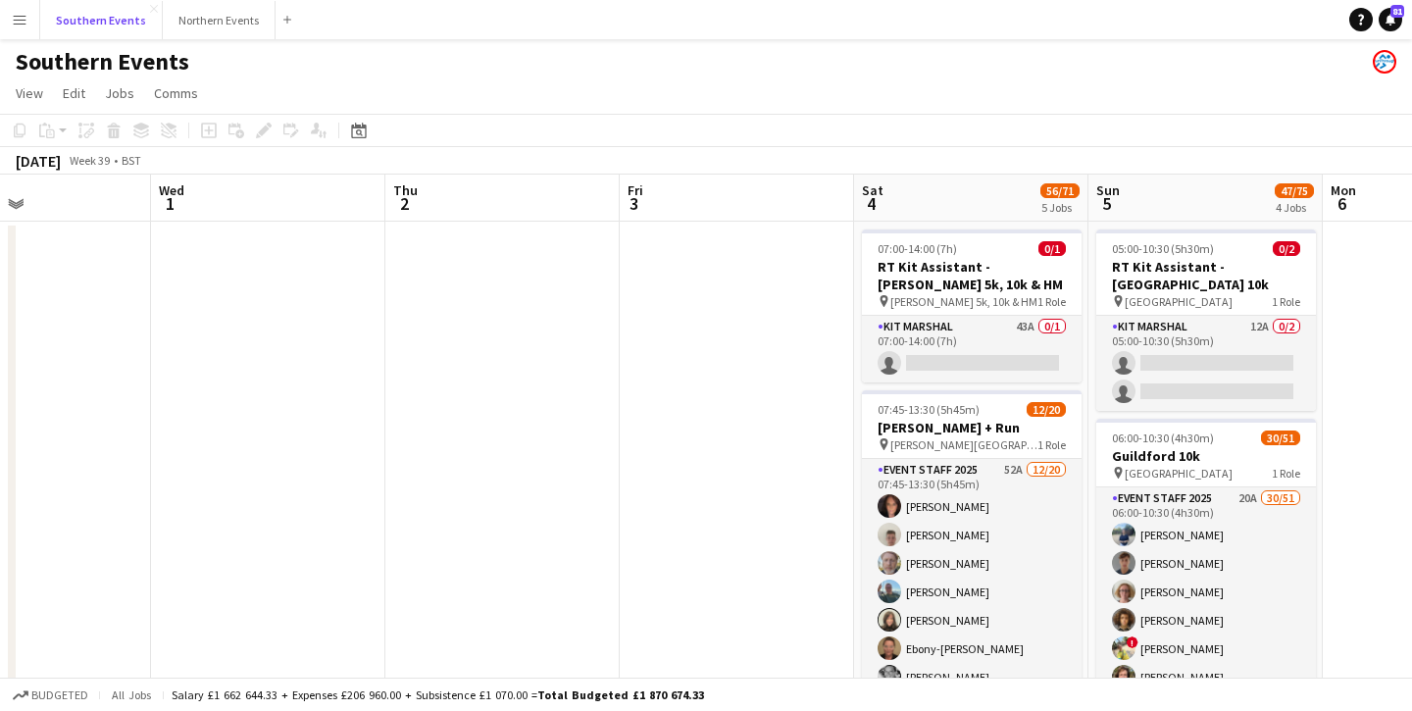
scroll to position [0, 813]
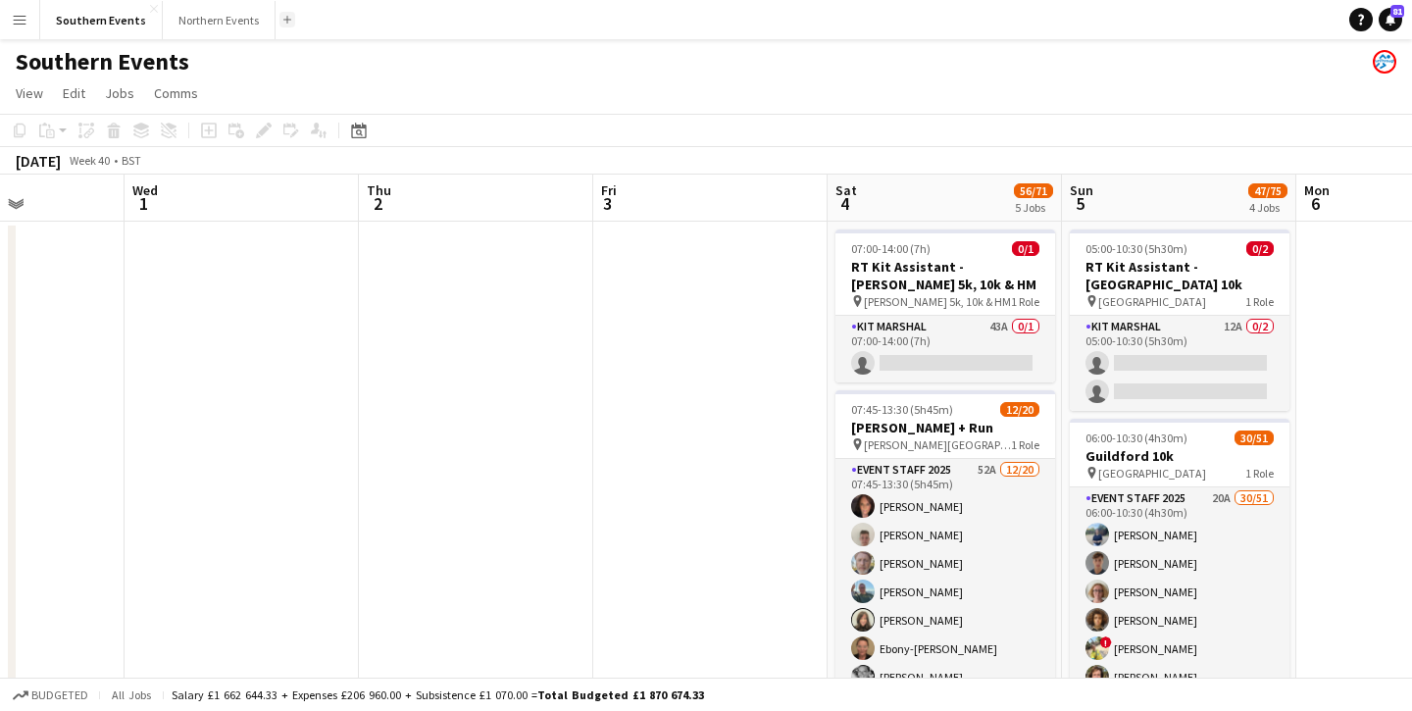
click at [283, 23] on app-icon "Add" at bounding box center [287, 20] width 8 height 8
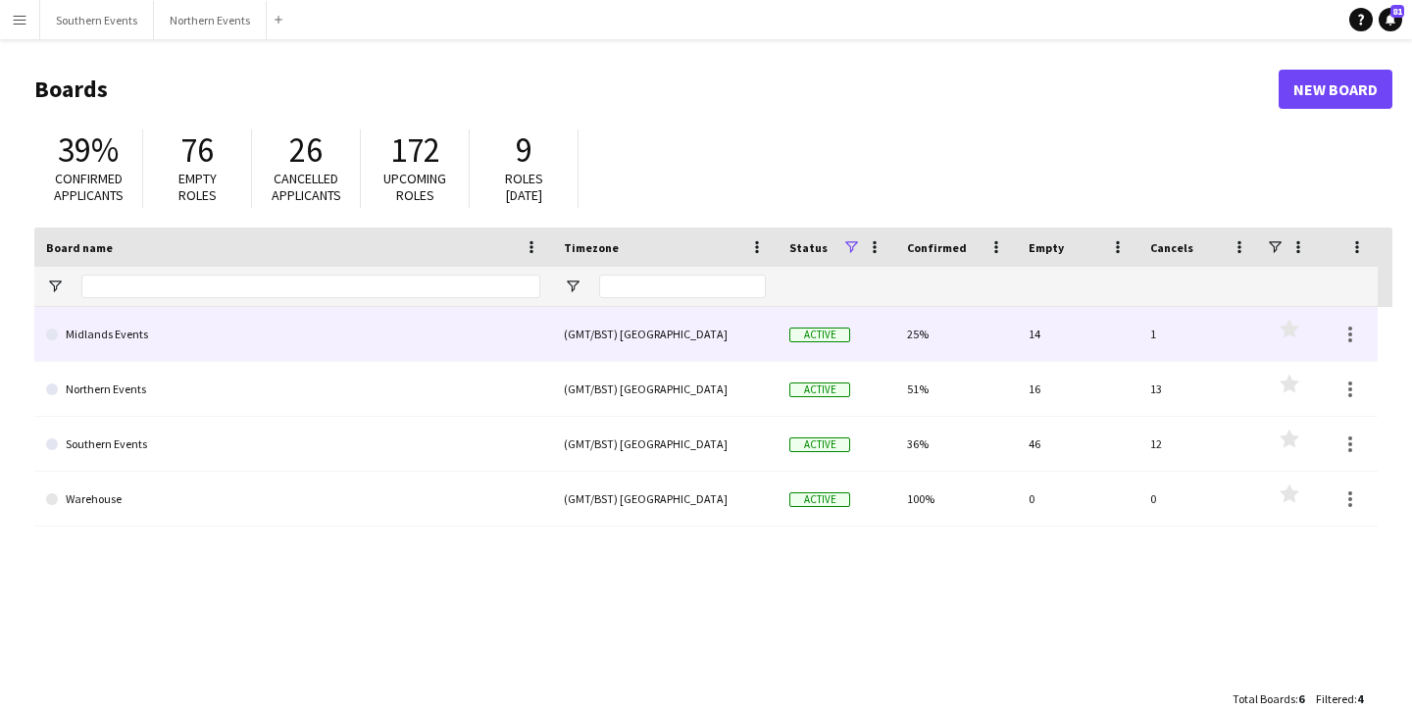
click at [131, 316] on link "Midlands Events" at bounding box center [293, 334] width 494 height 55
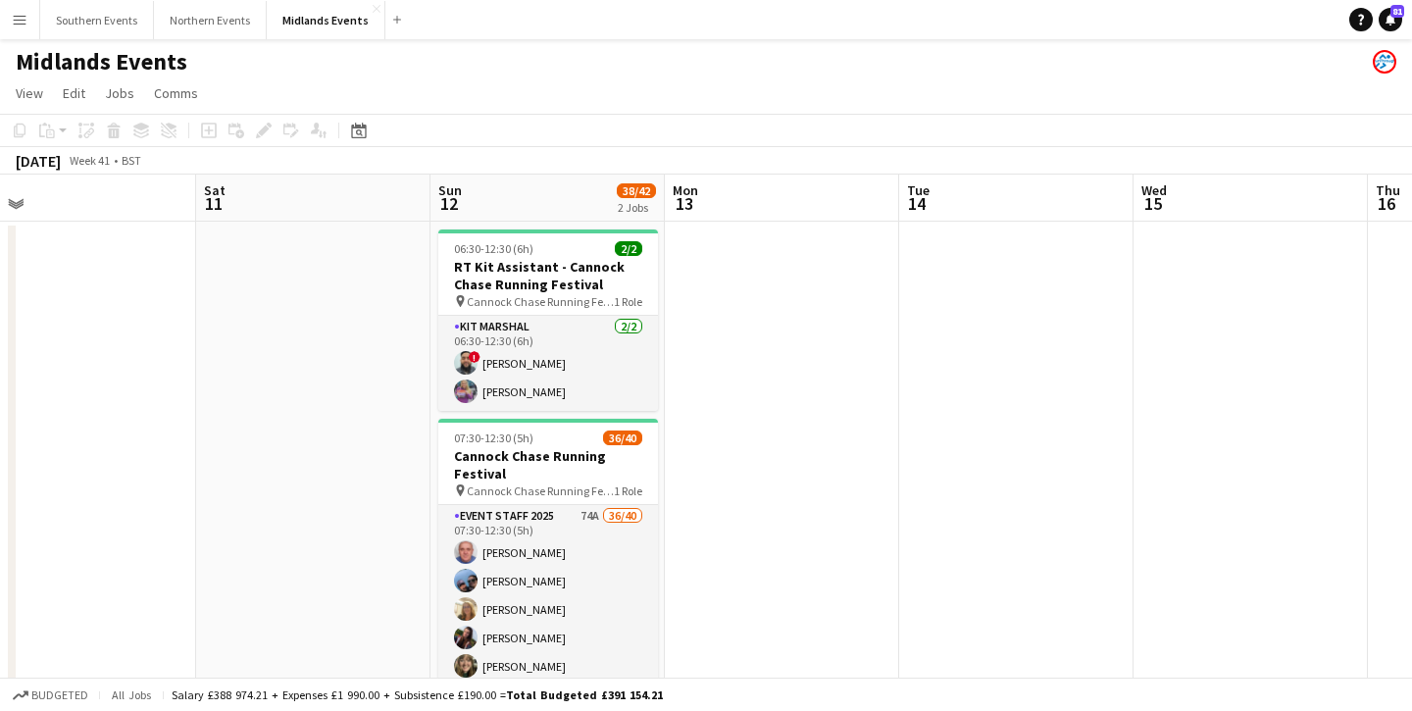
scroll to position [0, 777]
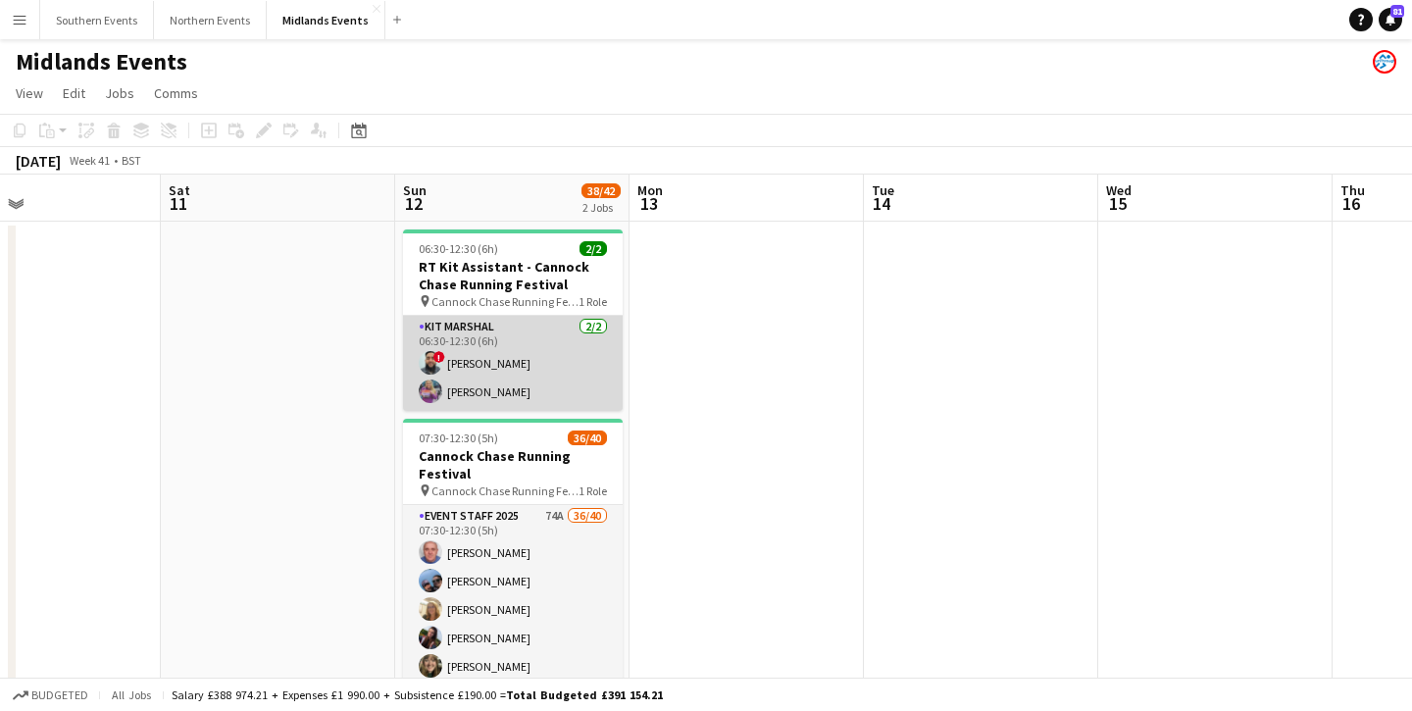
click at [580, 384] on app-card-role "Kit Marshal [DATE] 06:30-12:30 (6h) ! [PERSON_NAME] [PERSON_NAME]" at bounding box center [513, 363] width 220 height 95
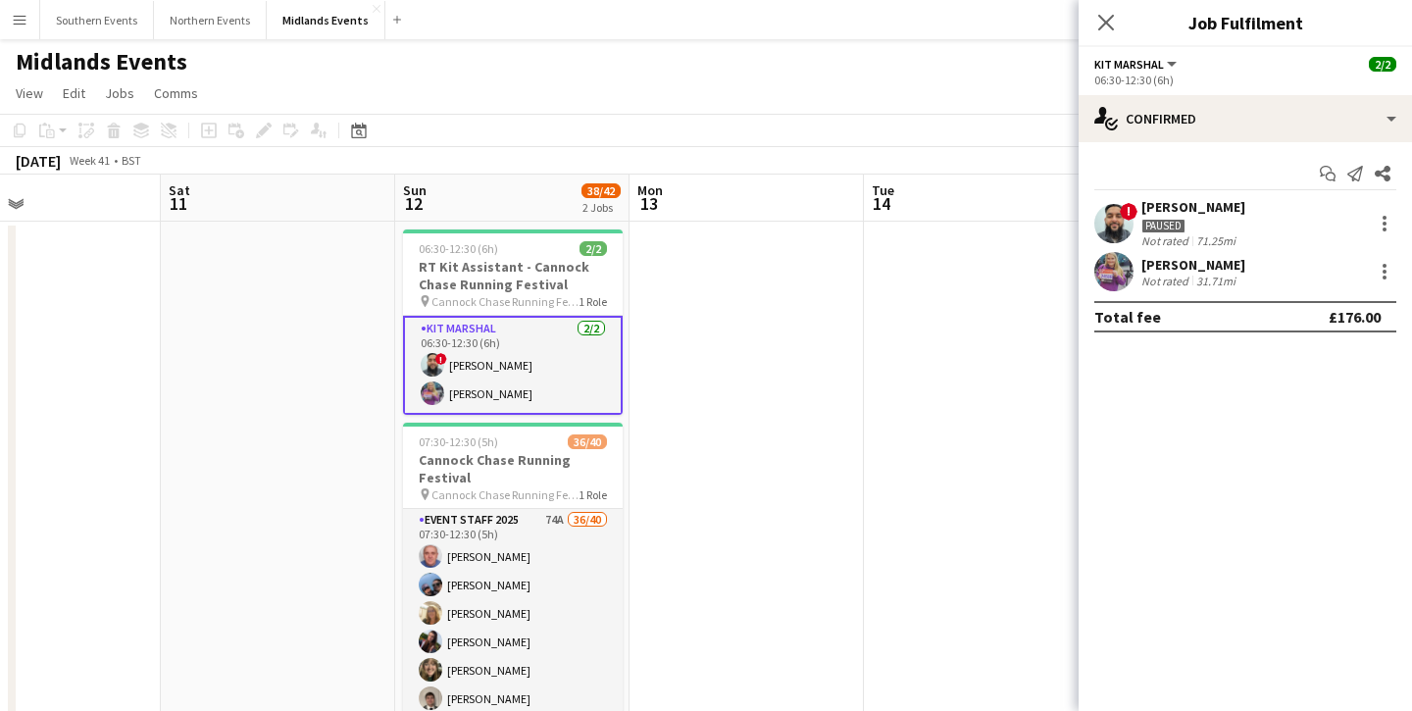
click at [1168, 263] on div "[PERSON_NAME]" at bounding box center [1194, 265] width 104 height 18
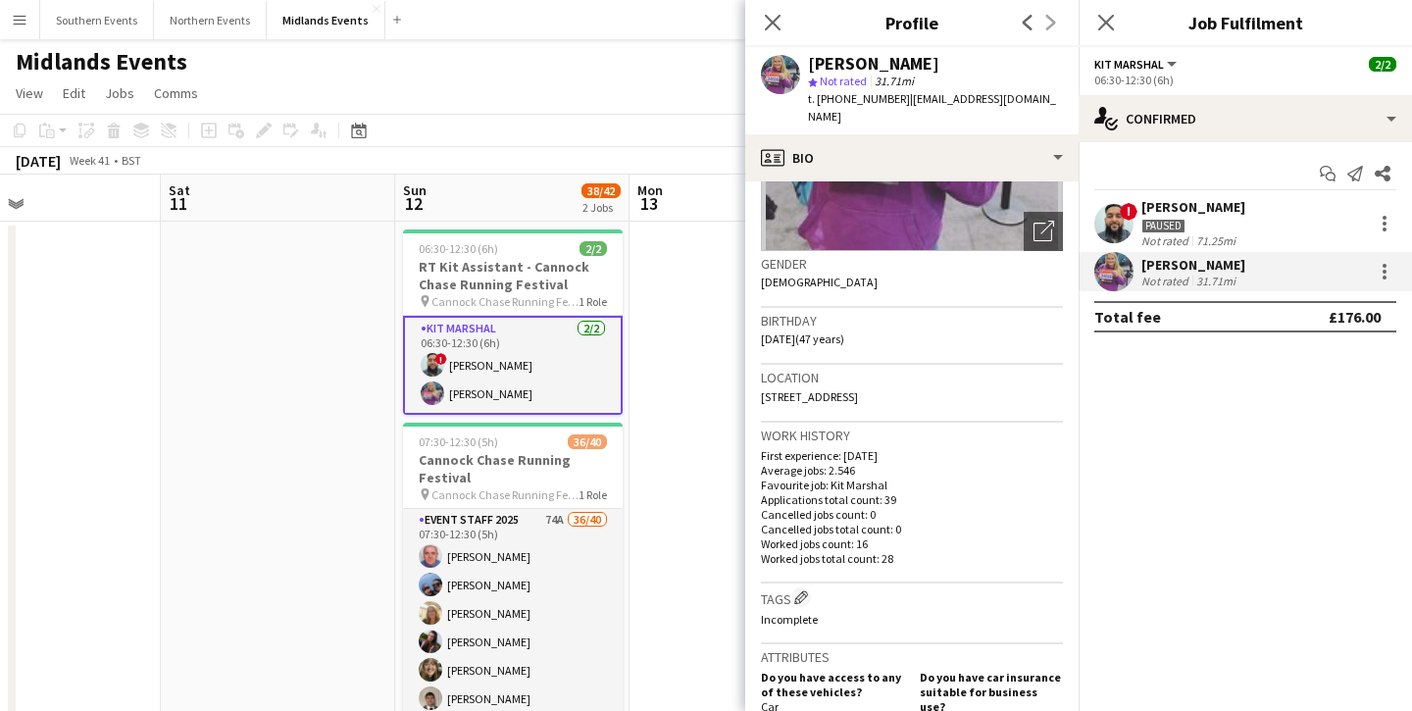
scroll to position [0, 0]
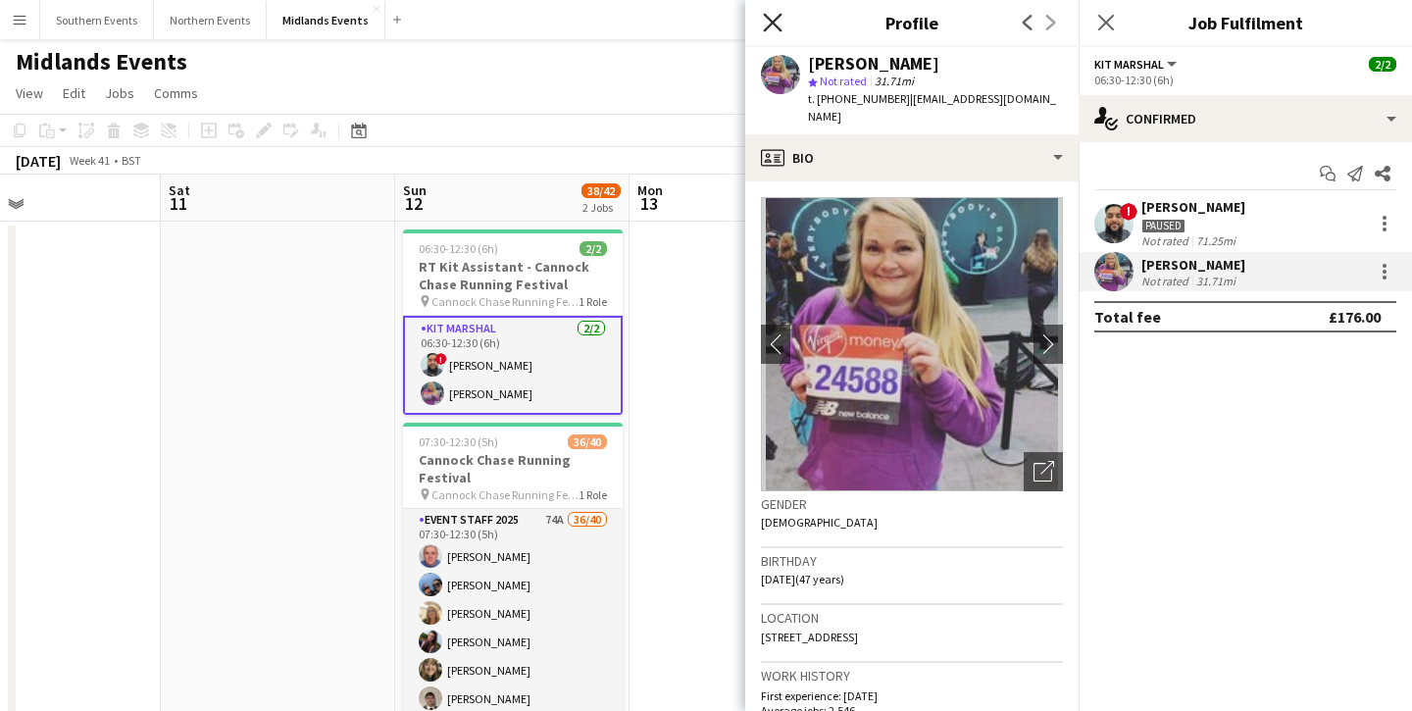
click at [766, 28] on icon at bounding box center [772, 22] width 19 height 19
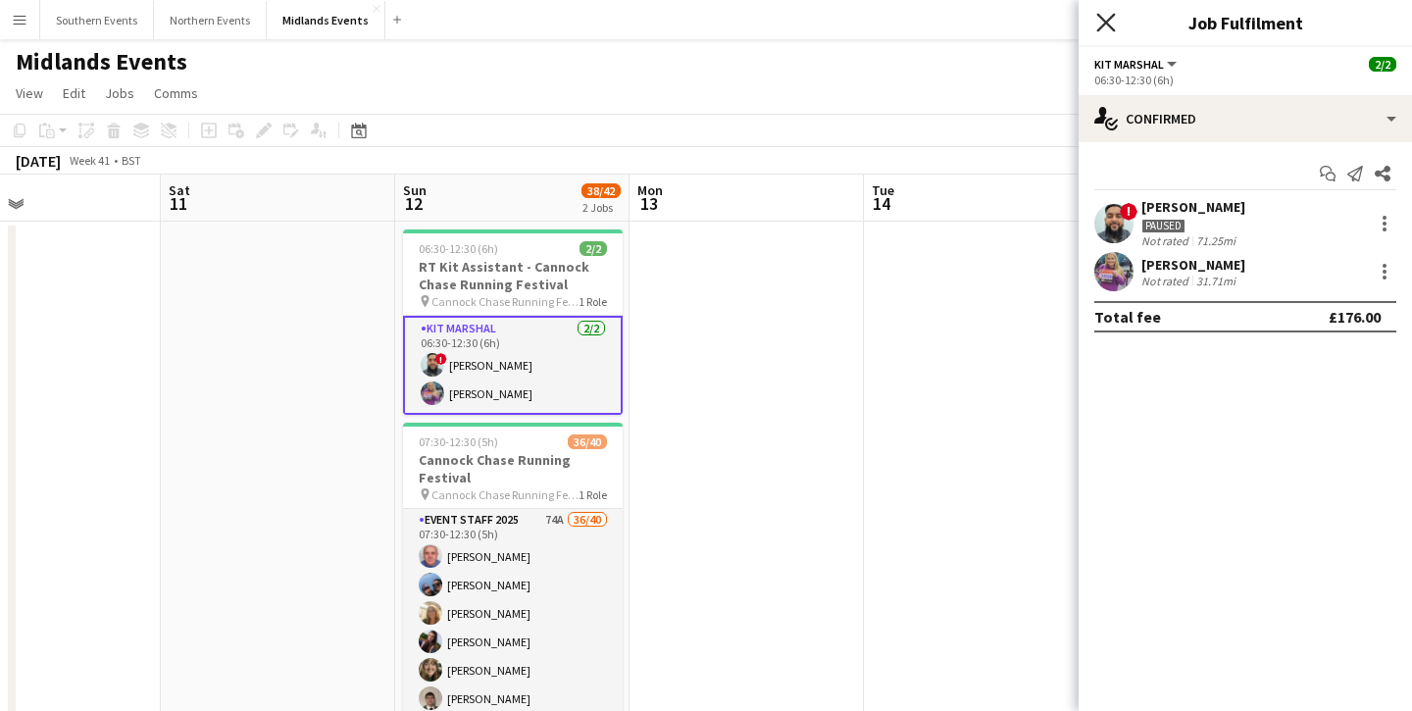
click at [1100, 18] on icon at bounding box center [1106, 22] width 19 height 19
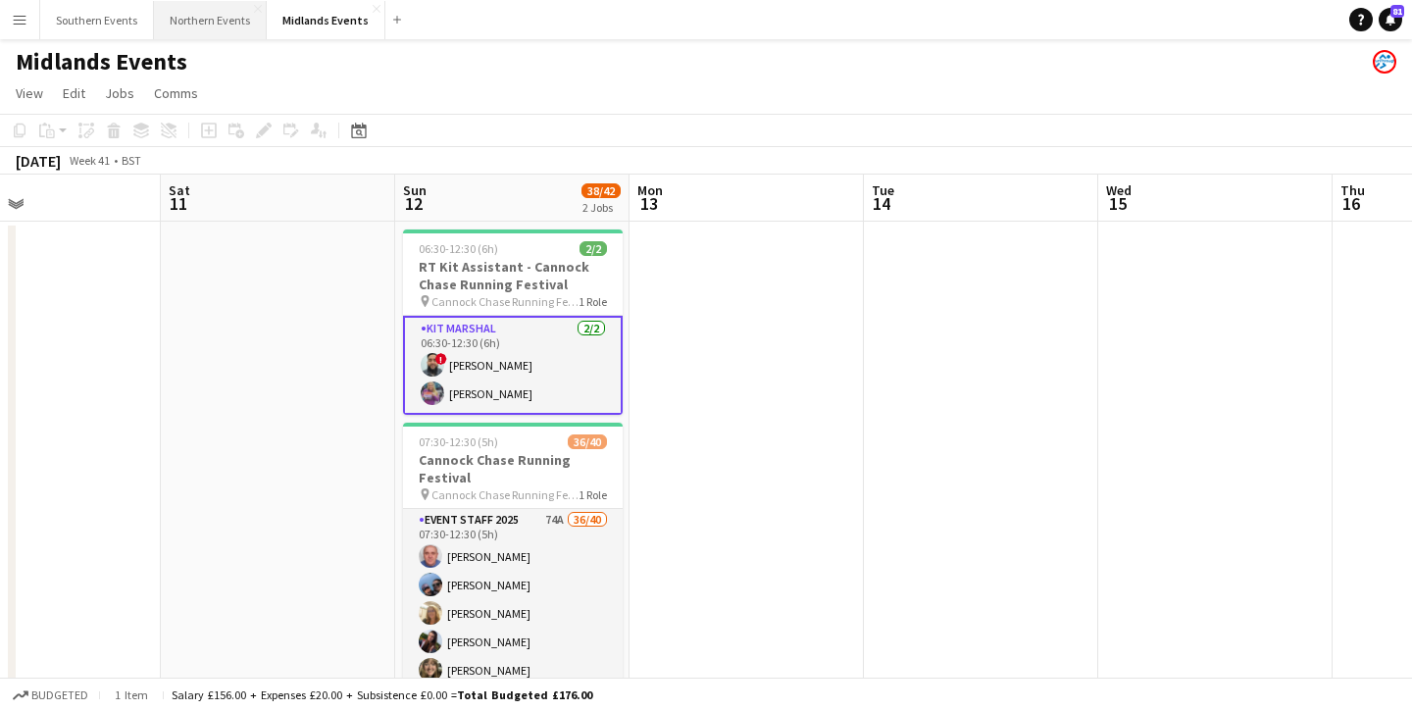
click at [206, 16] on button "Northern Events Close" at bounding box center [210, 20] width 113 height 38
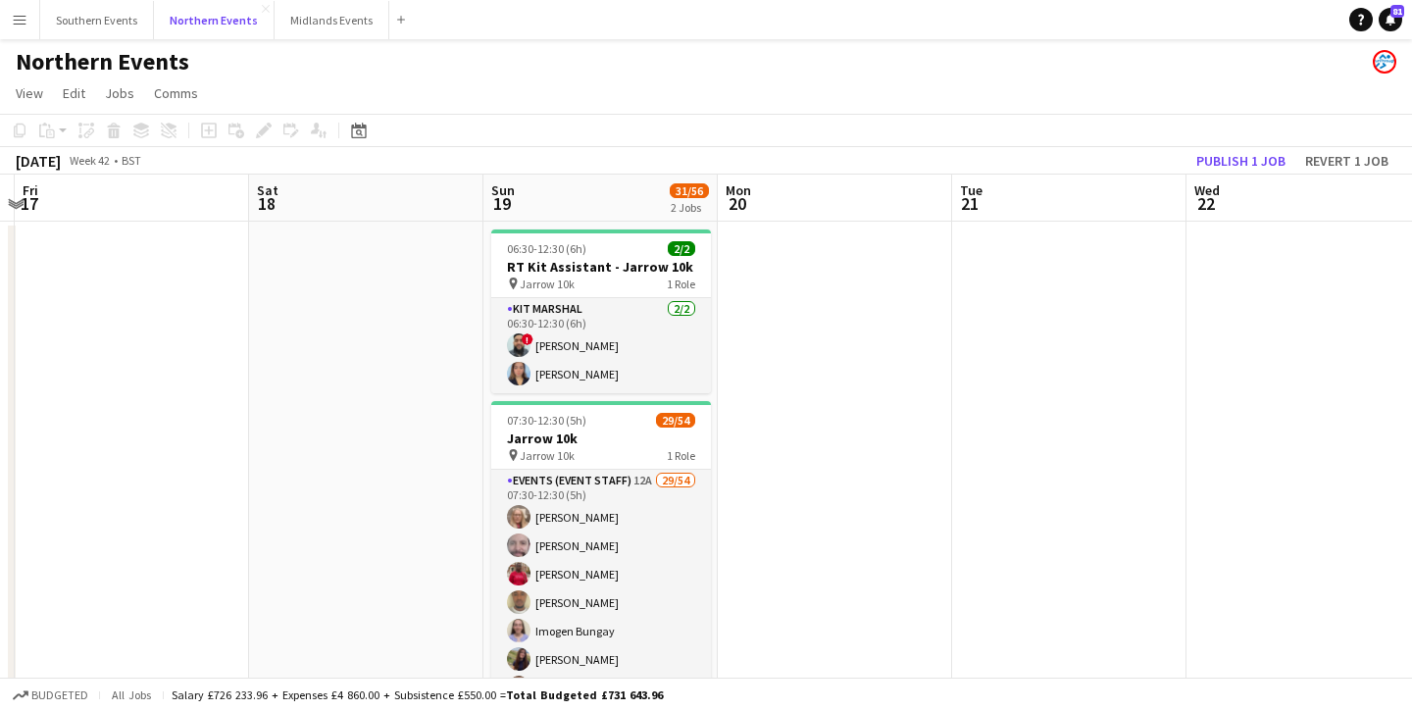
scroll to position [0, 691]
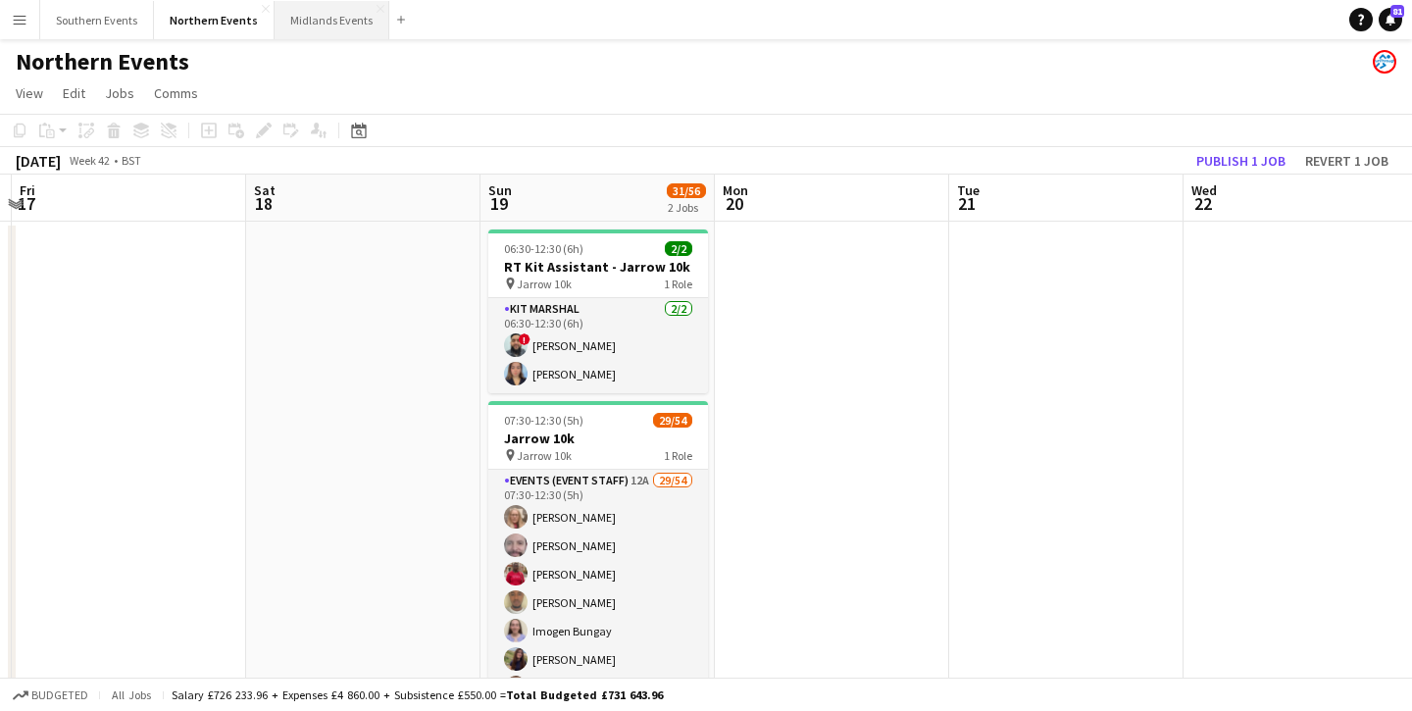
click at [310, 13] on button "Midlands Events Close" at bounding box center [332, 20] width 115 height 38
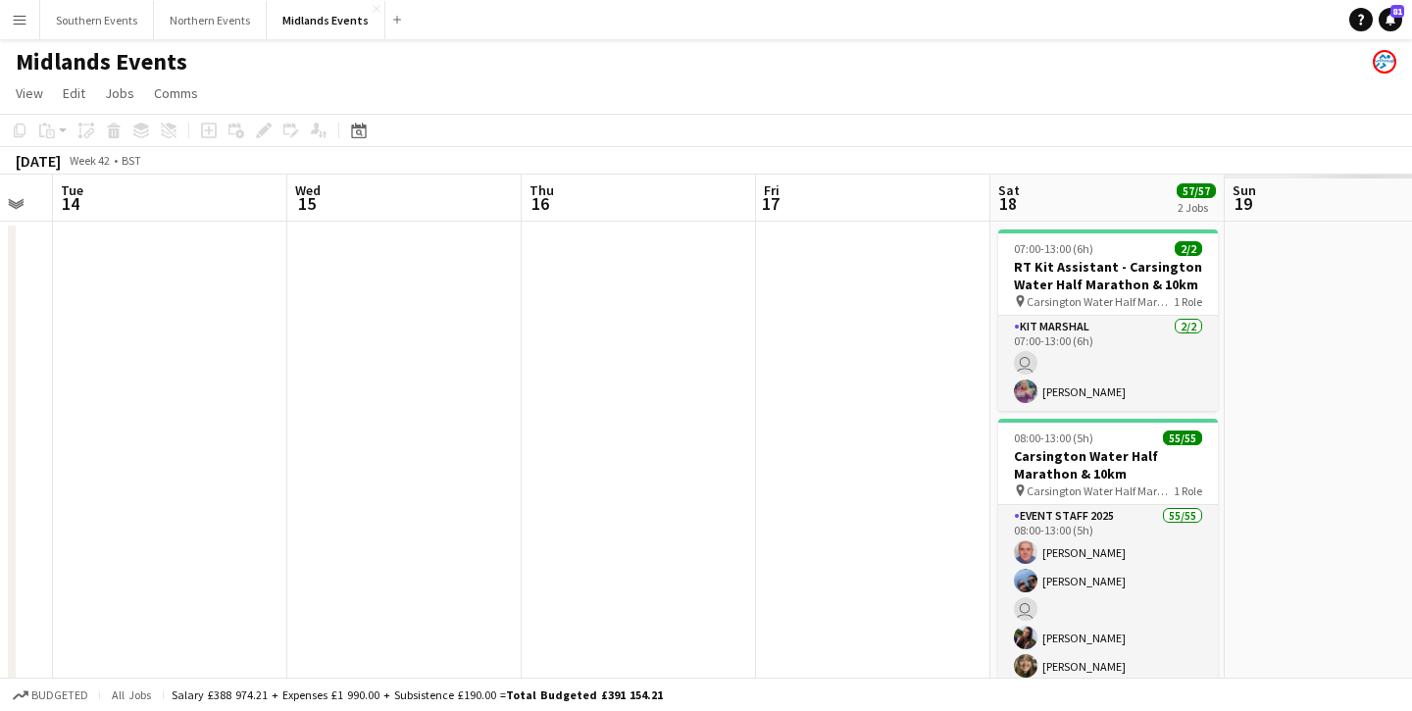
click at [546, 244] on app-date-cell at bounding box center [639, 486] width 234 height 529
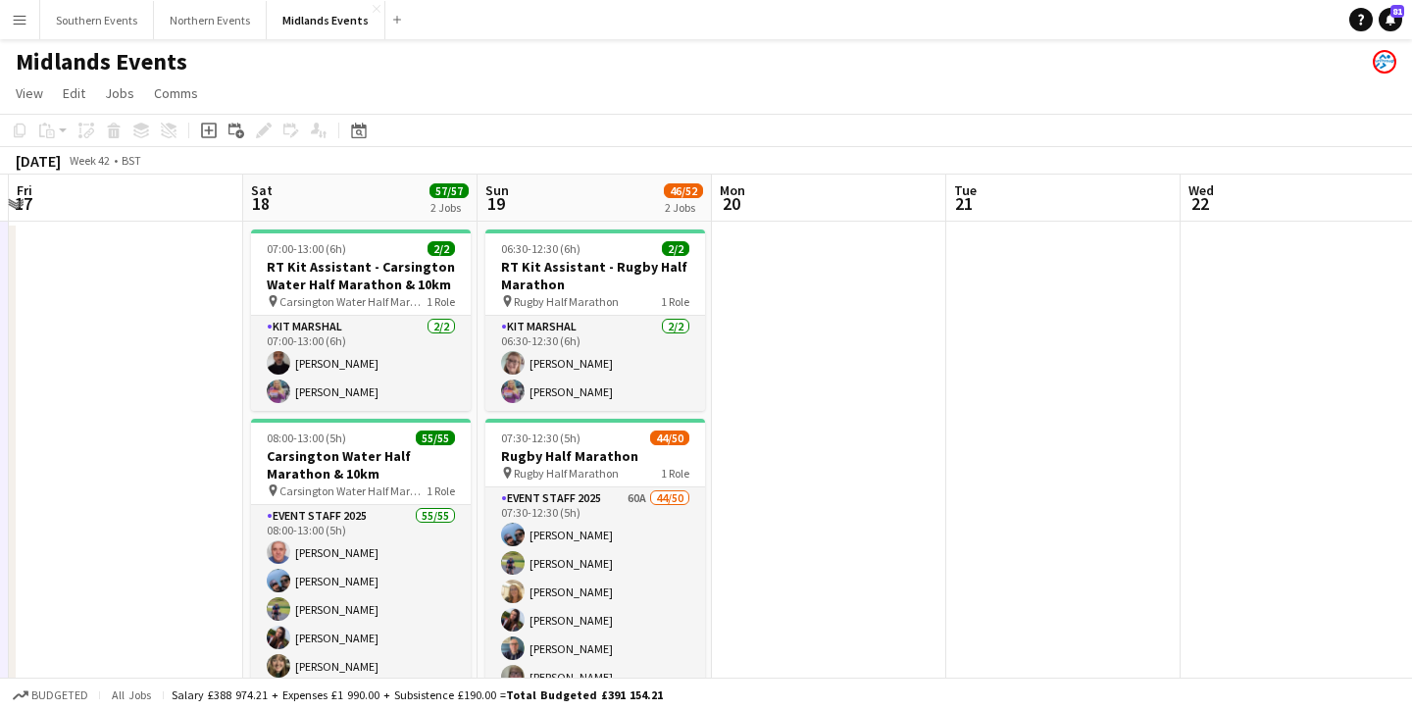
scroll to position [0, 458]
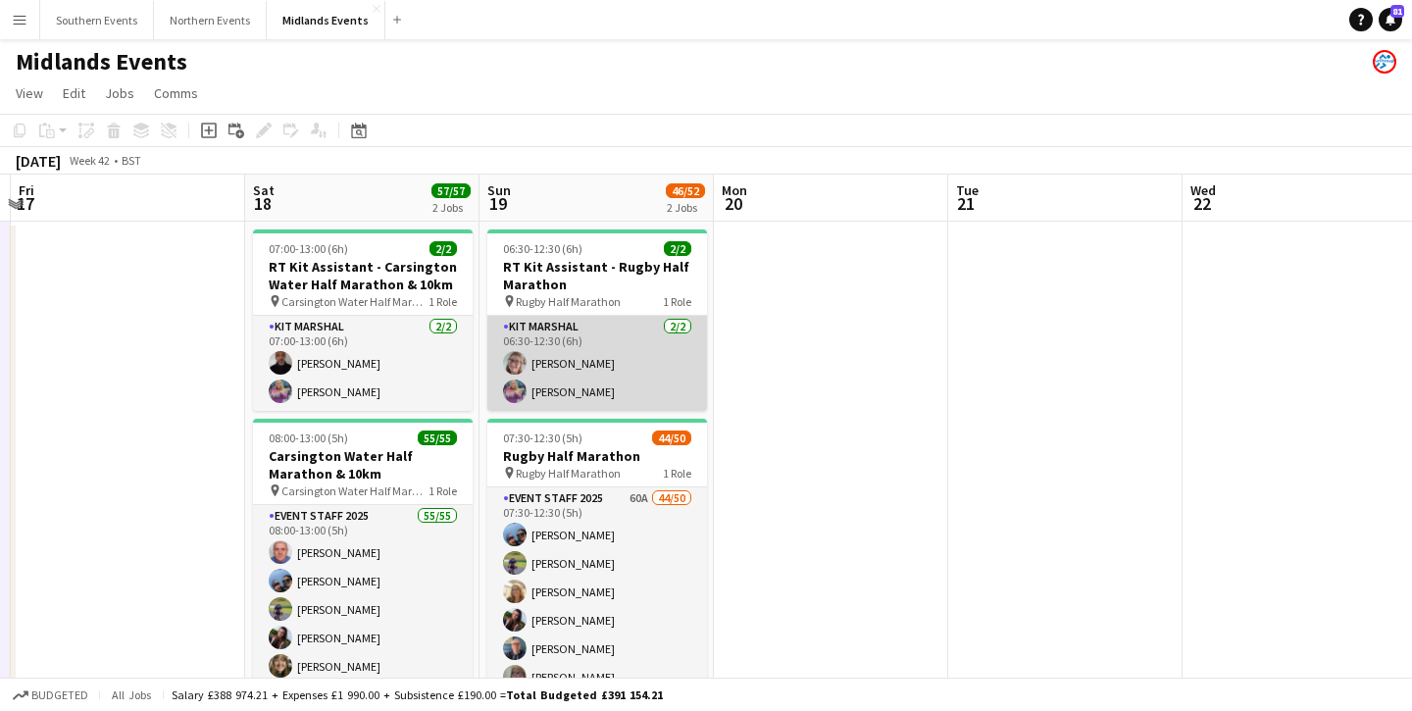
click at [600, 367] on app-card-role "Kit Marshal [DATE] 06:30-12:30 (6h) [PERSON_NAME] [PERSON_NAME]" at bounding box center [597, 363] width 220 height 95
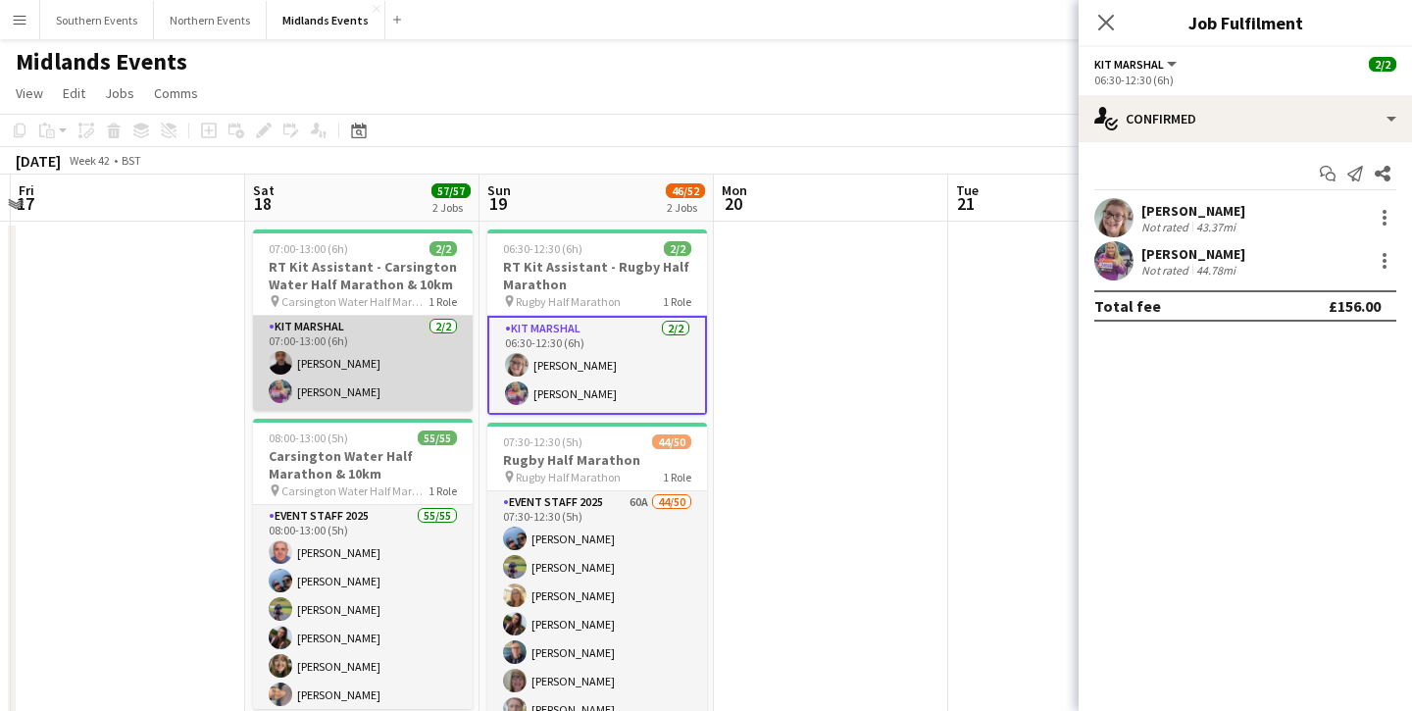
click at [429, 396] on app-card-role "Kit Marshal [DATE] 07:00-13:00 (6h) [PERSON_NAME] [PERSON_NAME]" at bounding box center [363, 363] width 220 height 95
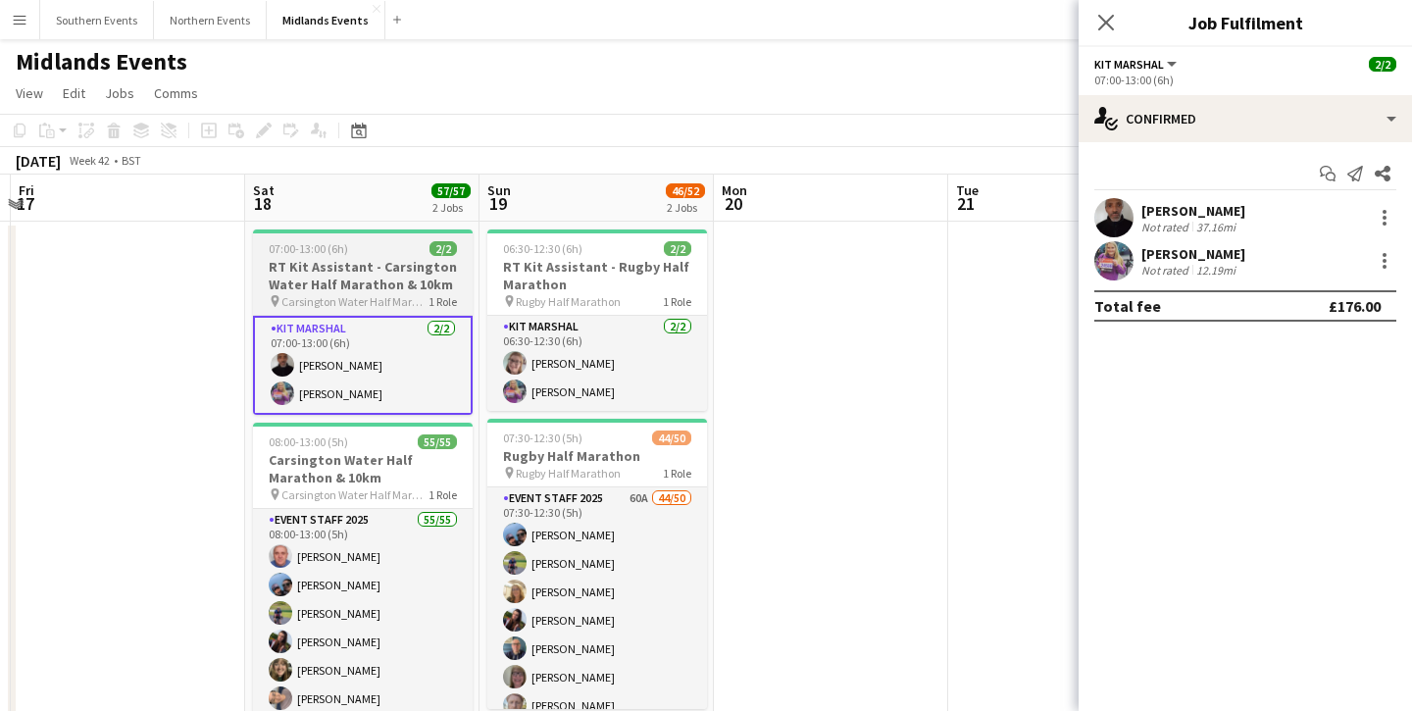
click at [413, 299] on span "Carsington Water Half Marathon & 10km" at bounding box center [354, 301] width 147 height 15
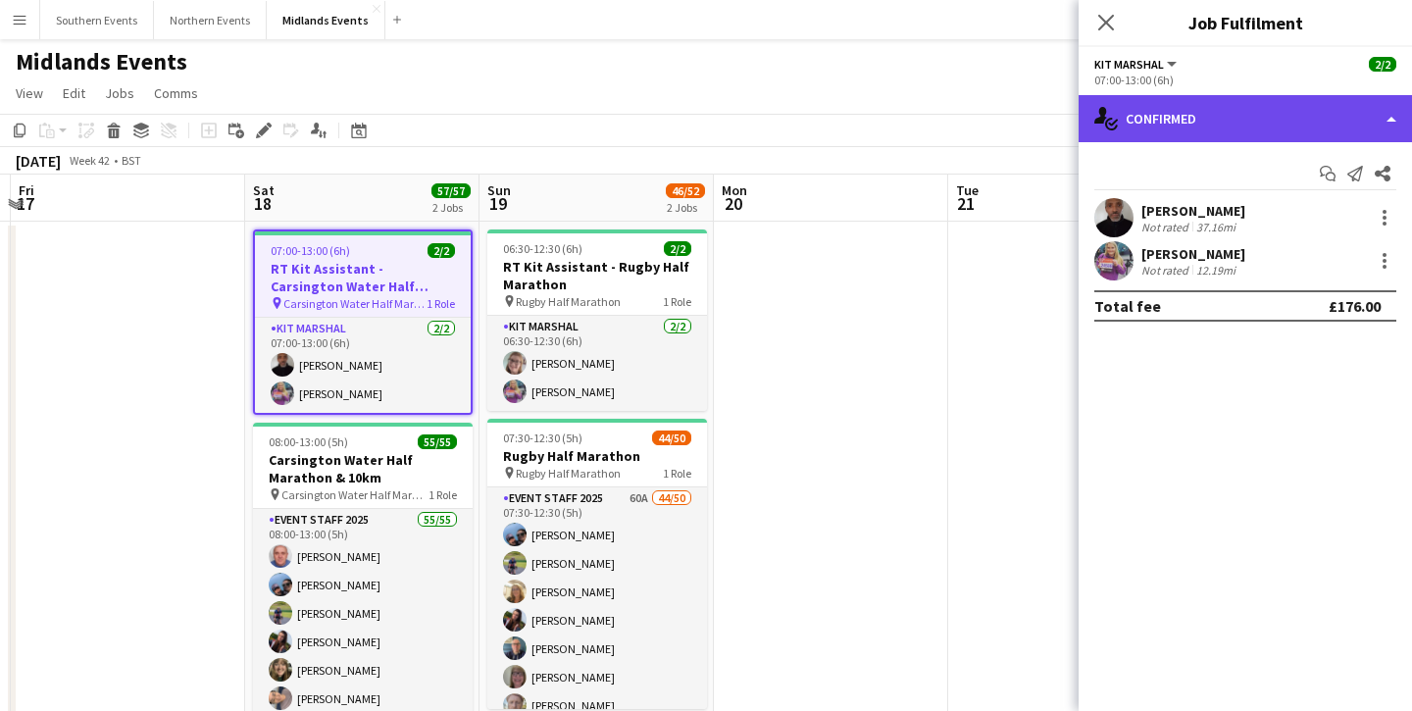
click at [1121, 128] on div "single-neutral-actions-check-2 Confirmed" at bounding box center [1245, 118] width 333 height 47
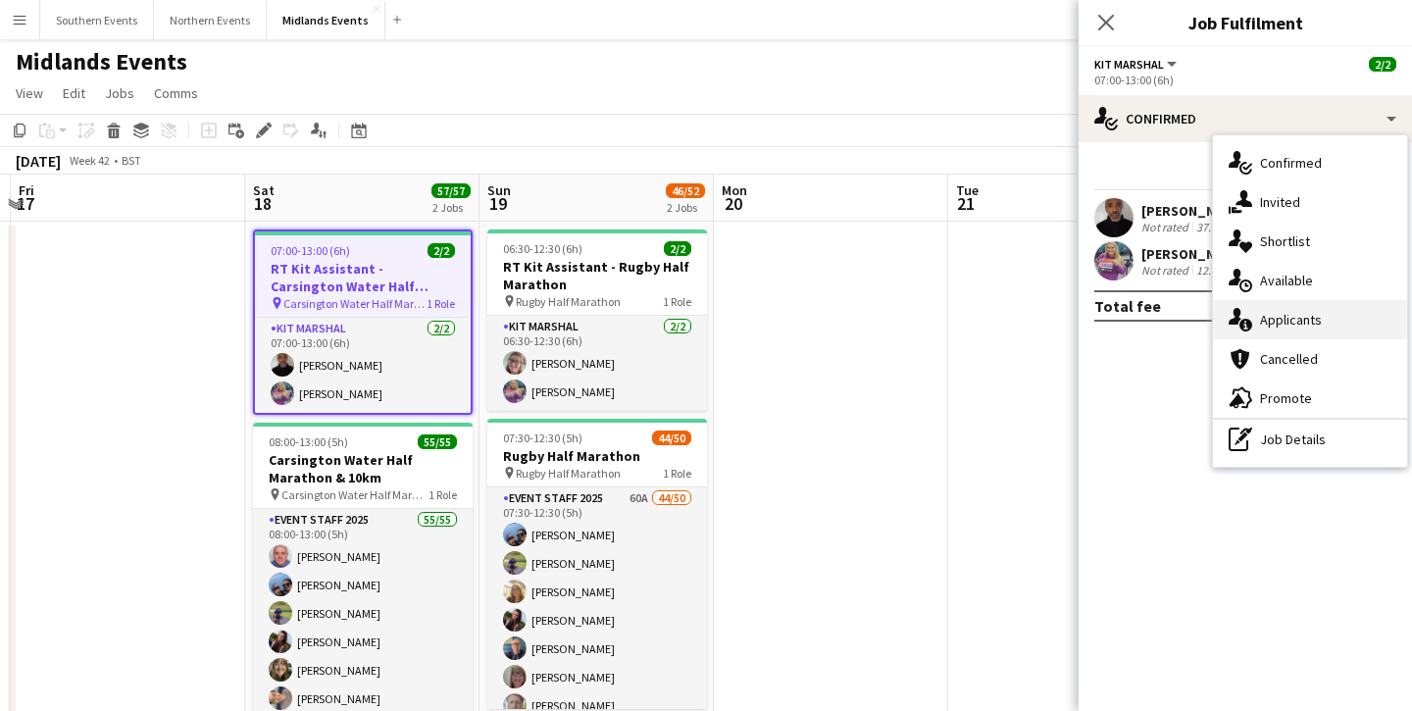
click at [1263, 333] on div "single-neutral-actions-information Applicants" at bounding box center [1310, 319] width 194 height 39
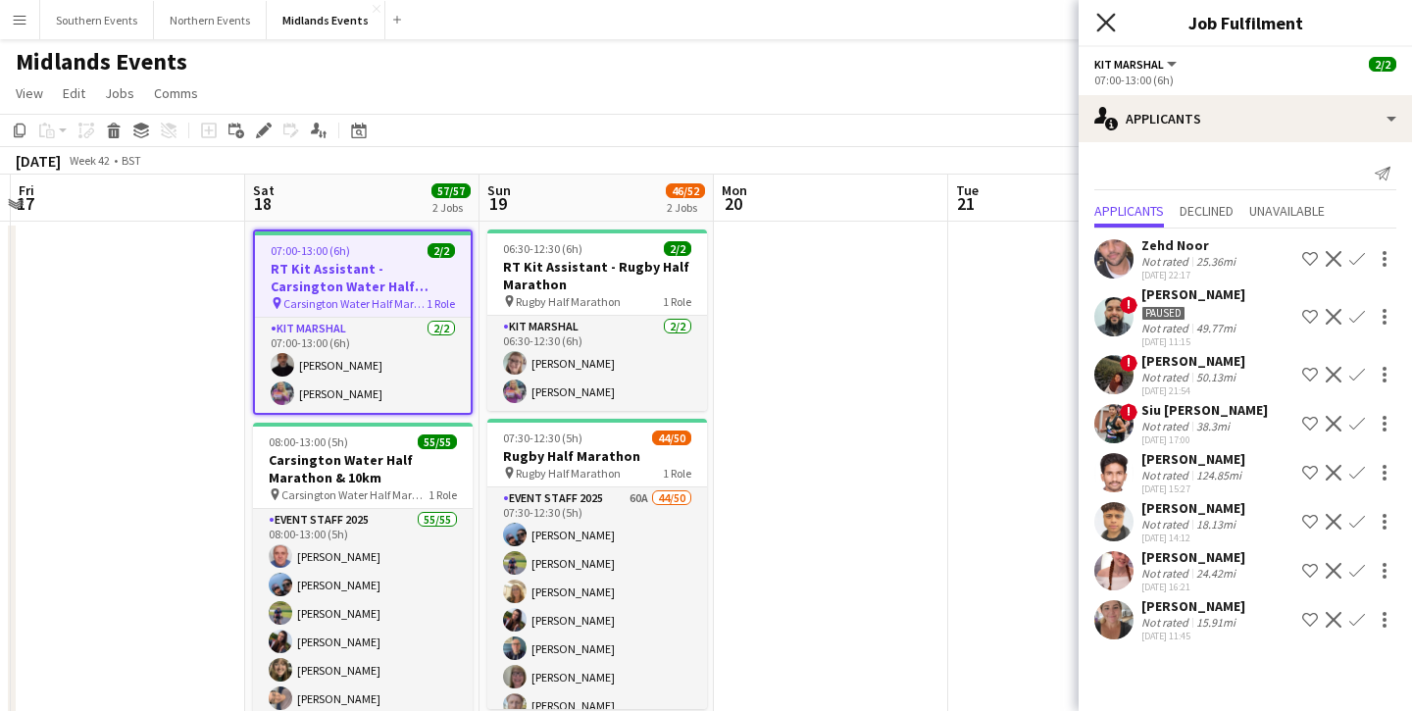
click at [1104, 26] on icon "Close pop-in" at bounding box center [1106, 22] width 19 height 19
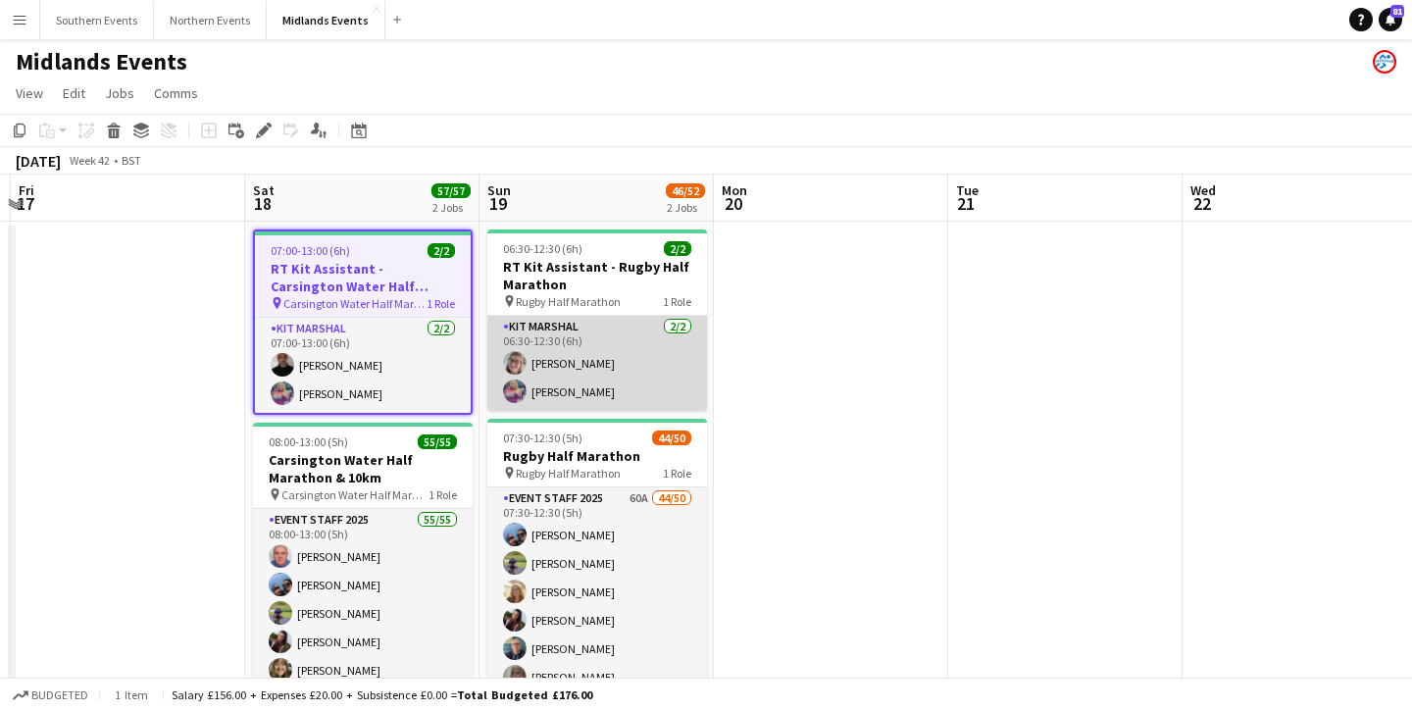
click at [559, 361] on app-card-role "Kit Marshal [DATE] 06:30-12:30 (6h) [PERSON_NAME] [PERSON_NAME]" at bounding box center [597, 363] width 220 height 95
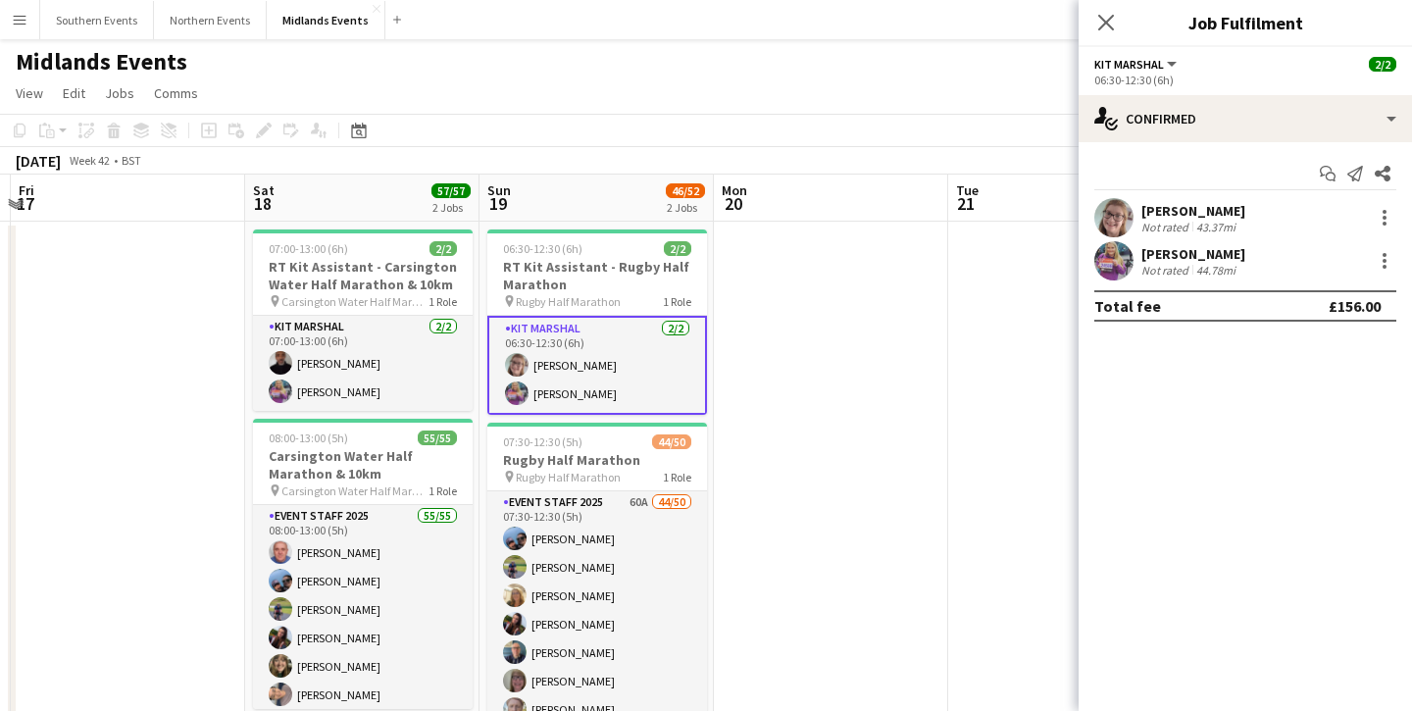
click at [1211, 214] on div "[PERSON_NAME]" at bounding box center [1194, 211] width 104 height 18
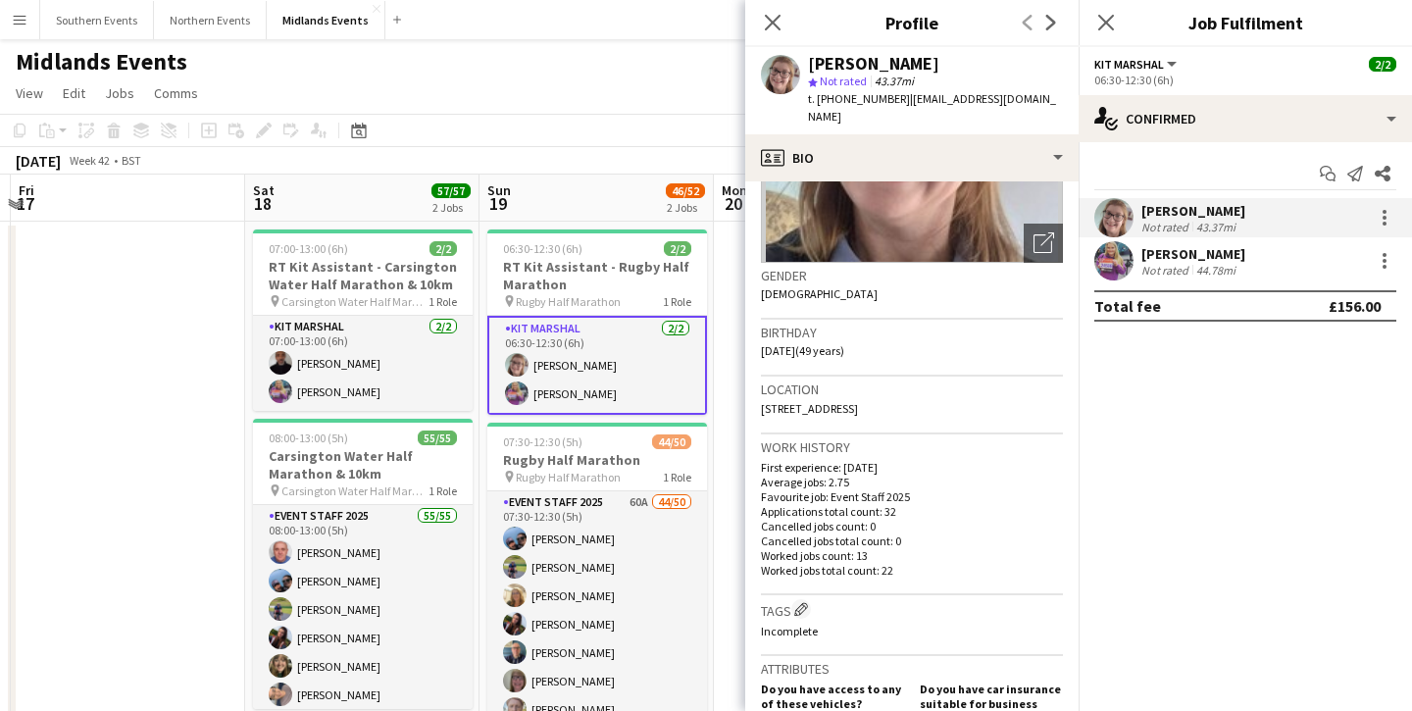
scroll to position [0, 0]
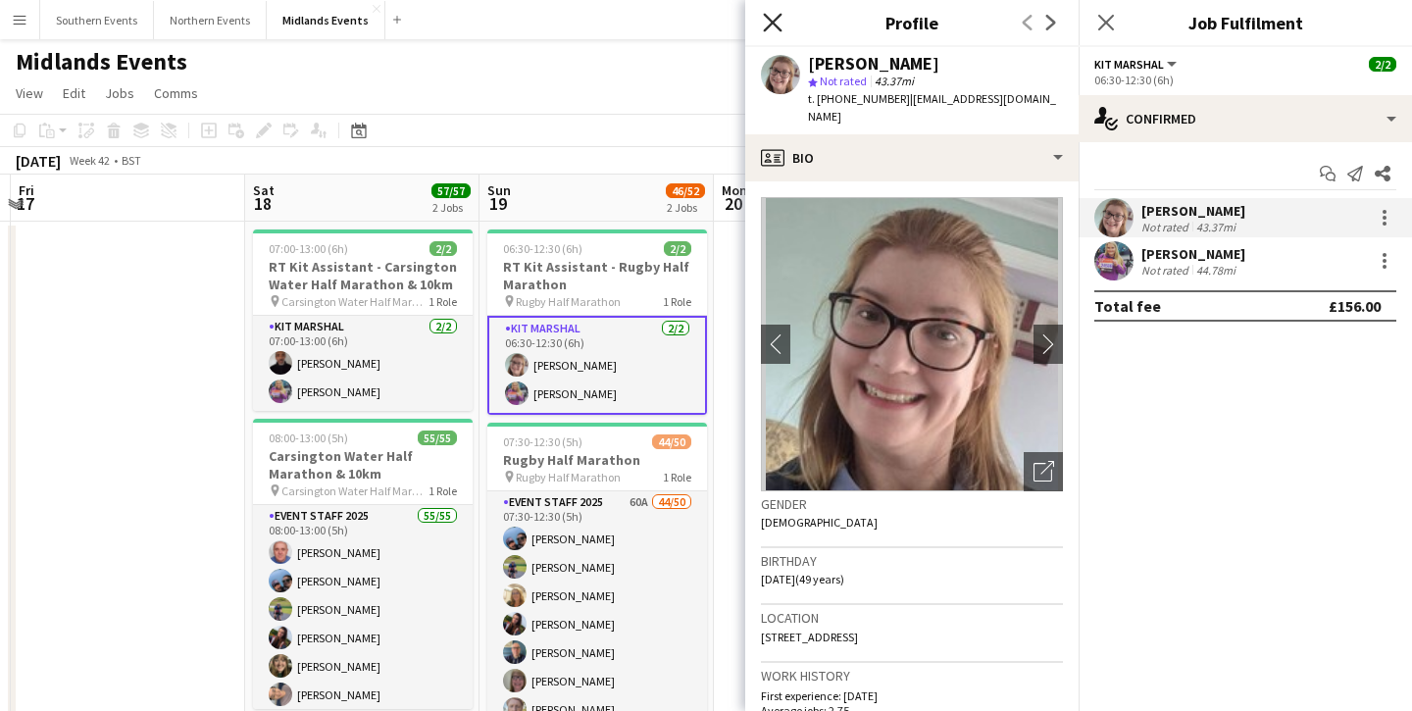
click at [773, 26] on icon "Close pop-in" at bounding box center [772, 22] width 19 height 19
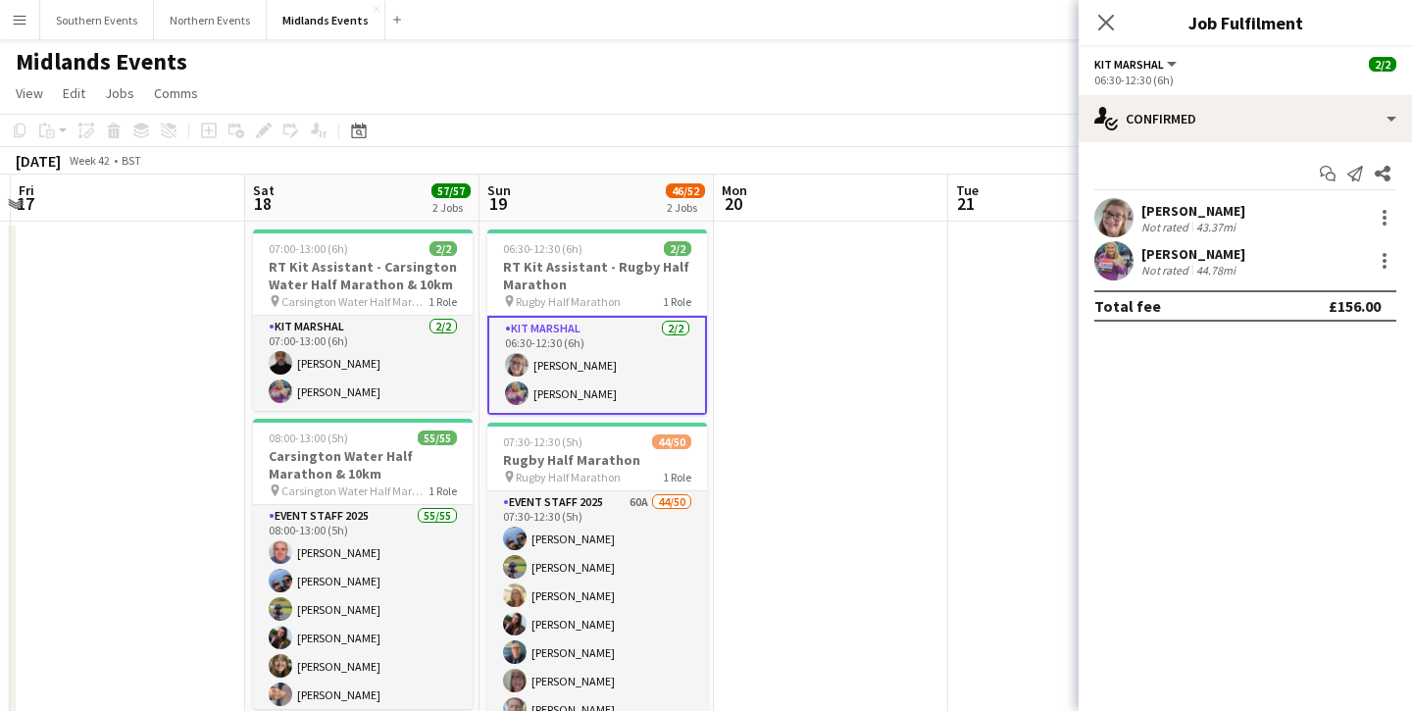
click at [1117, 259] on app-user-avatar at bounding box center [1114, 260] width 39 height 39
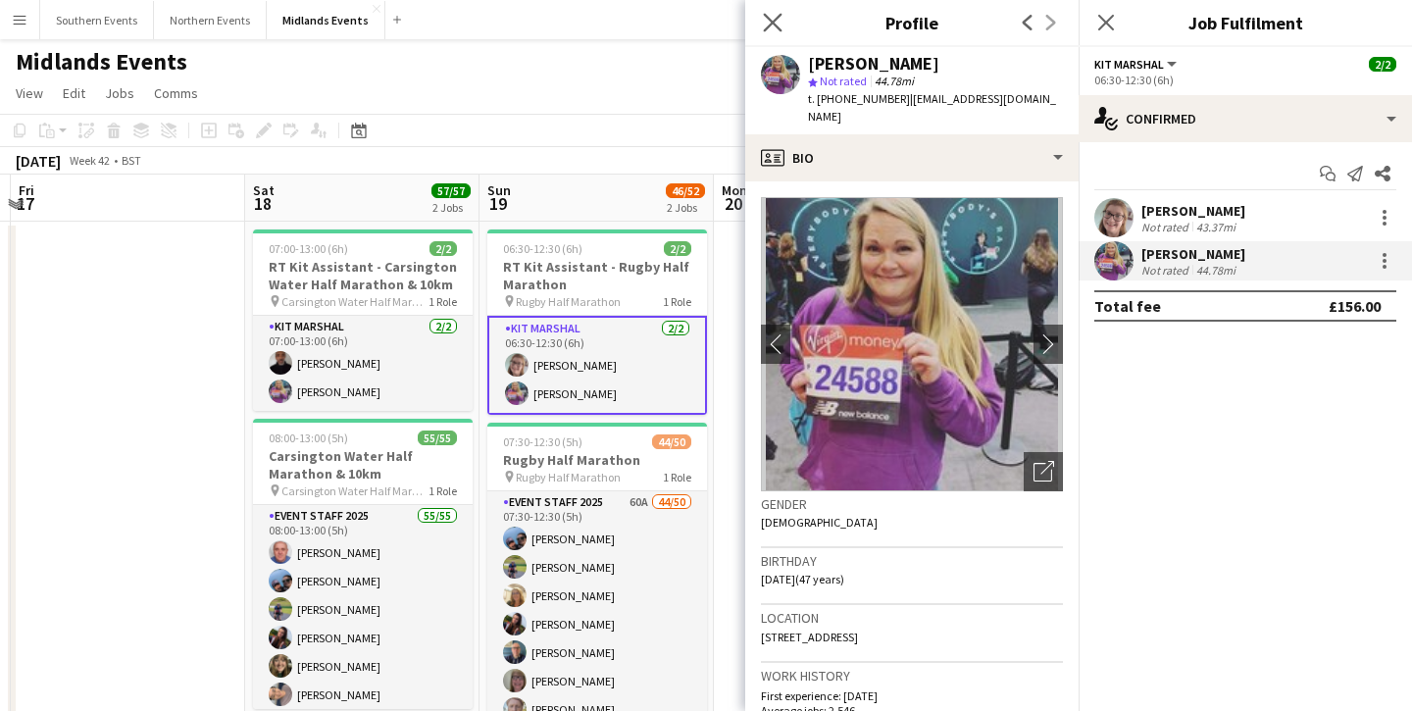
click at [769, 32] on app-icon "Close pop-in" at bounding box center [773, 23] width 28 height 28
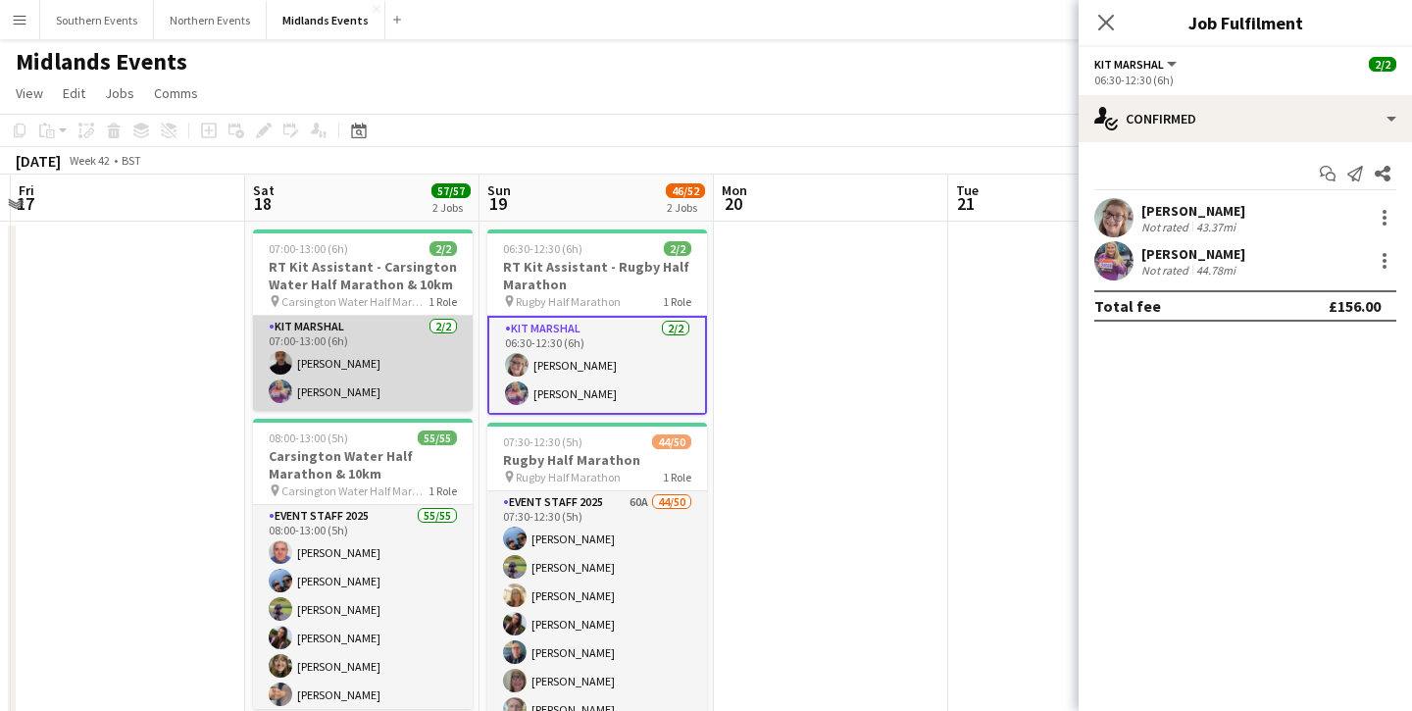
click at [317, 332] on app-card-role "Kit Marshal [DATE] 07:00-13:00 (6h) [PERSON_NAME] [PERSON_NAME]" at bounding box center [363, 363] width 220 height 95
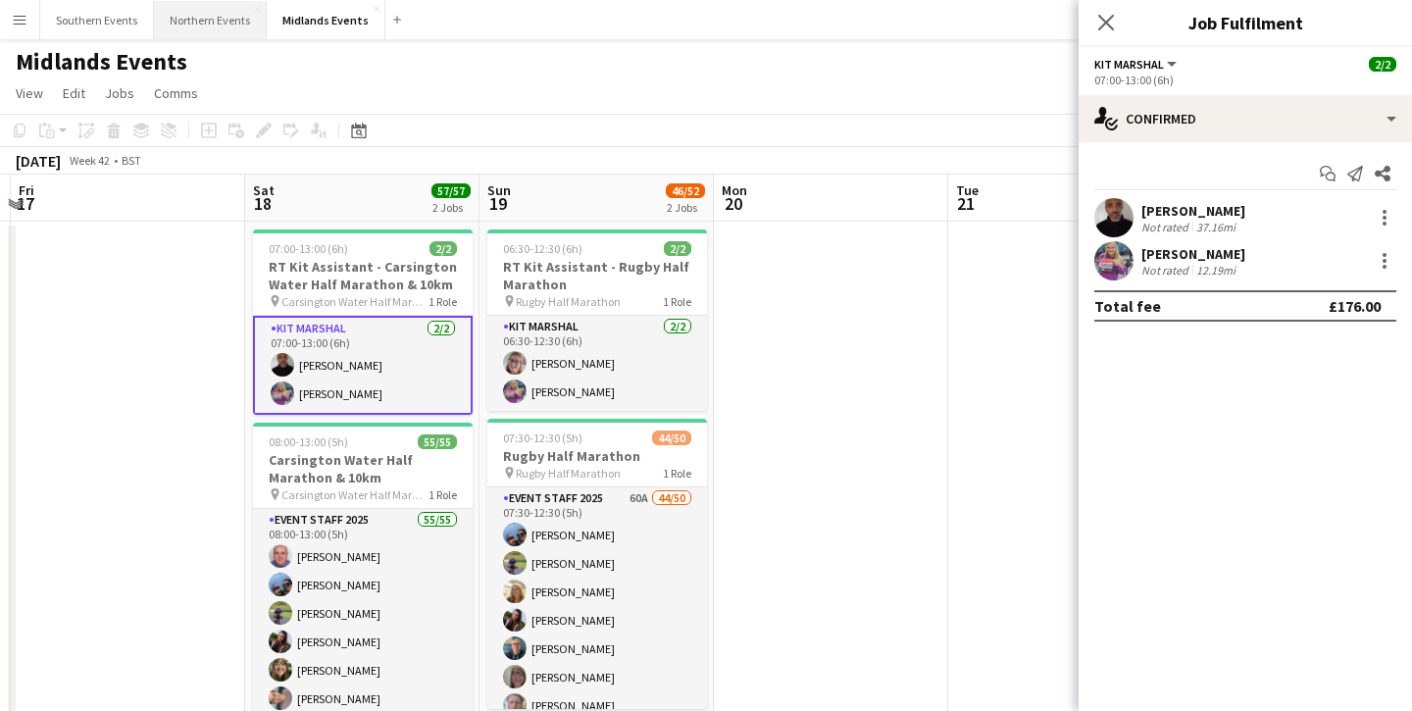
click at [218, 23] on button "Northern Events Close" at bounding box center [210, 20] width 113 height 38
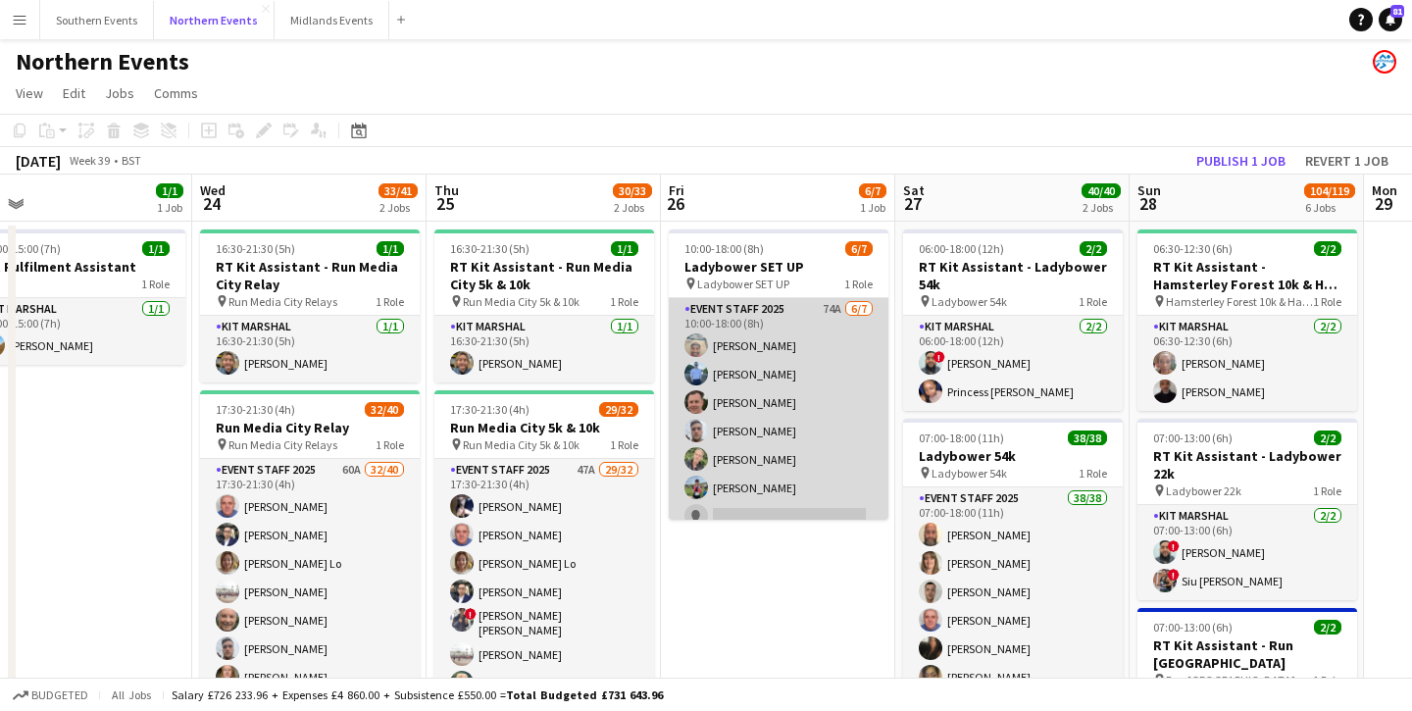
scroll to position [0, 862]
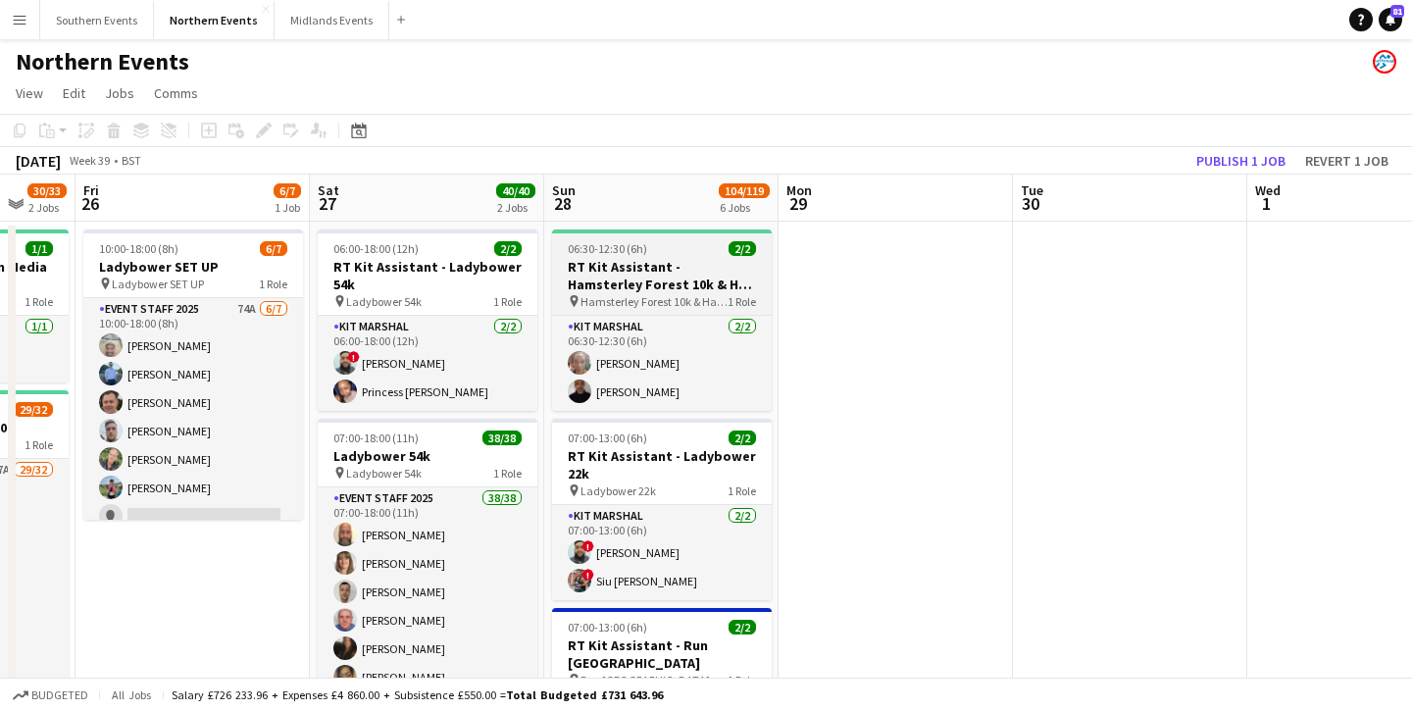
click at [706, 288] on h3 "RT Kit Assistant - Hamsterley Forest 10k & Half Marathon" at bounding box center [662, 275] width 220 height 35
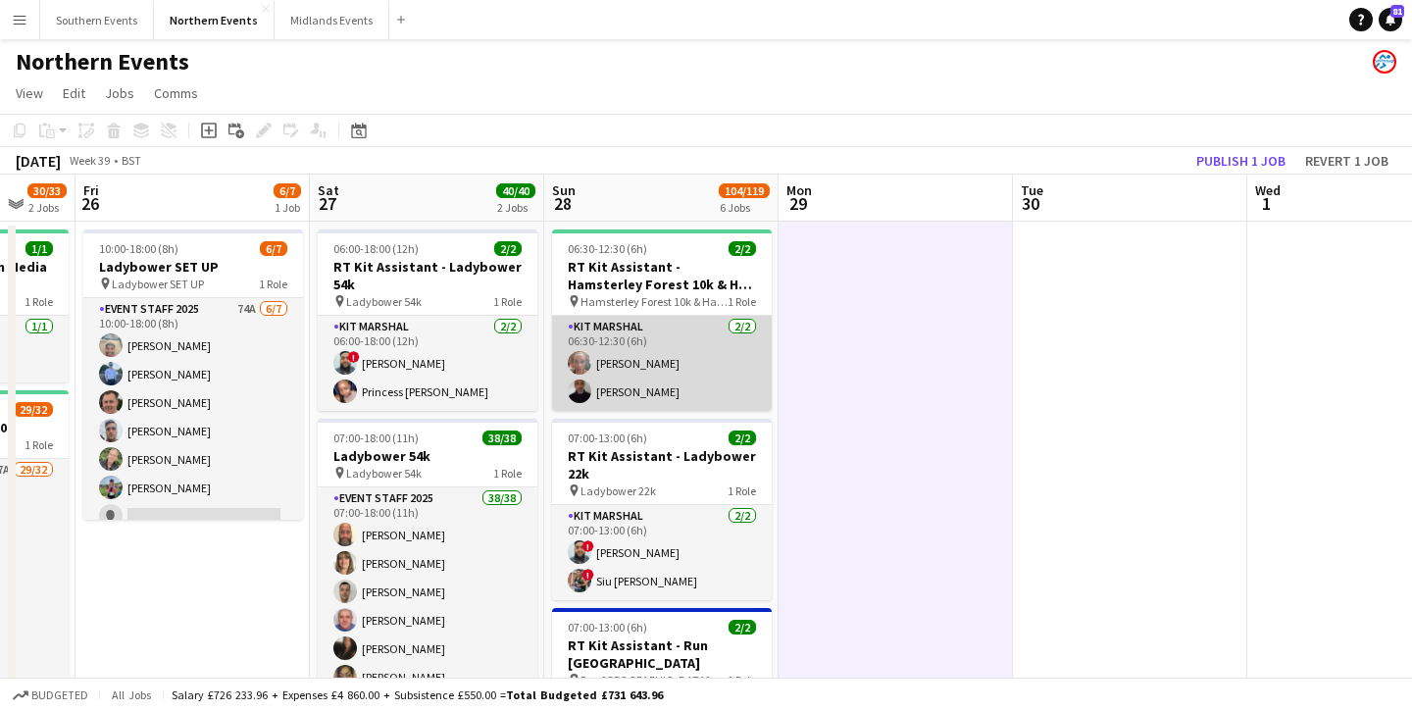
click at [621, 374] on app-card-role "Kit Marshal [DATE] 06:30-12:30 (6h) [PERSON_NAME] [PERSON_NAME]" at bounding box center [662, 363] width 220 height 95
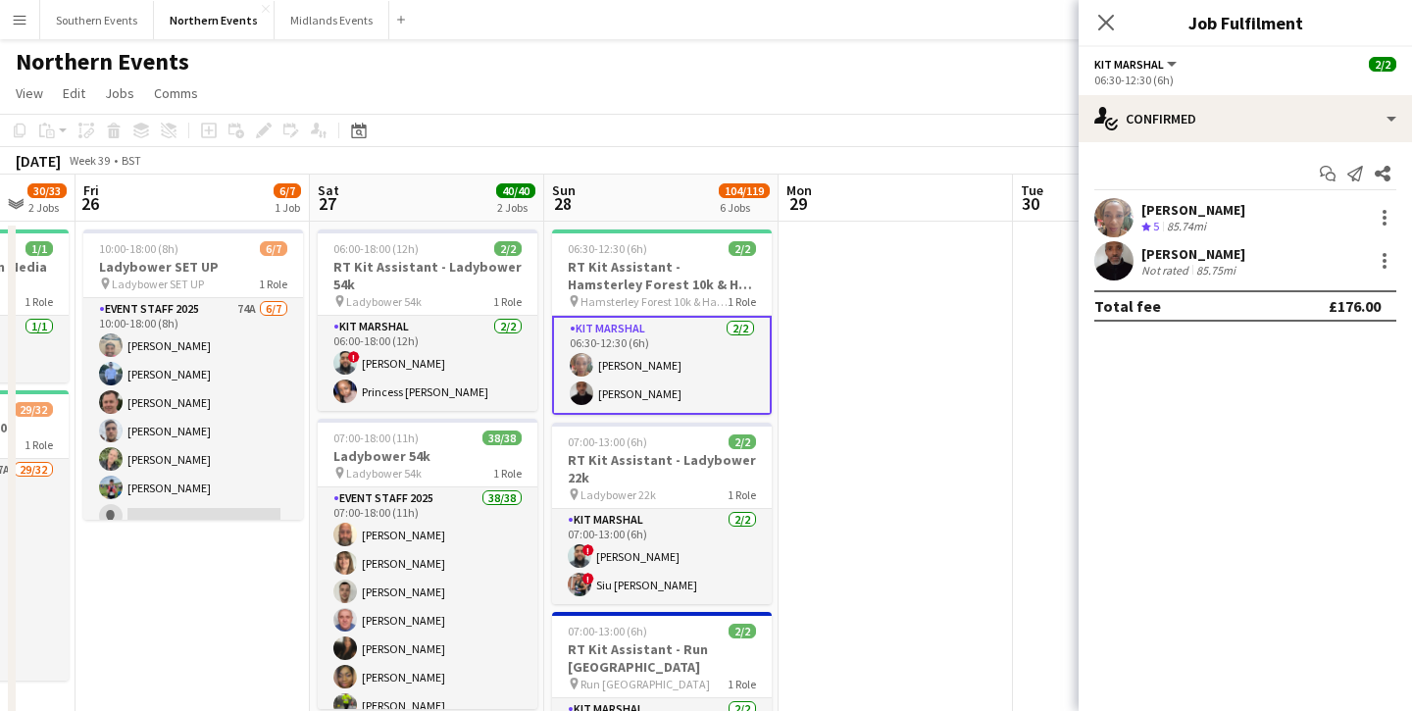
click at [1115, 225] on app-user-avatar at bounding box center [1114, 217] width 39 height 39
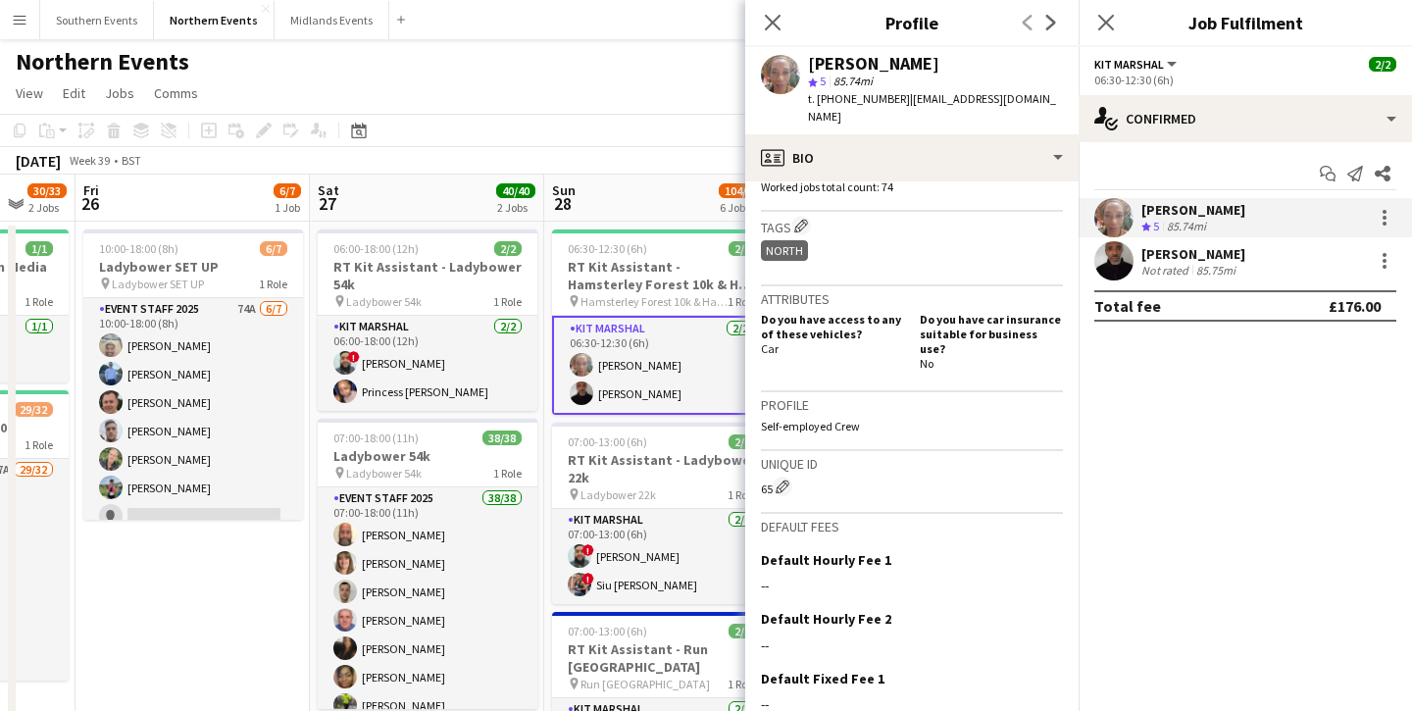
scroll to position [729, 0]
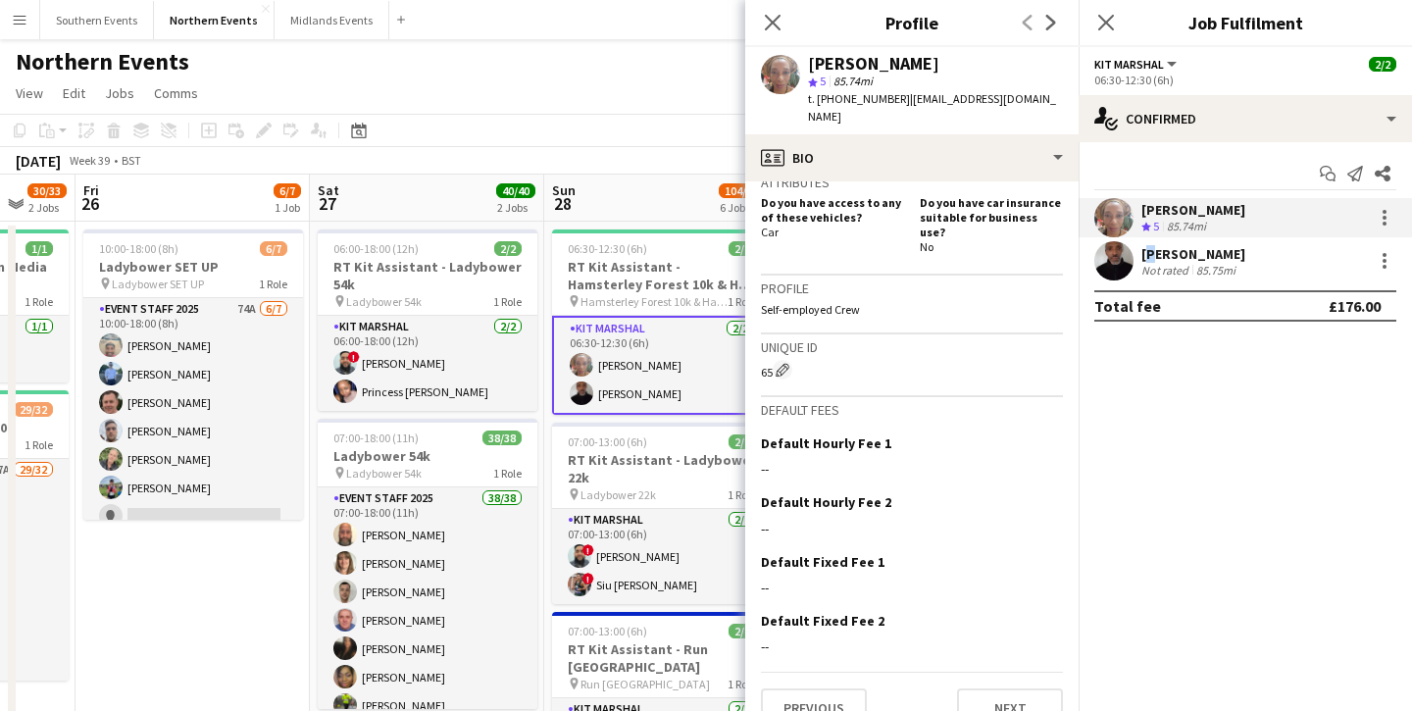
click at [1146, 258] on div "[PERSON_NAME]" at bounding box center [1194, 254] width 104 height 18
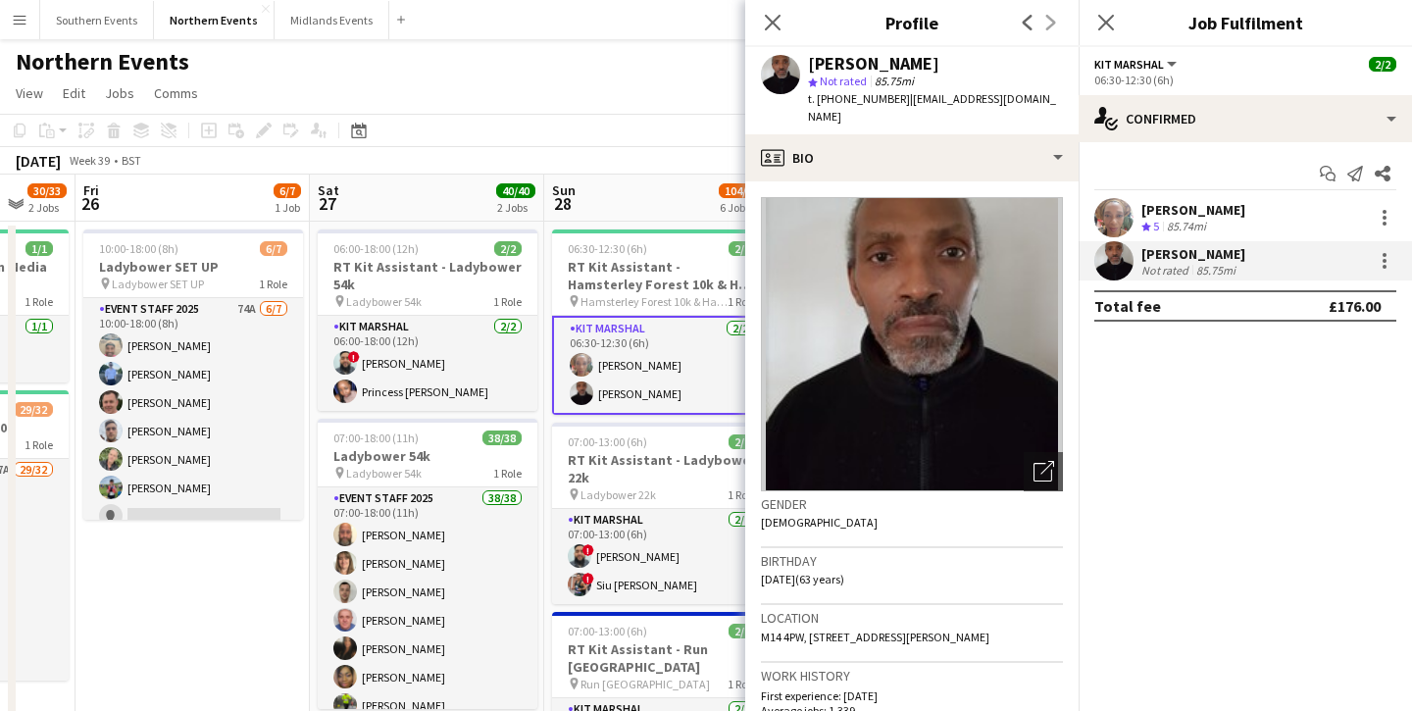
click at [1123, 218] on app-user-avatar at bounding box center [1114, 217] width 39 height 39
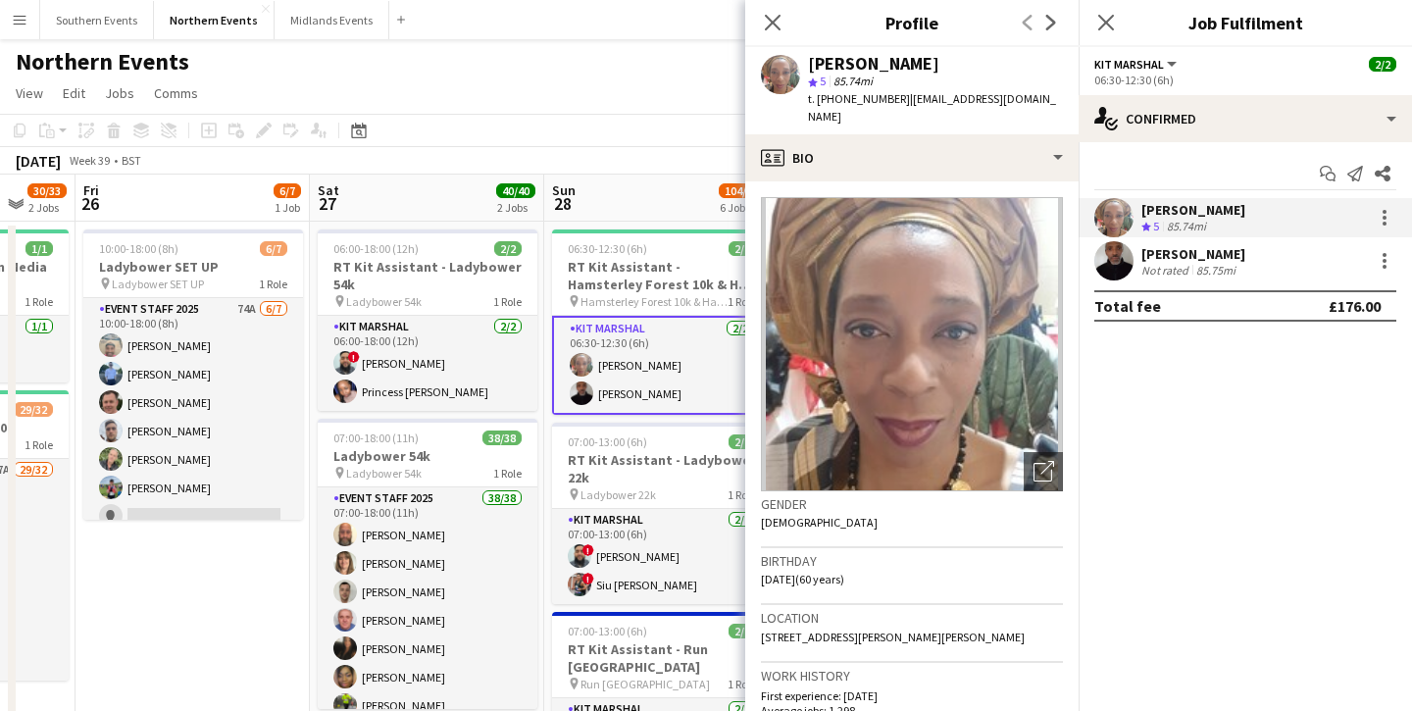
click at [1123, 281] on app-confirmed-crew "[PERSON_NAME] Crew rating 5 85.74mi [PERSON_NAME] Not rated 85.75mi Total fee £…" at bounding box center [1245, 260] width 333 height 124
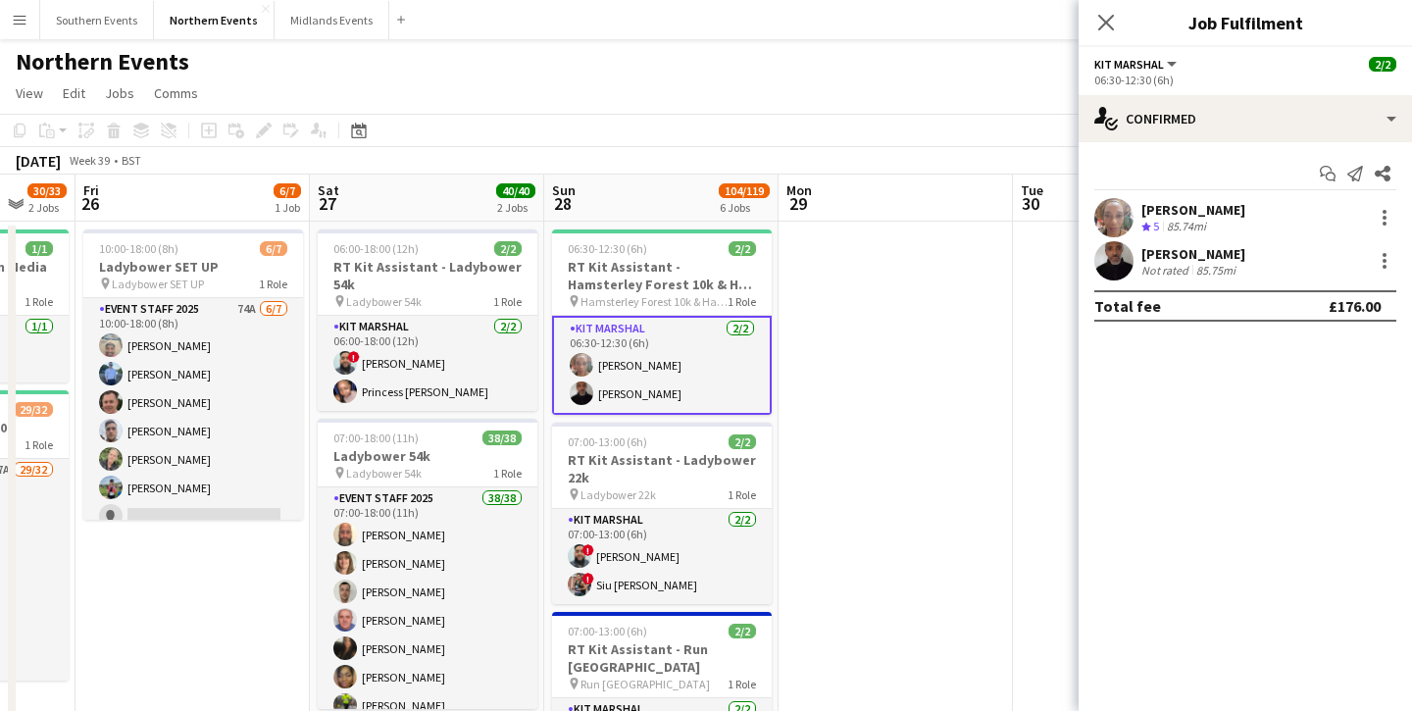
click at [1122, 267] on app-user-avatar at bounding box center [1114, 260] width 39 height 39
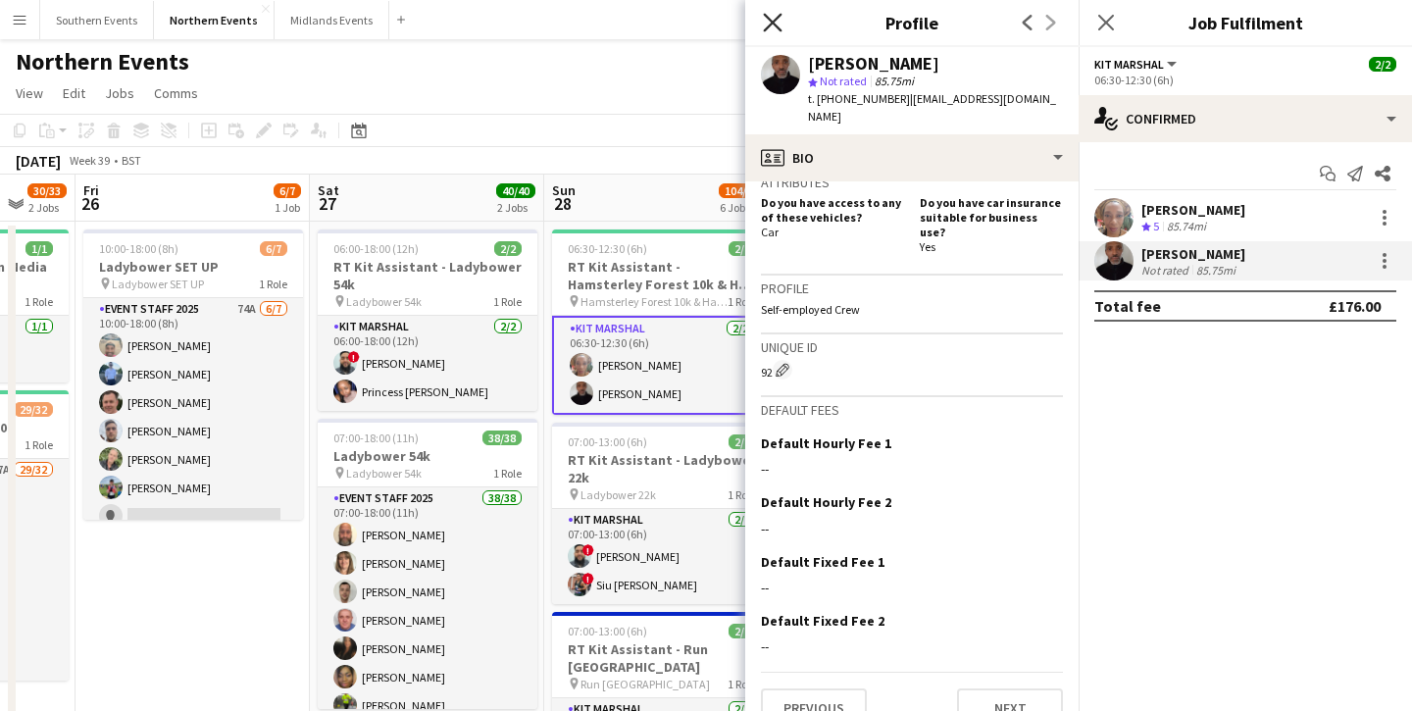
click at [781, 31] on app-icon "Close pop-in" at bounding box center [773, 23] width 28 height 28
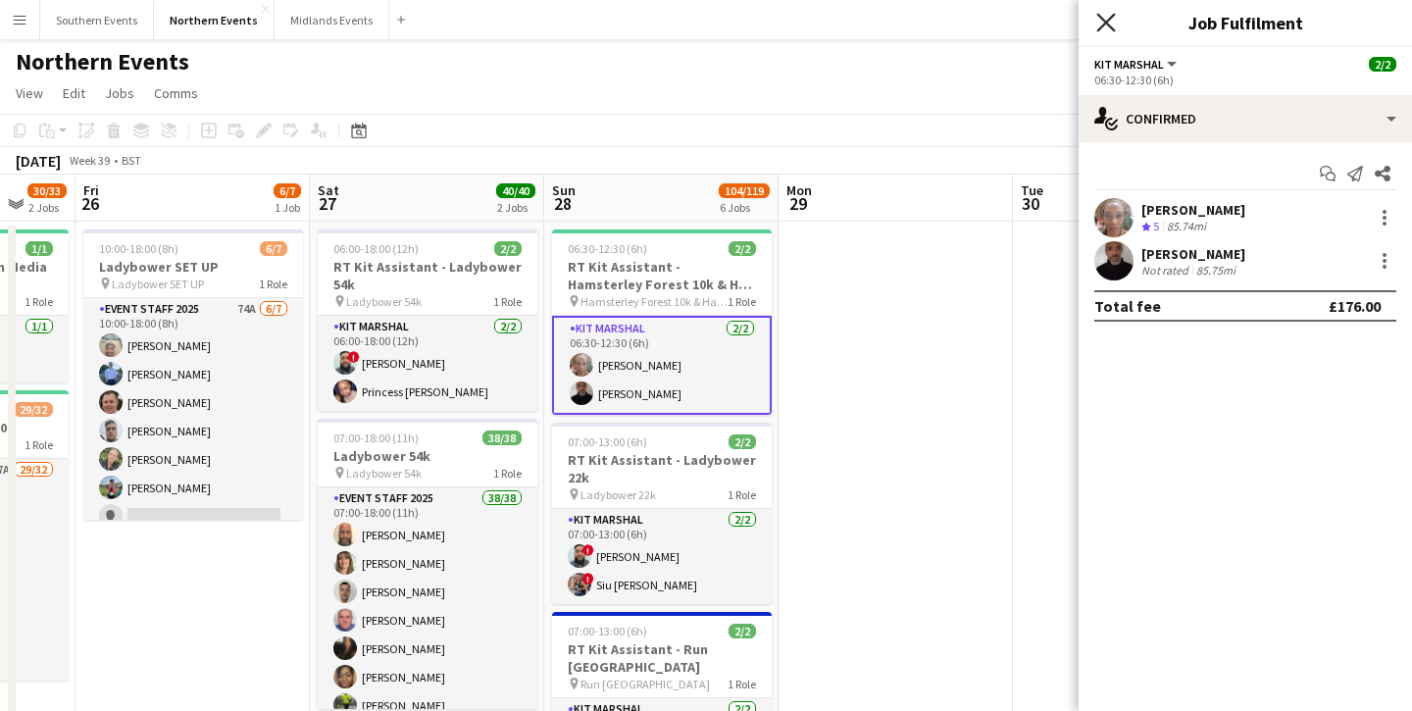
click at [1110, 23] on icon "Close pop-in" at bounding box center [1106, 22] width 19 height 19
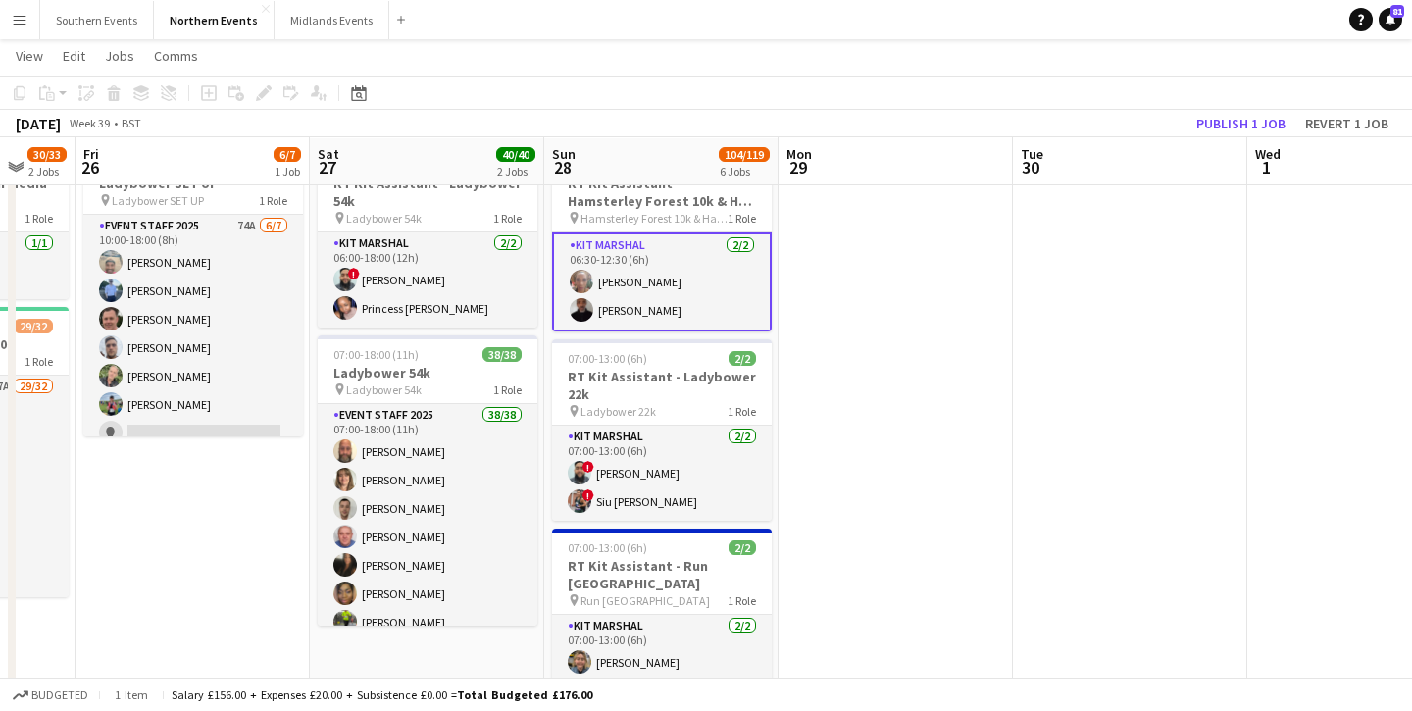
scroll to position [83, 0]
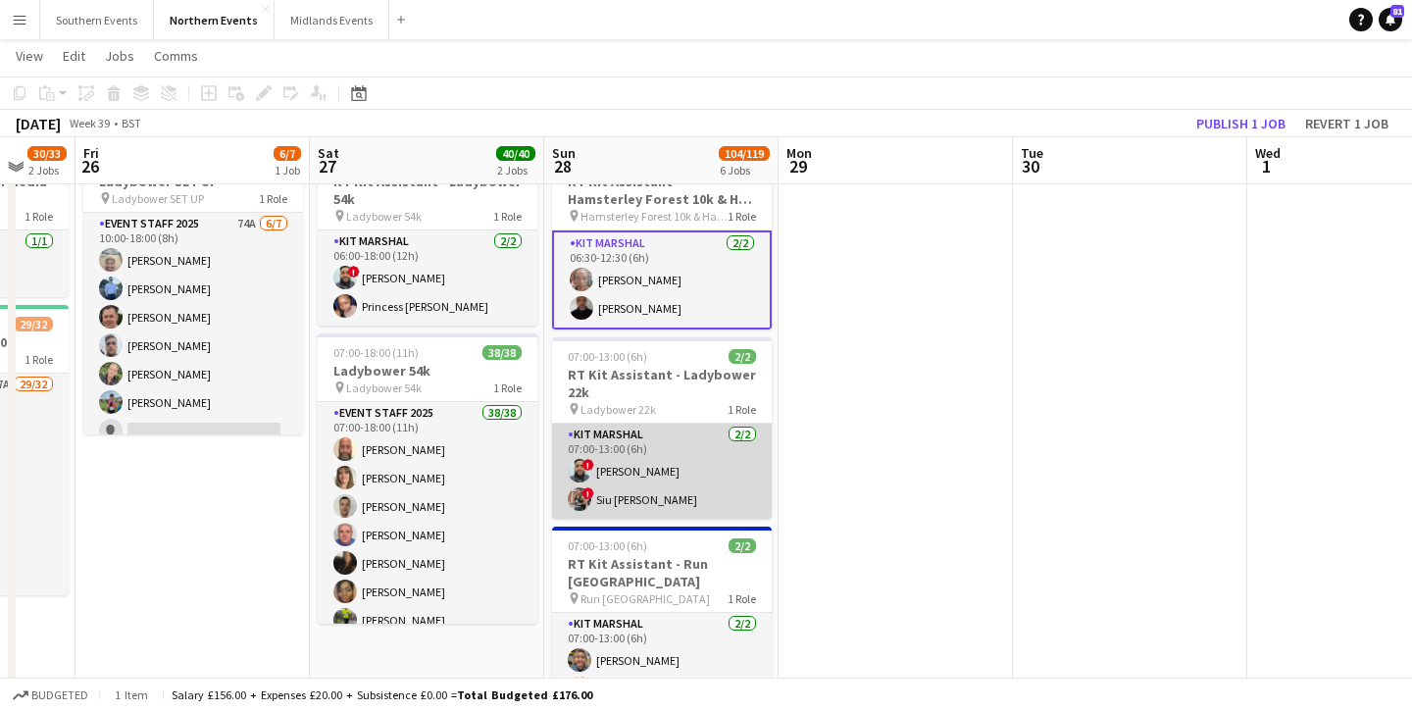
click at [630, 479] on app-card-role "Kit Marshal [DATE] 07:00-13:00 (6h) ! [PERSON_NAME] ! [PERSON_NAME] [PERSON_NAM…" at bounding box center [662, 471] width 220 height 95
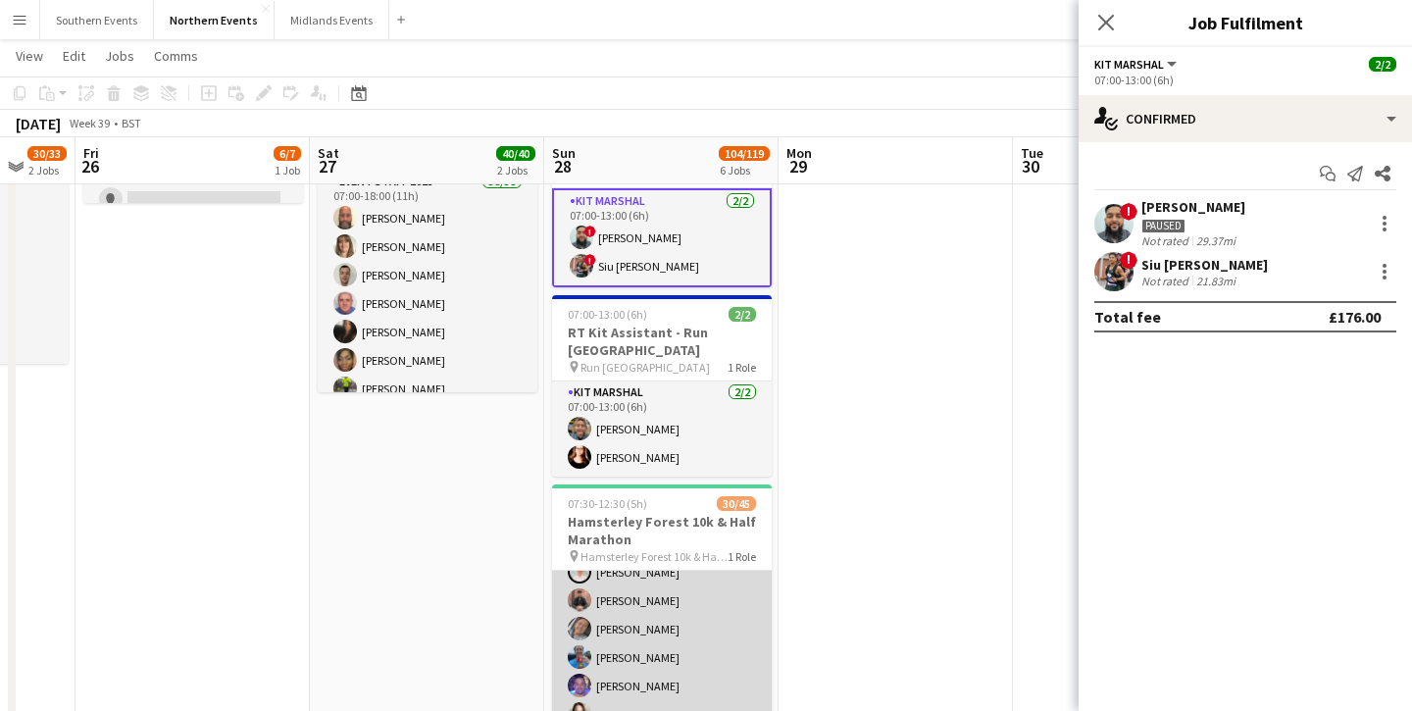
scroll to position [502, 0]
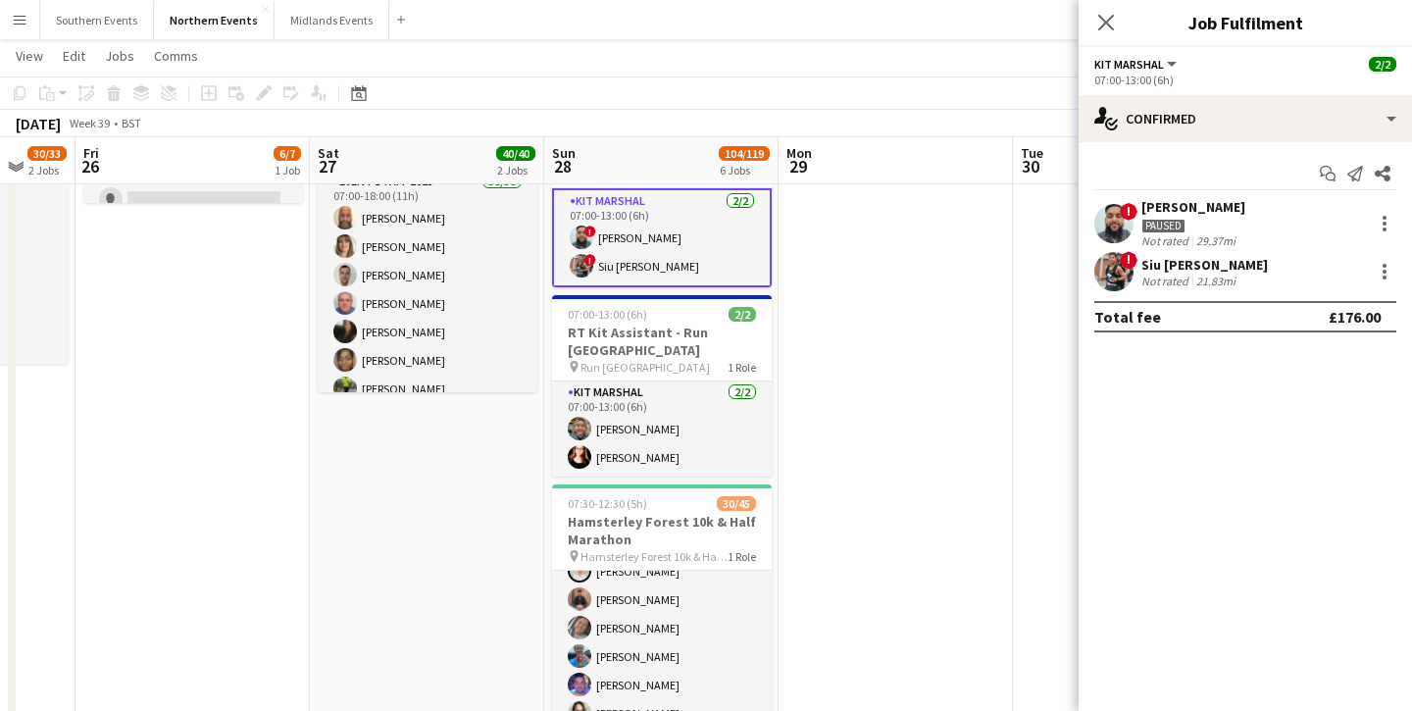
click at [848, 550] on app-date-cell at bounding box center [896, 658] width 234 height 1506
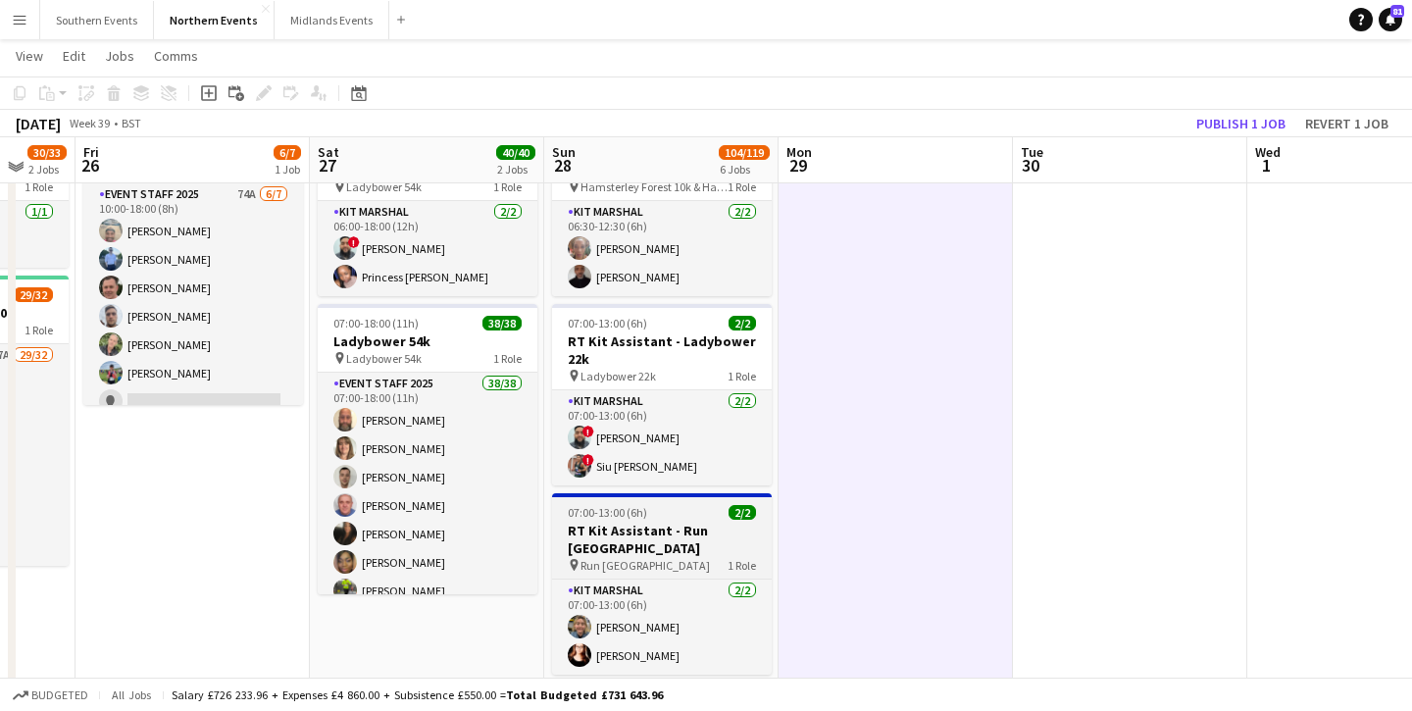
scroll to position [0, 0]
